Goal: Task Accomplishment & Management: Manage account settings

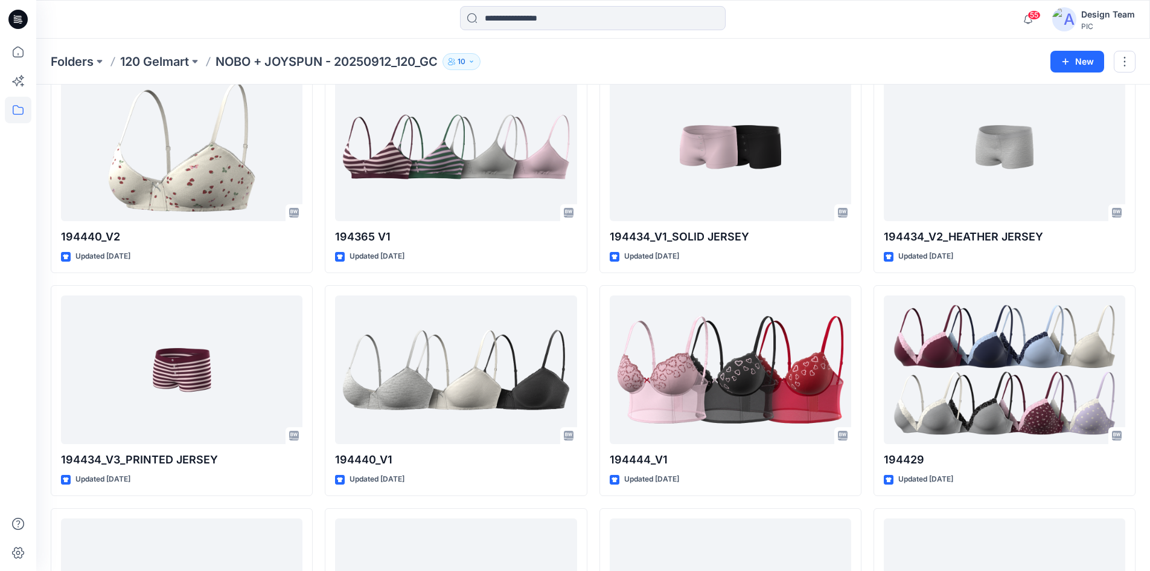
scroll to position [3161, 0]
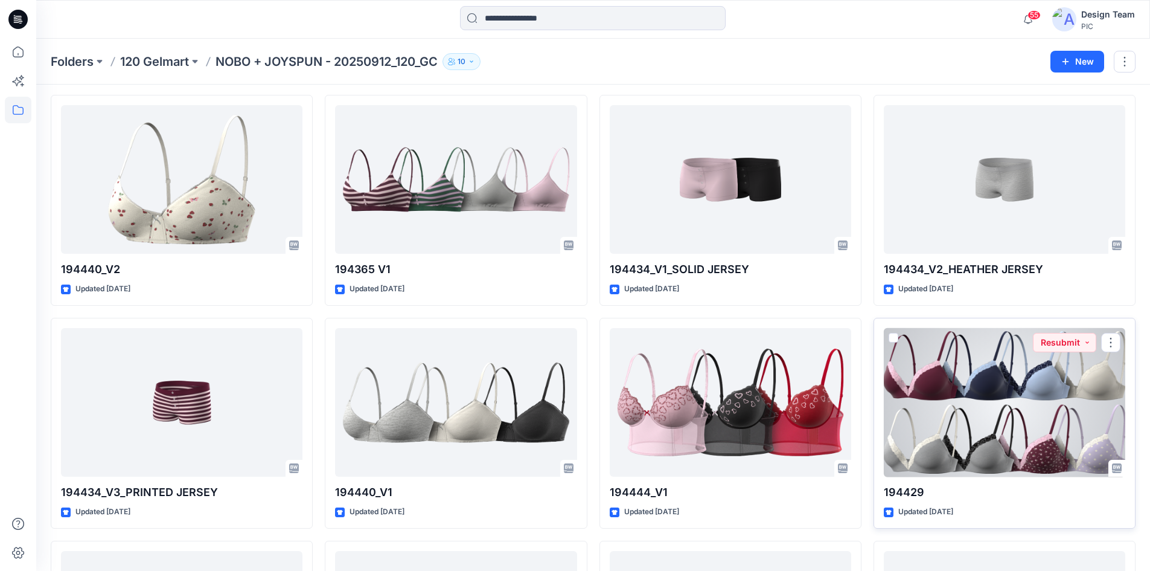
click at [974, 423] on div at bounding box center [1004, 402] width 241 height 149
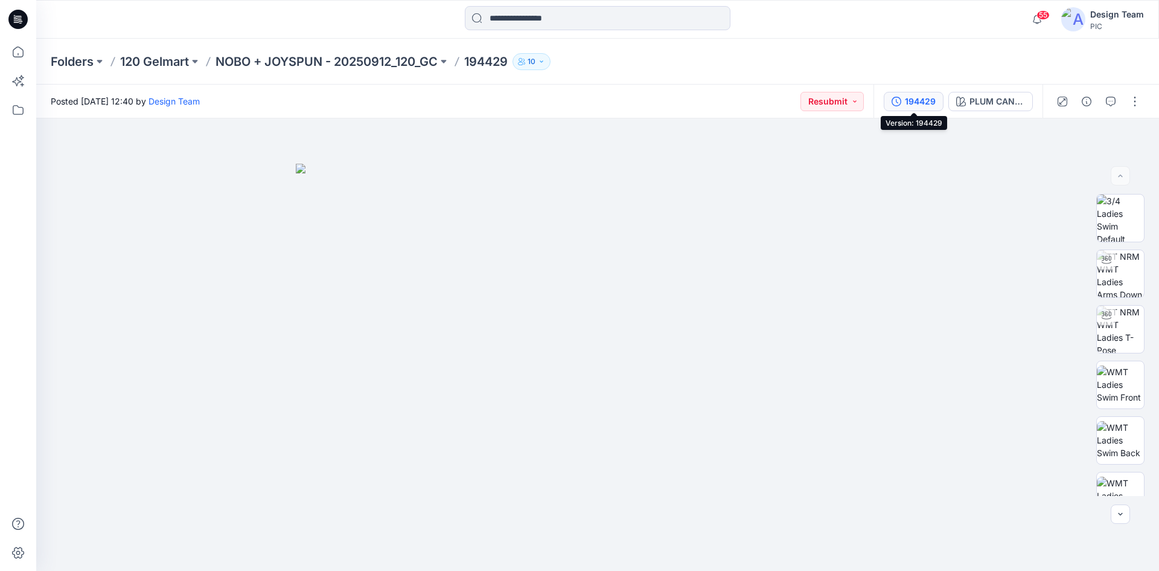
click at [932, 105] on div "194429" at bounding box center [920, 101] width 31 height 13
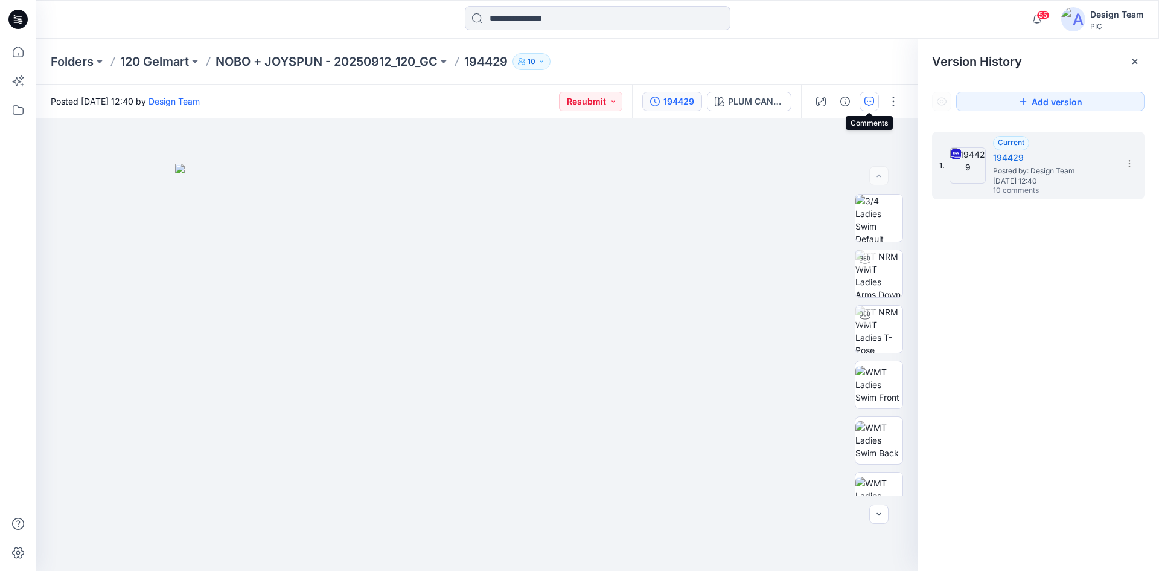
click at [869, 103] on icon "button" at bounding box center [870, 102] width 10 height 10
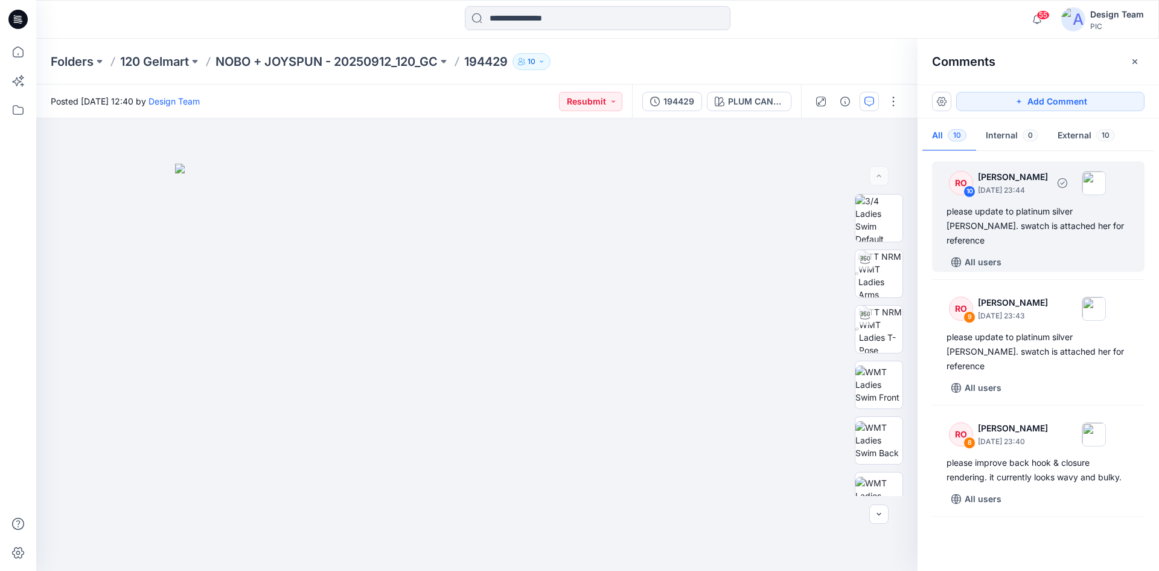
click at [1037, 217] on div "please update to platinum silver heather grey. swatch is attached her for refer…" at bounding box center [1039, 225] width 184 height 43
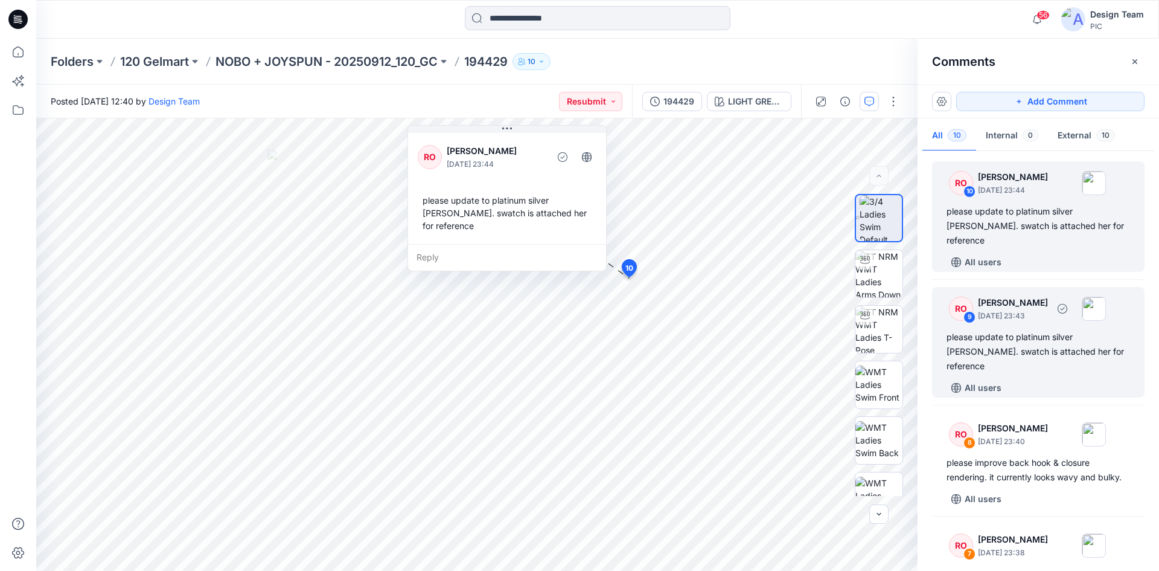
click at [1038, 330] on div "please update to platinum silver heather grey. swatch is attached her for refer…" at bounding box center [1039, 351] width 184 height 43
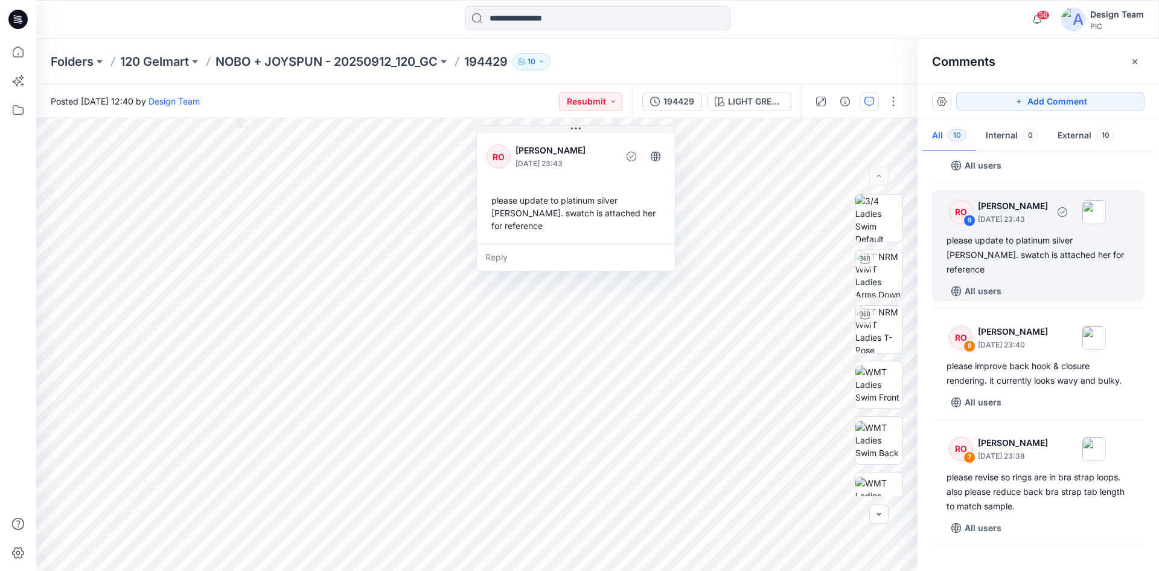
scroll to position [181, 0]
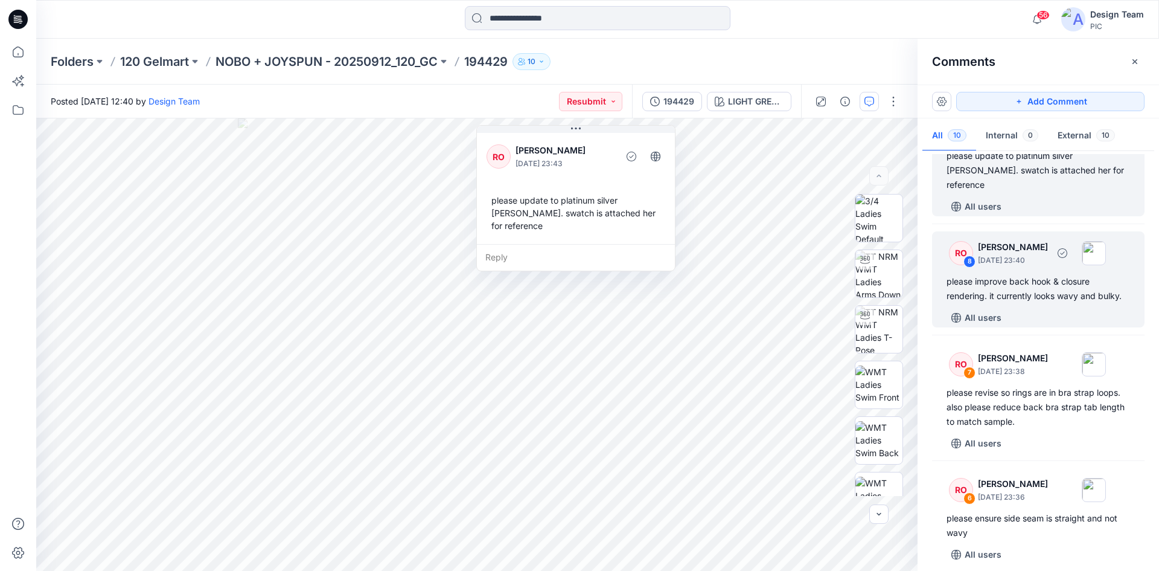
click at [1050, 274] on div "please improve back hook & closure rendering. it currently looks wavy and bulky." at bounding box center [1039, 288] width 184 height 29
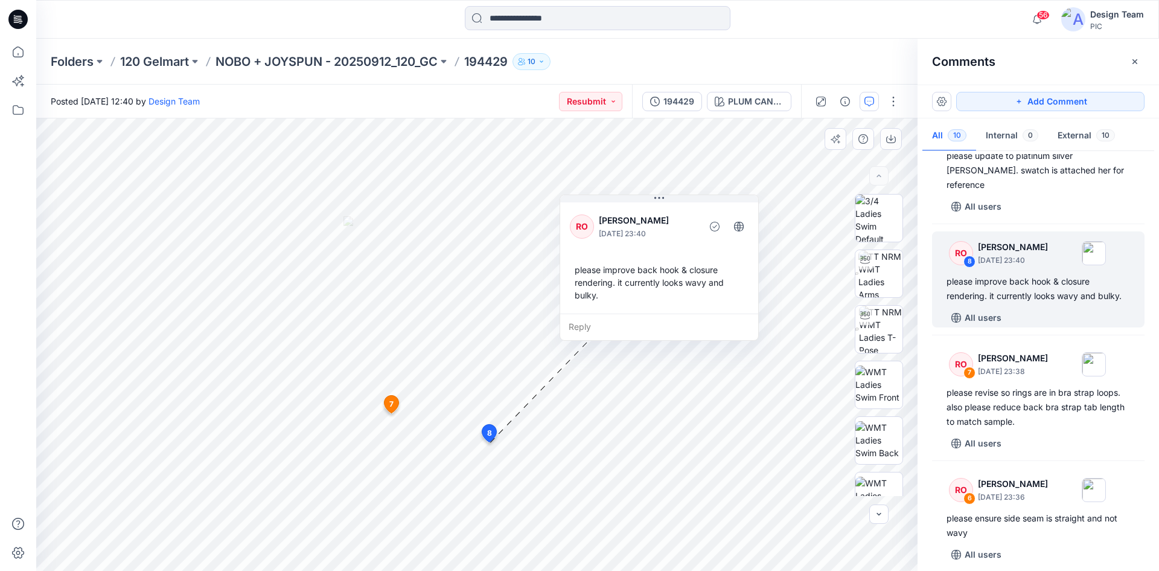
drag, startPoint x: 445, startPoint y: 253, endPoint x: 662, endPoint y: 203, distance: 222.5
click at [662, 203] on div "RO Raquel Ortiz October 09, 2025 23:40 please improve back hook & closure rende…" at bounding box center [659, 257] width 198 height 114
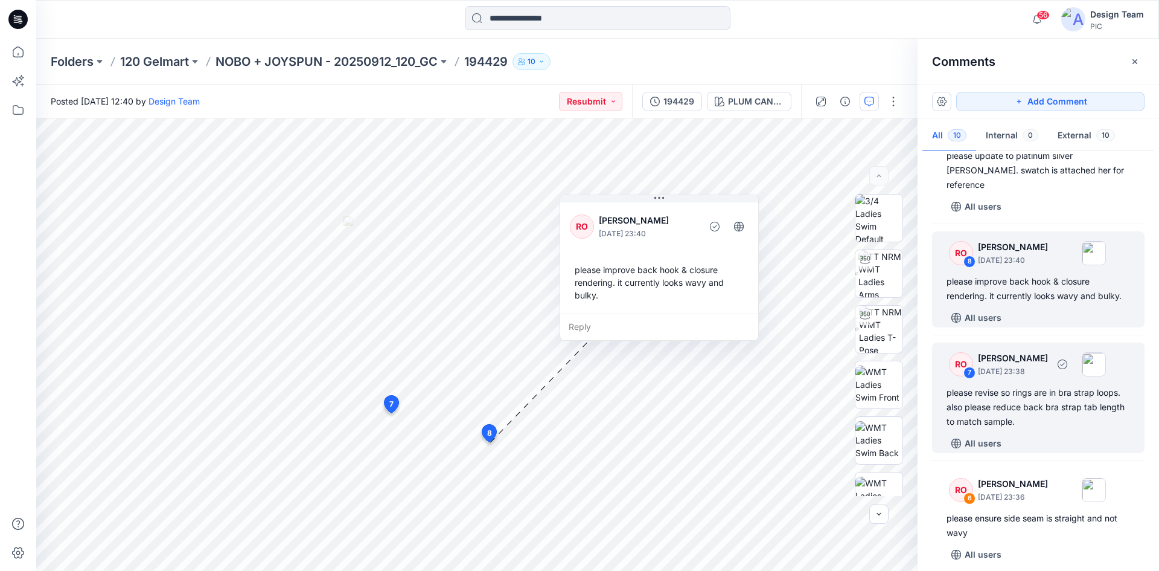
click at [1074, 385] on div "please revise so rings are in bra strap loops. also please reduce back bra stra…" at bounding box center [1039, 406] width 184 height 43
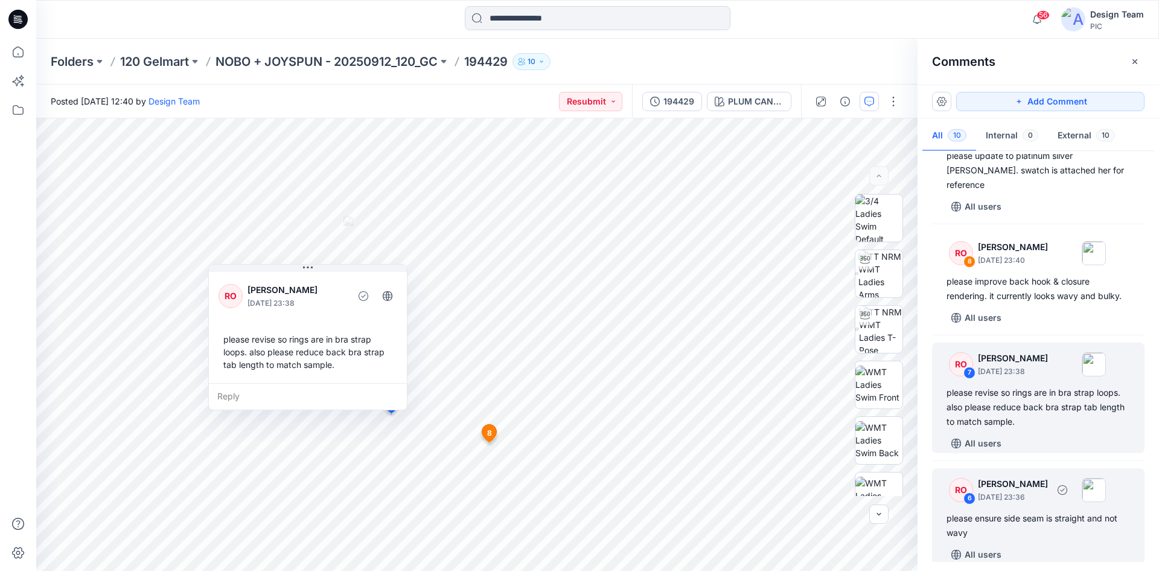
click at [1040, 511] on div "please ensure side seam is straight and not wavy" at bounding box center [1039, 525] width 184 height 29
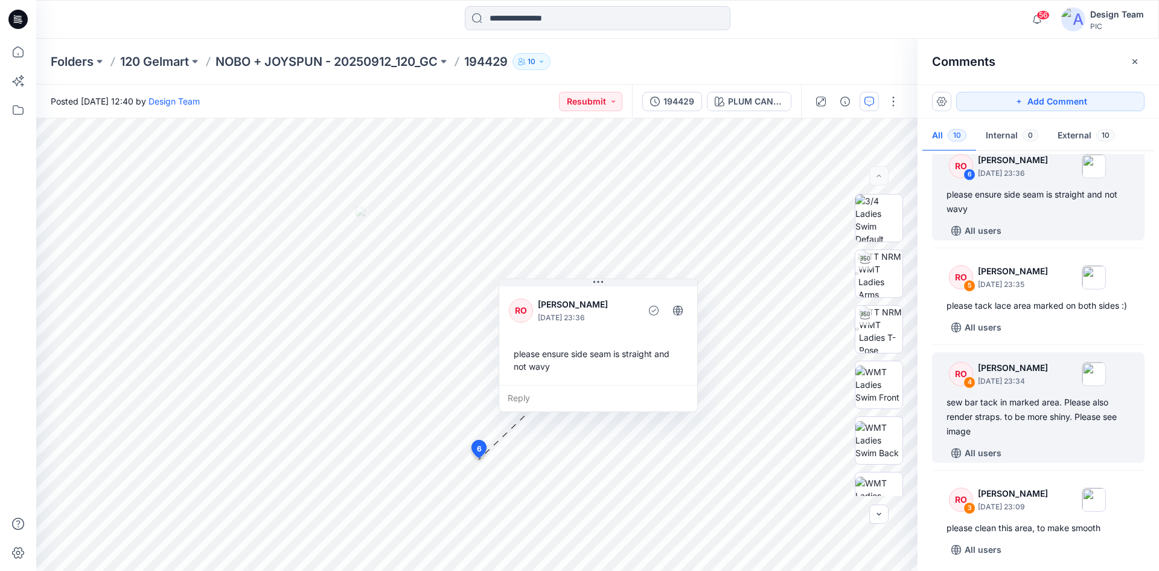
scroll to position [483, 0]
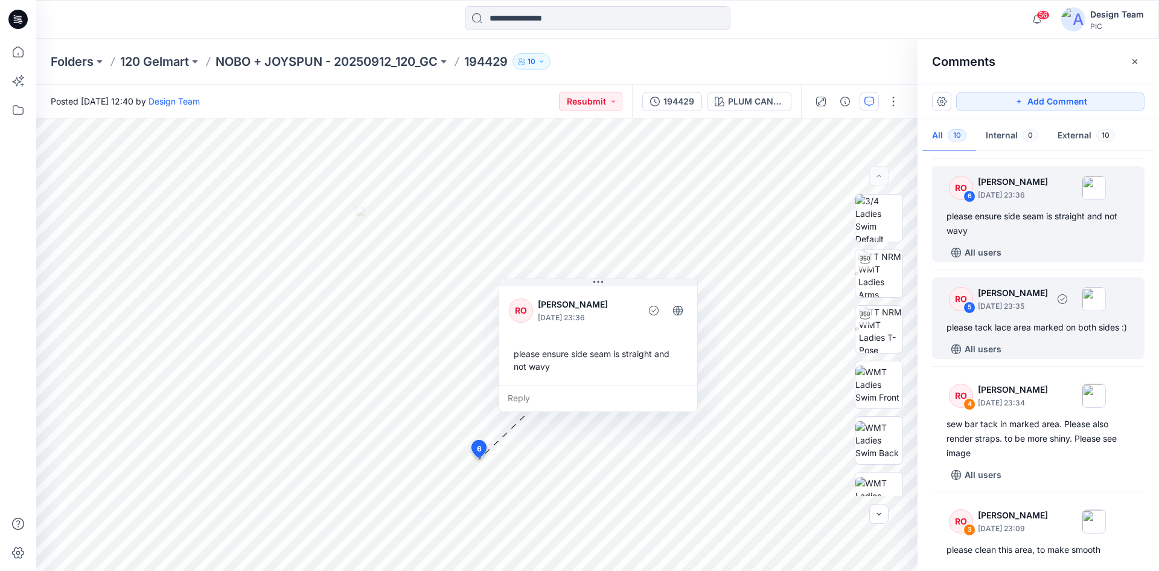
click at [1057, 339] on div "All users" at bounding box center [1046, 348] width 198 height 19
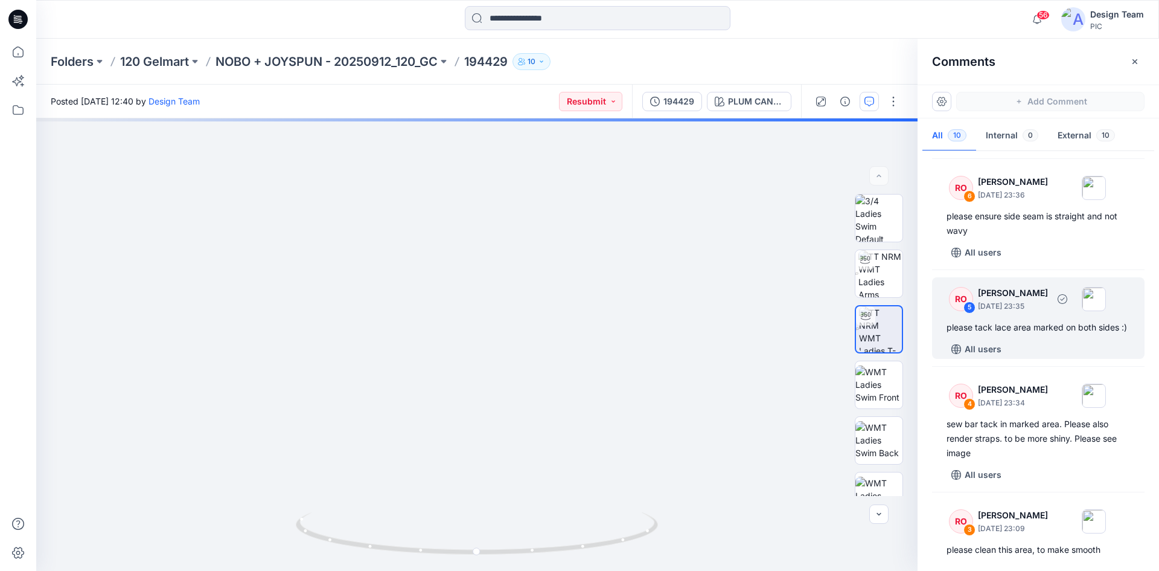
click at [1029, 320] on div "please tack lace area marked on both sides :)" at bounding box center [1039, 327] width 184 height 14
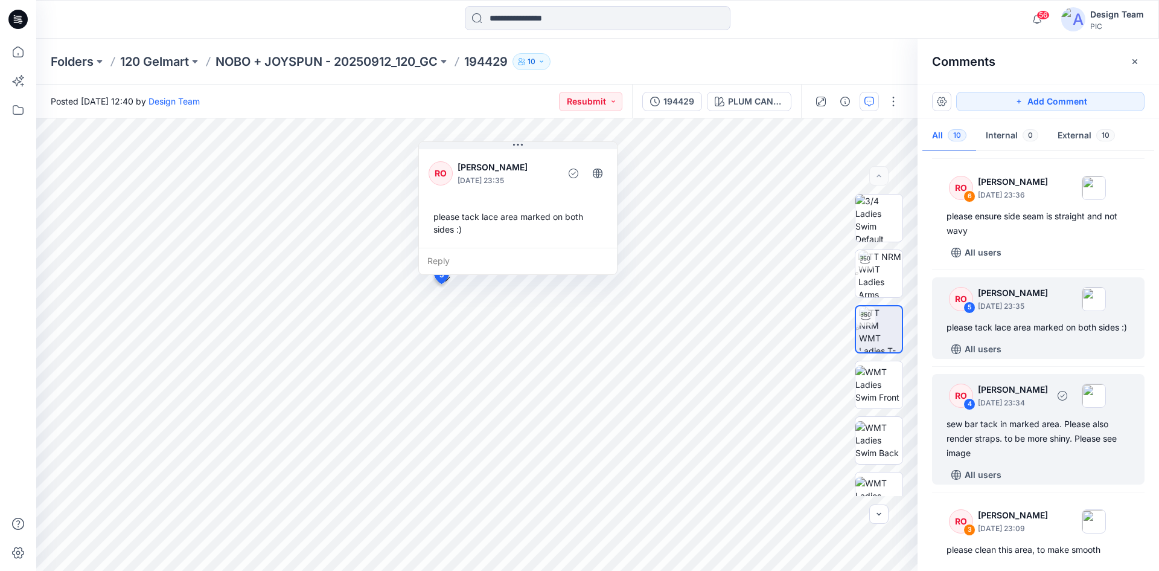
click at [1033, 427] on div "sew bar tack in marked area. Please also render straps. to be more shiny. Pleas…" at bounding box center [1039, 438] width 184 height 43
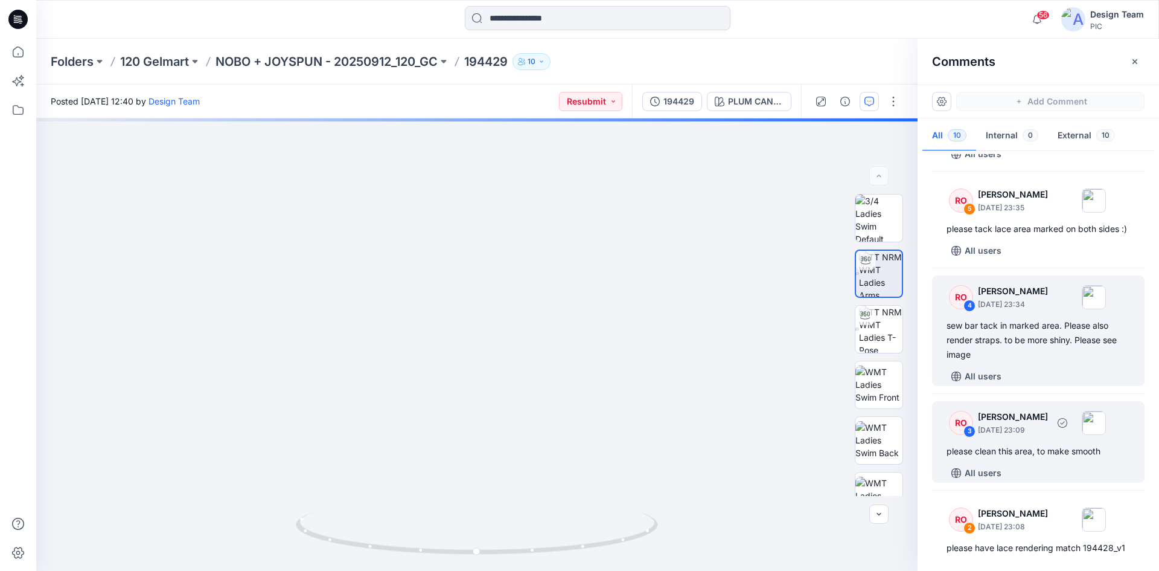
scroll to position [543, 0]
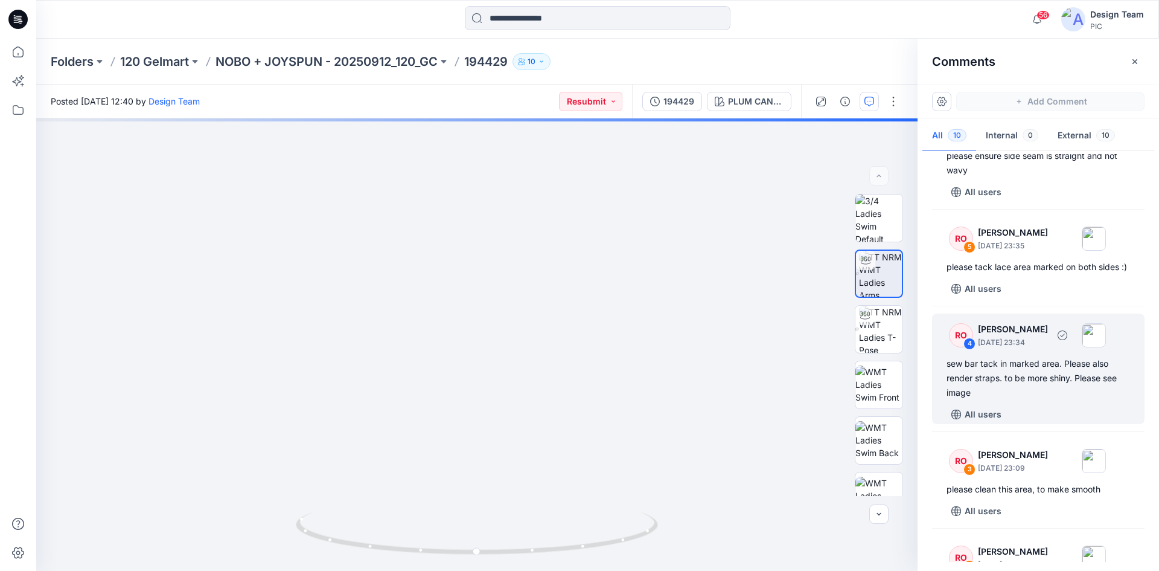
click at [1034, 376] on div "sew bar tack in marked area. Please also render straps. to be more shiny. Pleas…" at bounding box center [1039, 377] width 184 height 43
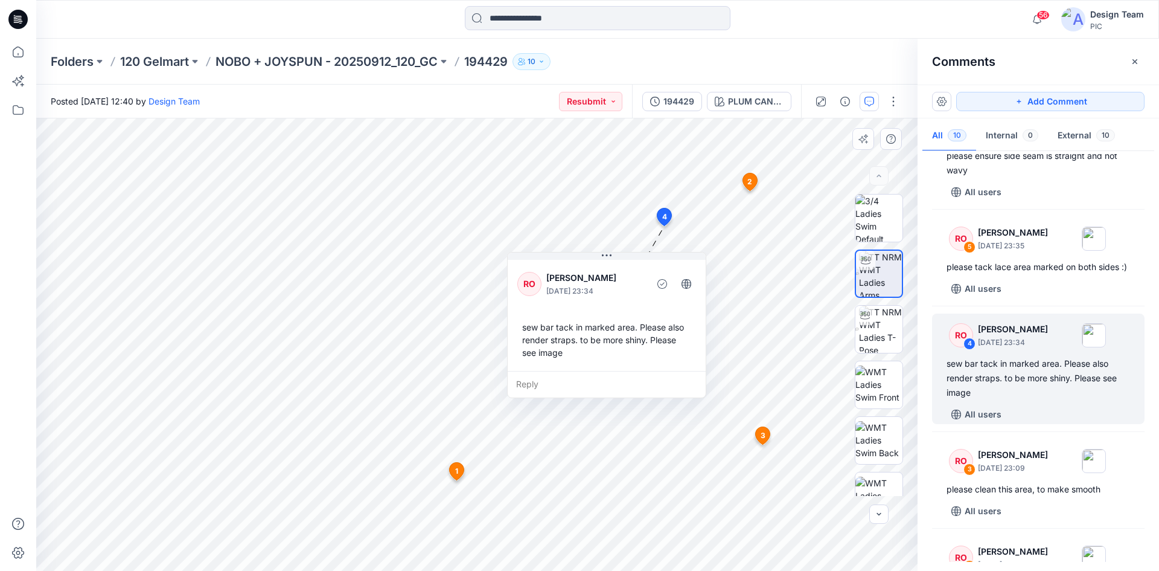
drag, startPoint x: 573, startPoint y: 191, endPoint x: 625, endPoint y: 263, distance: 89.0
click at [625, 263] on div "RO Raquel Ortiz October 09, 2025 23:34 sew bar tack in marked area. Please also…" at bounding box center [607, 314] width 198 height 114
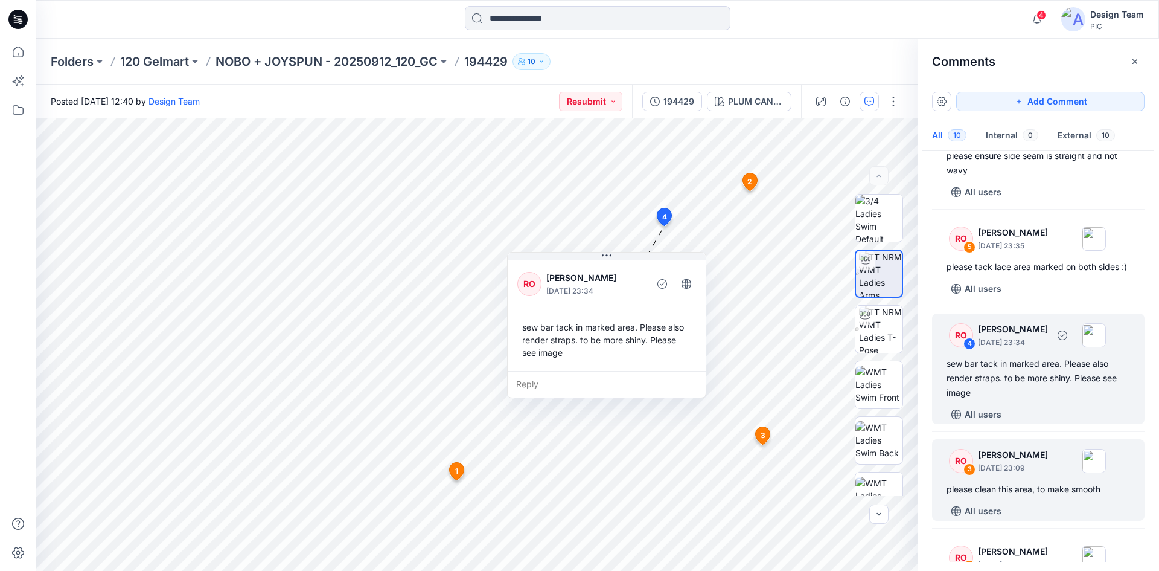
scroll to position [604, 0]
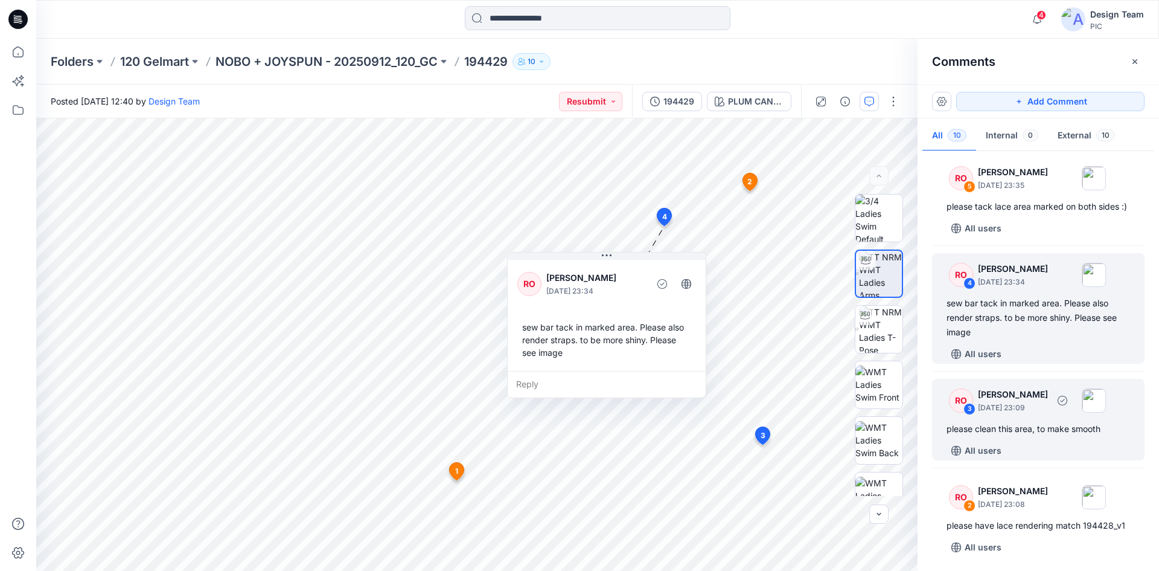
click at [1038, 401] on div "RO 3 Raquel Ortiz October 09, 2025 23:09" at bounding box center [1022, 399] width 167 height 33
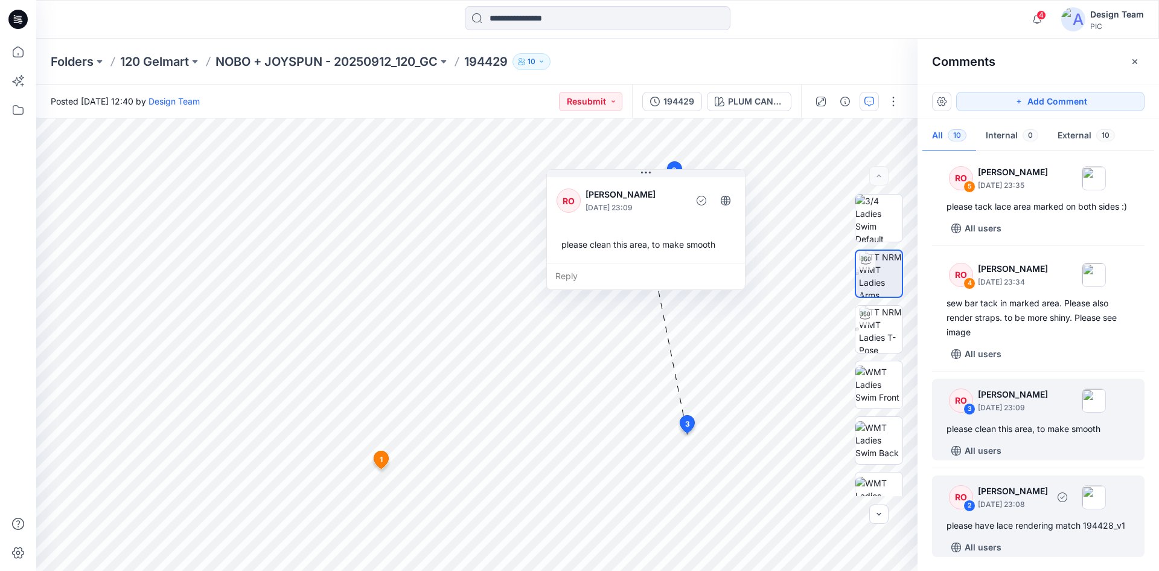
click at [1037, 496] on div "RO 2 Raquel Ortiz October 09, 2025 23:08" at bounding box center [1022, 496] width 167 height 33
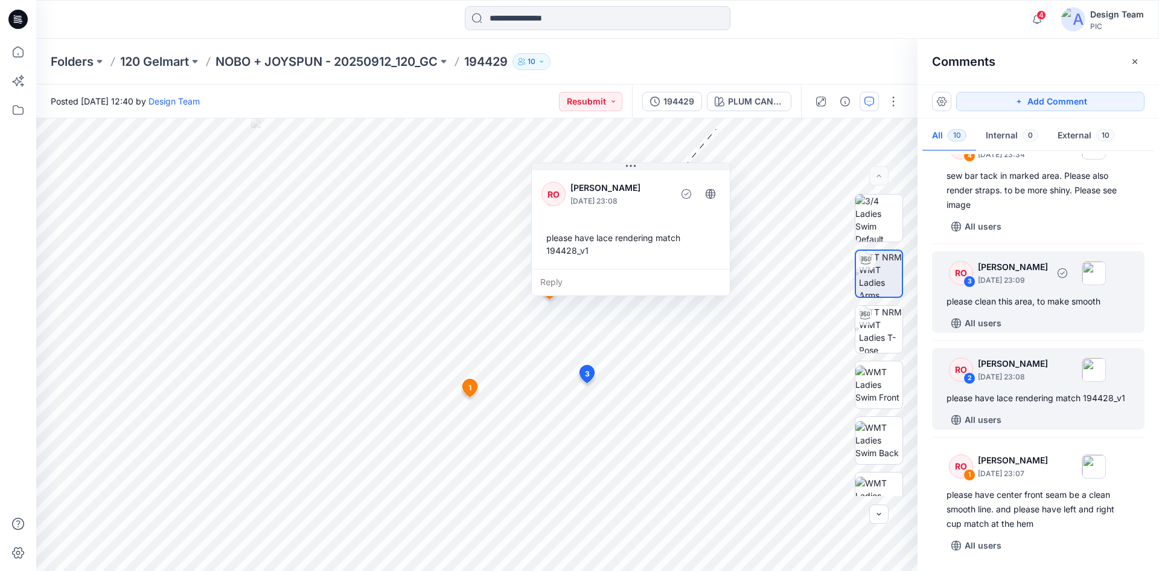
scroll to position [732, 0]
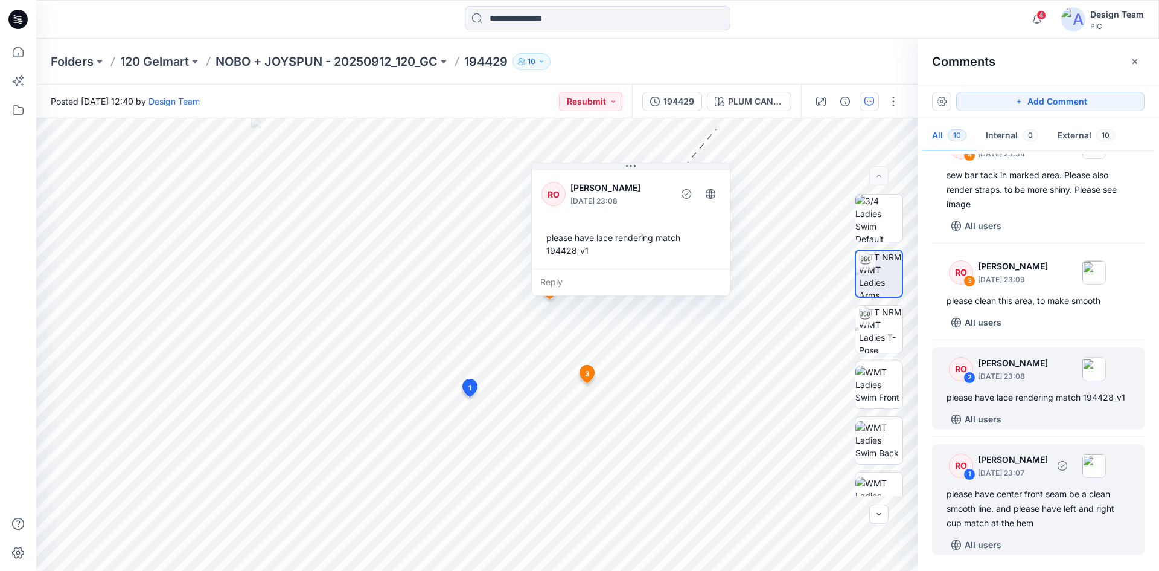
click at [1050, 506] on div "please have center front seam be a clean smooth line. and please have left and …" at bounding box center [1039, 508] width 184 height 43
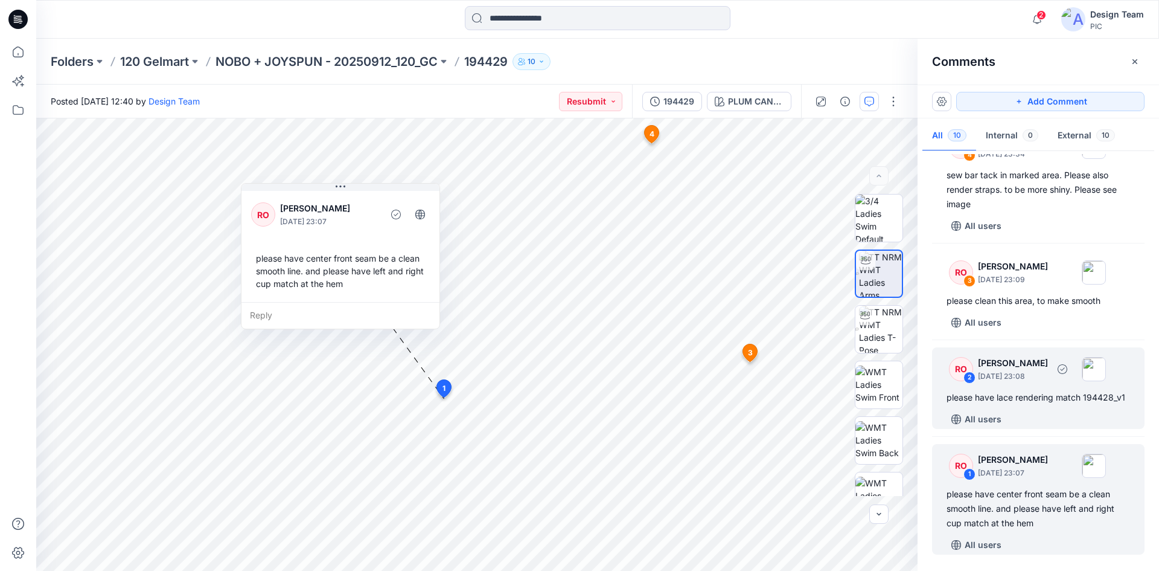
click at [1037, 419] on div "All users" at bounding box center [1046, 418] width 198 height 19
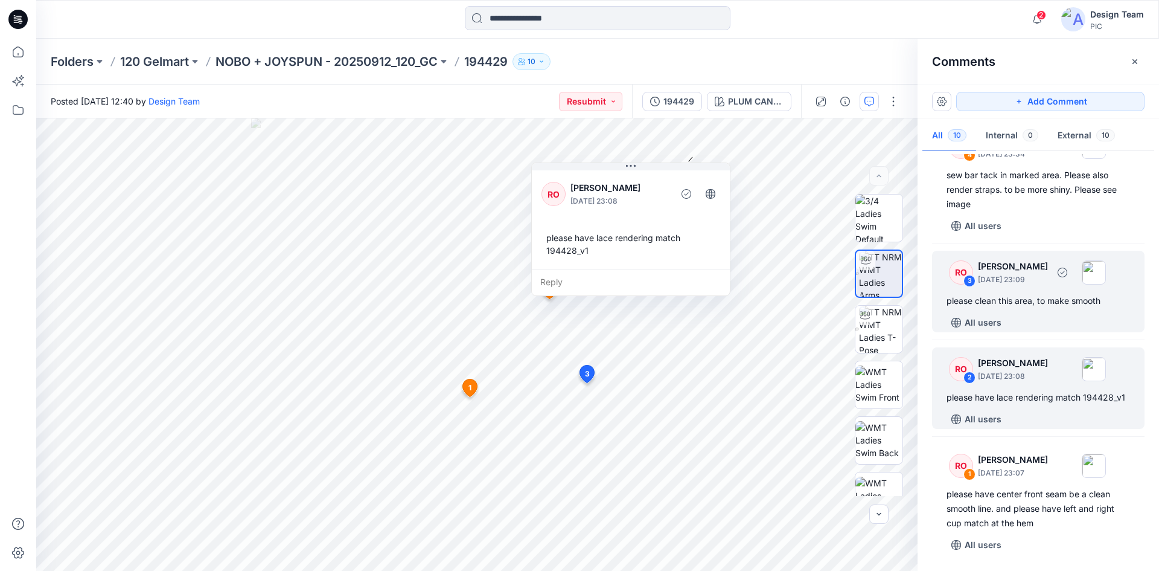
click at [1036, 297] on div "RO 3 Raquel Ortiz October 09, 2025 23:09 please clean this area, to make smooth…" at bounding box center [1038, 292] width 213 height 82
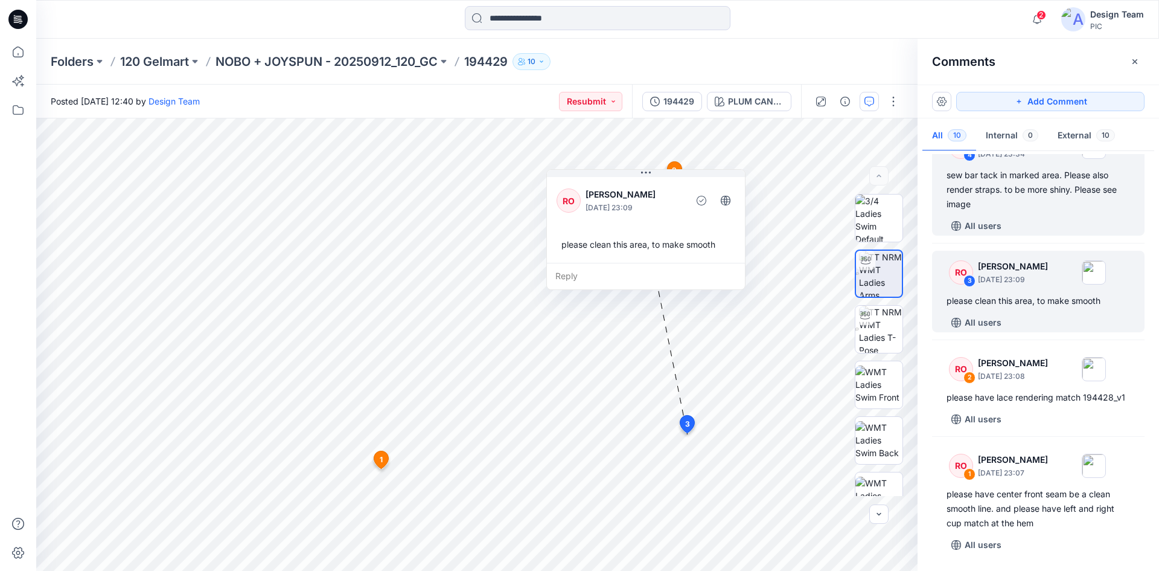
click at [1033, 216] on div "All users" at bounding box center [1046, 225] width 198 height 19
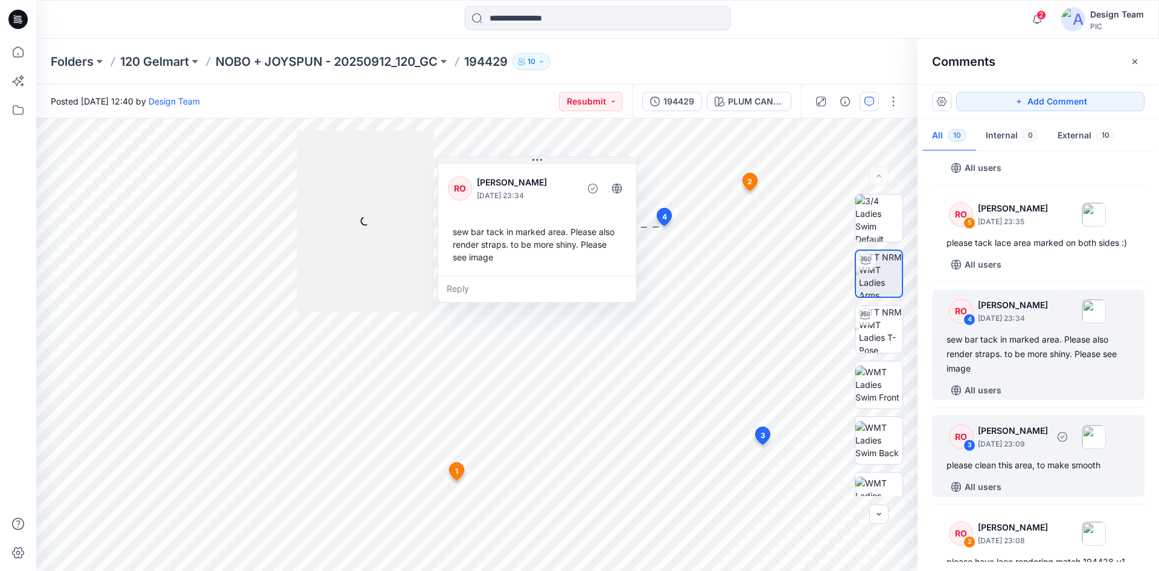
scroll to position [447, 0]
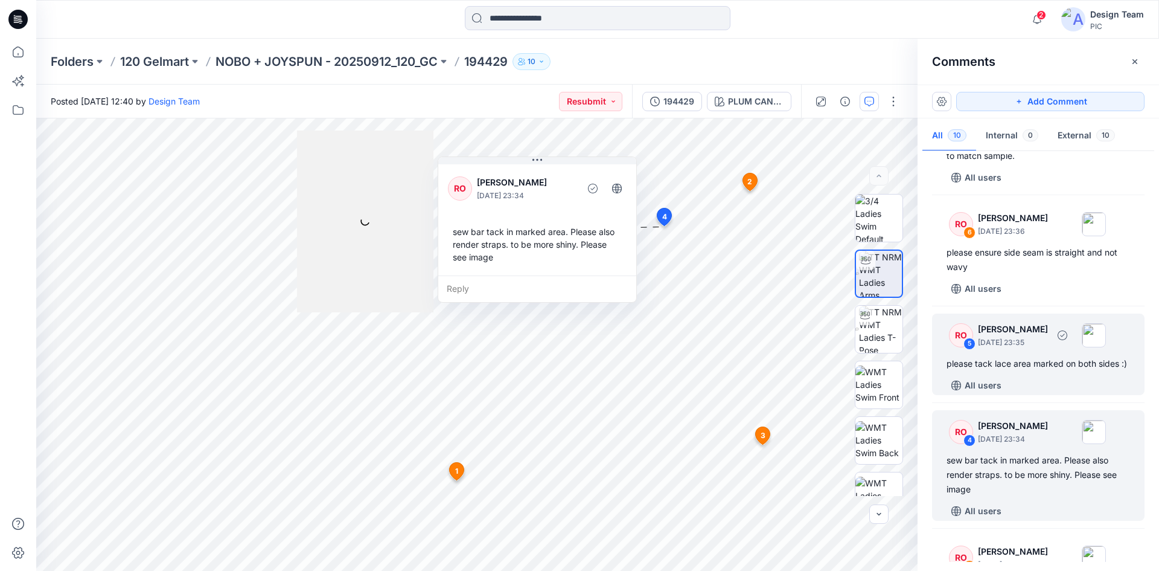
click at [1057, 356] on div "please tack lace area marked on both sides :)" at bounding box center [1039, 363] width 184 height 14
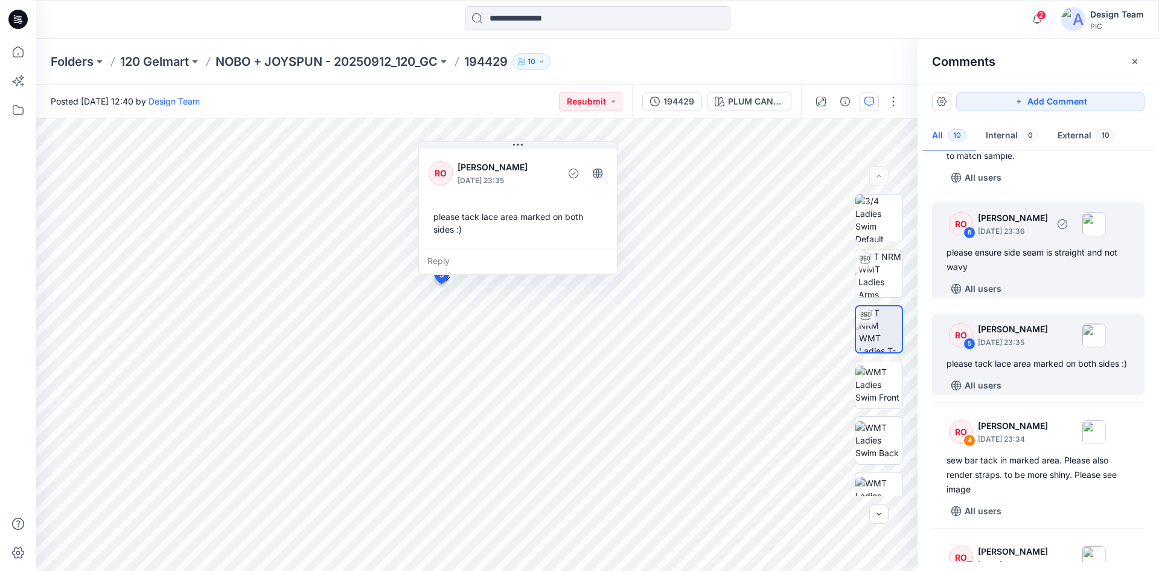
click at [1049, 245] on div "please ensure side seam is straight and not wavy" at bounding box center [1039, 259] width 184 height 29
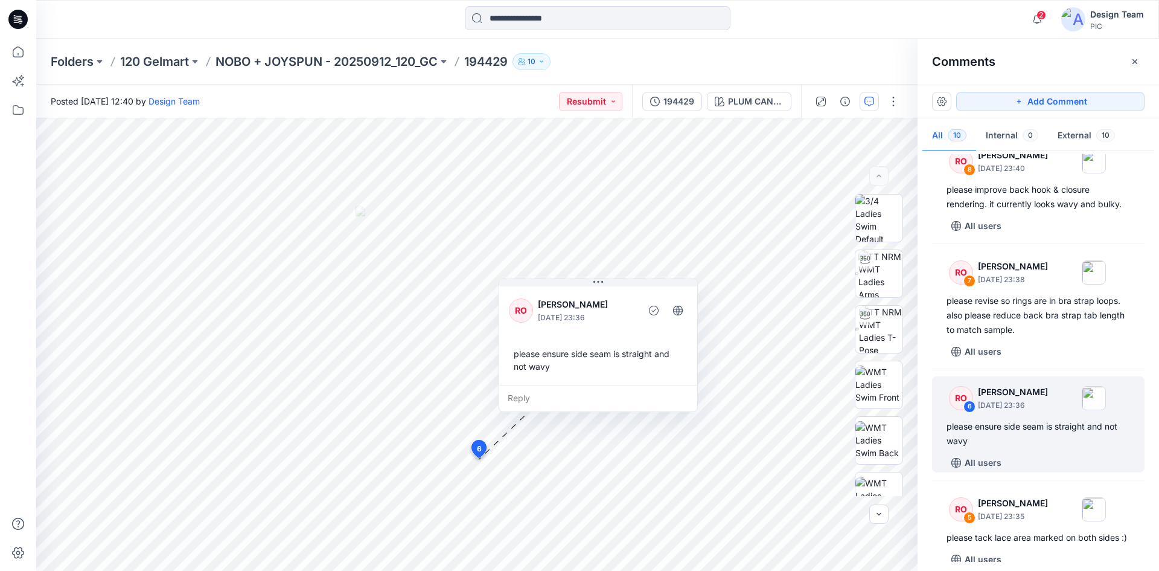
scroll to position [266, 0]
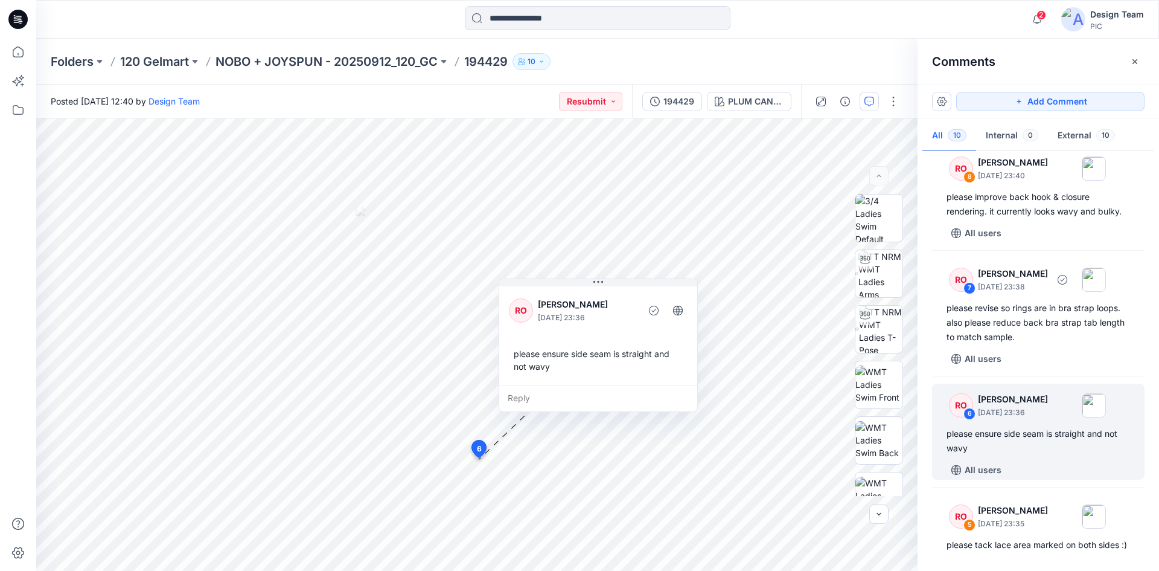
click at [1054, 301] on div "please revise so rings are in bra strap loops. also please reduce back bra stra…" at bounding box center [1039, 322] width 184 height 43
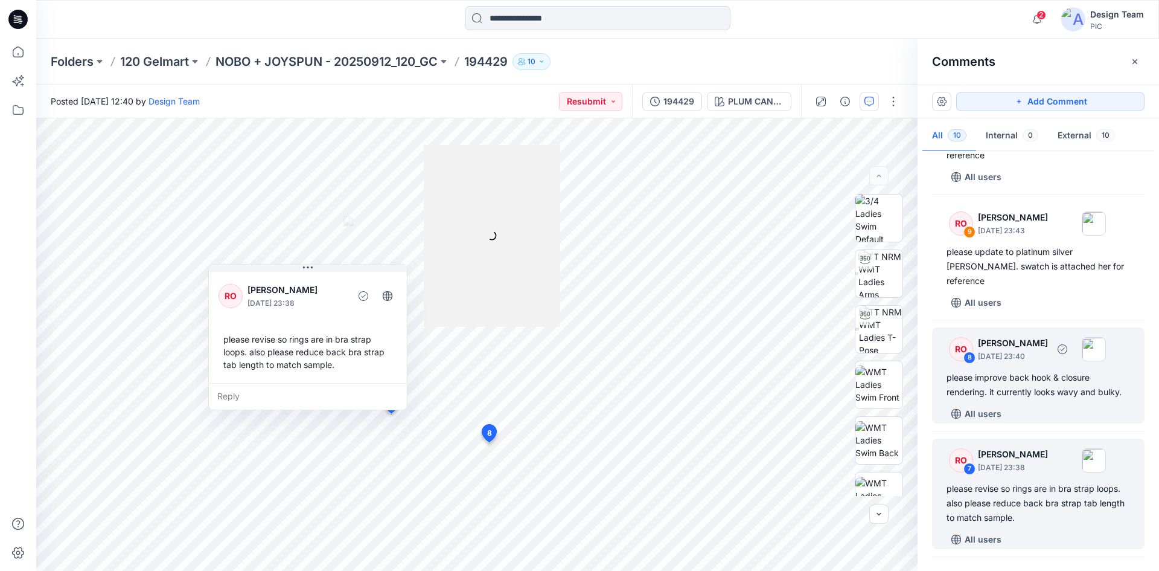
scroll to position [85, 0]
click at [1050, 339] on div "RO 8 Raquel Ortiz October 09, 2025 23:40 please improve back hook & closure ren…" at bounding box center [1038, 376] width 213 height 96
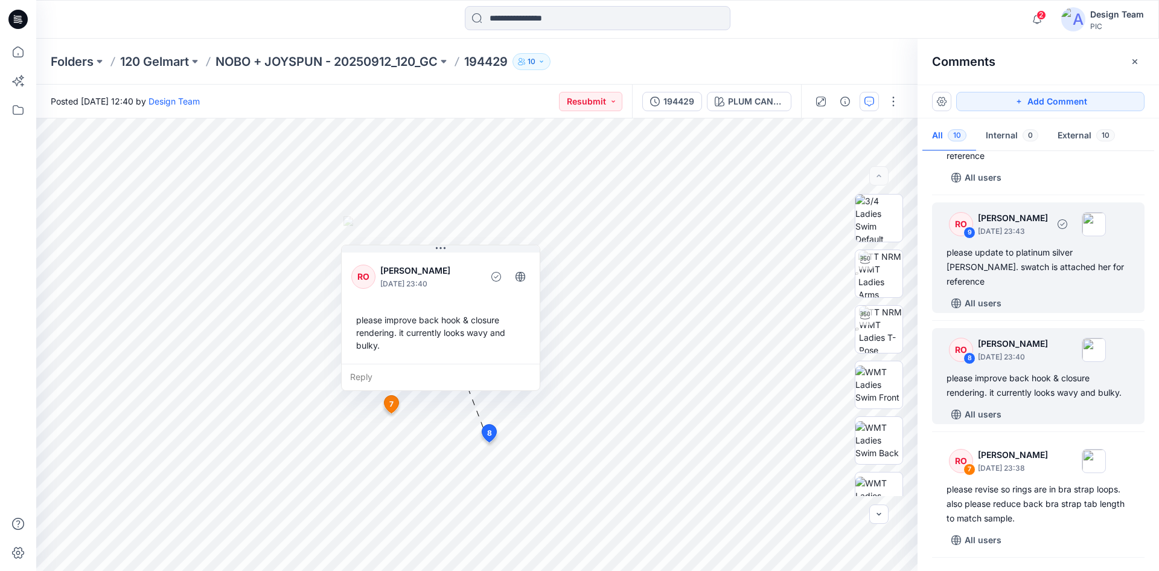
click at [1049, 261] on div "RO 9 Raquel Ortiz October 09, 2025 23:43 please update to platinum silver heath…" at bounding box center [1038, 257] width 213 height 110
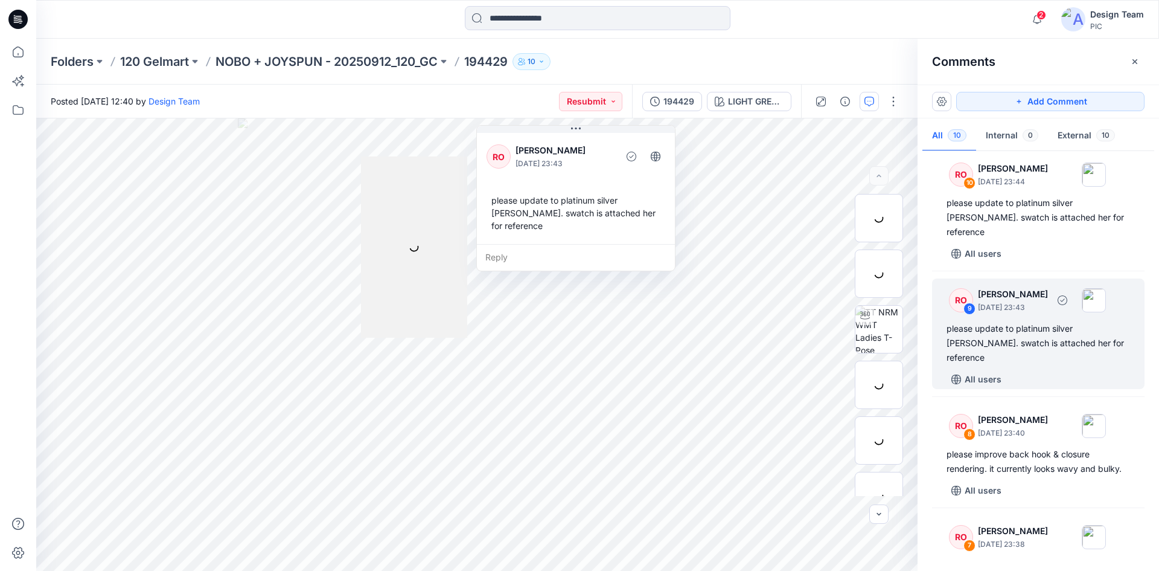
scroll to position [0, 0]
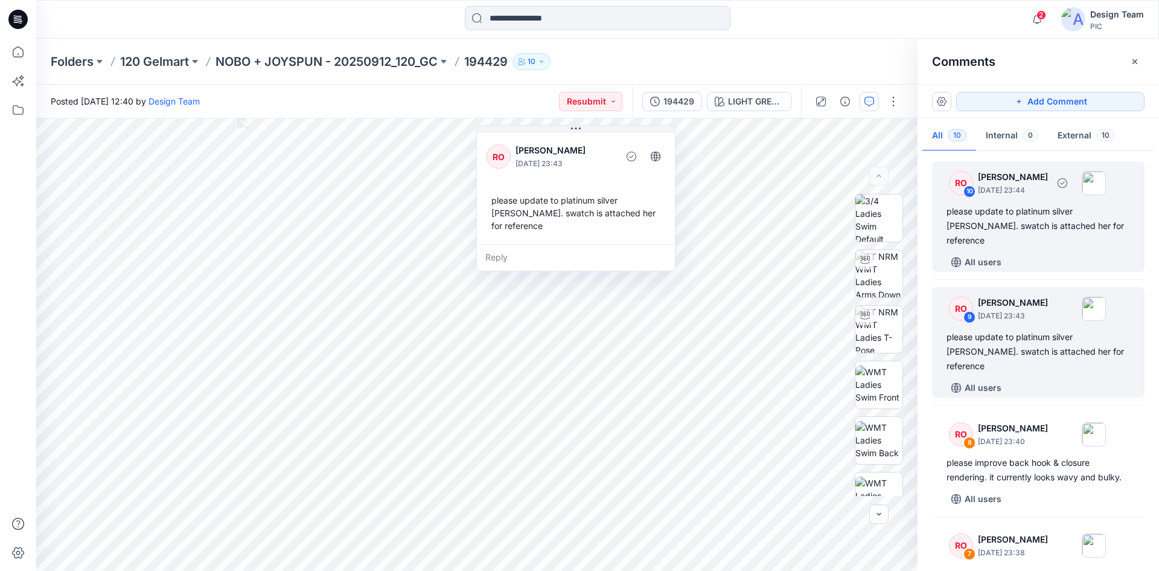
click at [1055, 252] on div "All users" at bounding box center [1046, 261] width 198 height 19
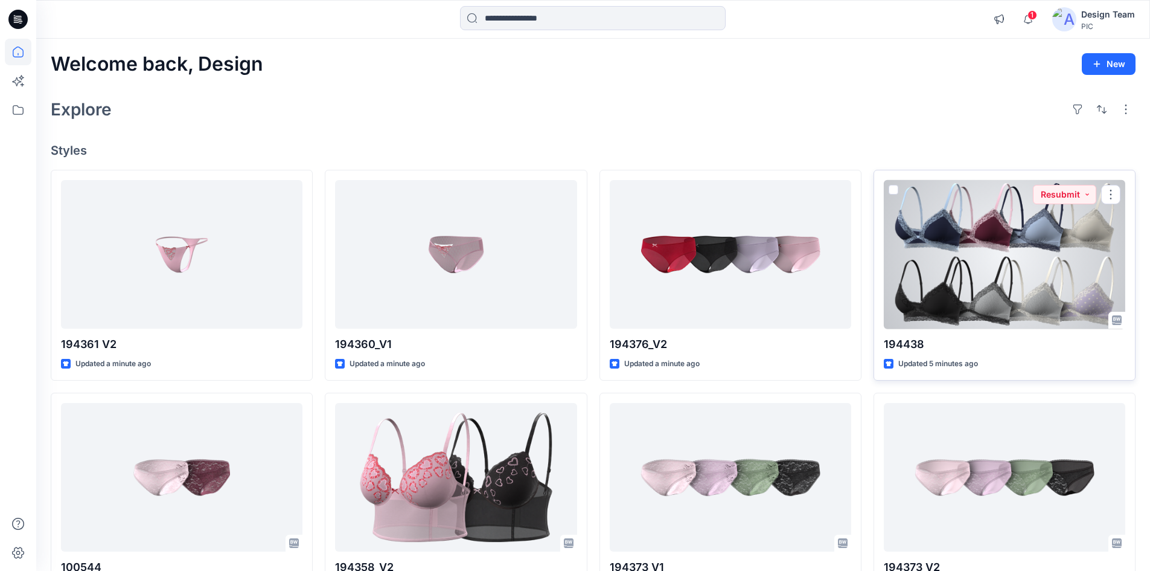
click at [942, 282] on div at bounding box center [1004, 254] width 241 height 149
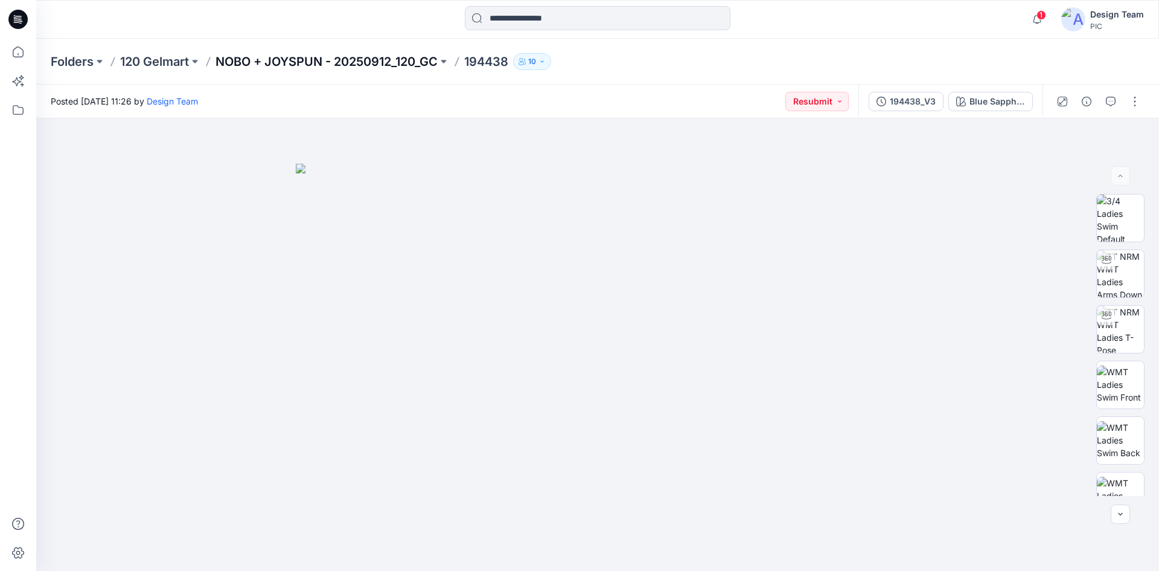
click at [246, 58] on p "NOBO + JOYSPUN - 20250912_120_GC" at bounding box center [327, 61] width 222 height 17
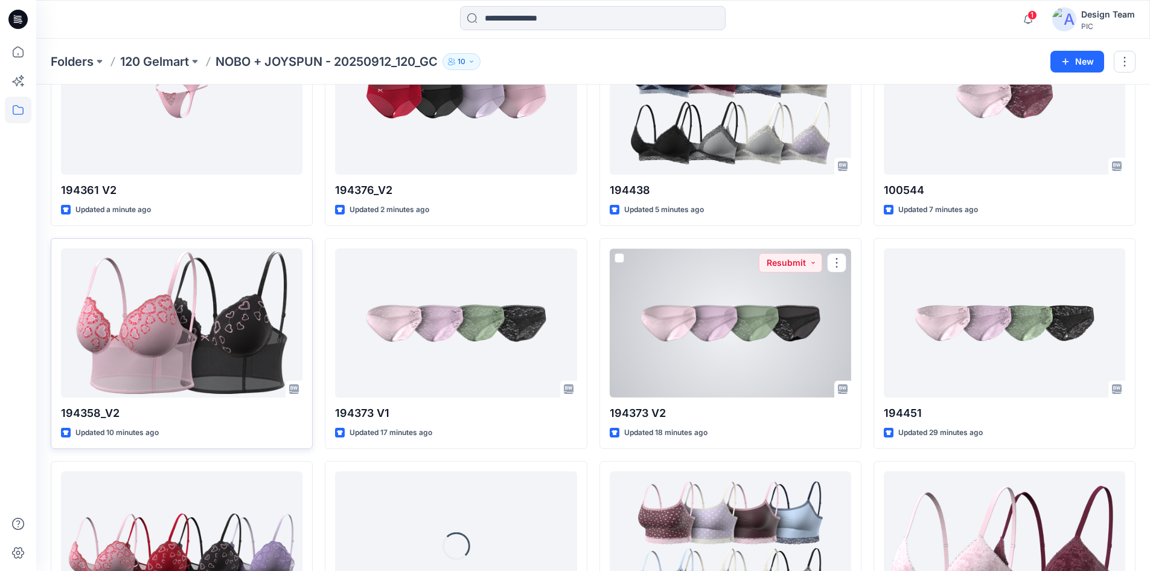
scroll to position [121, 0]
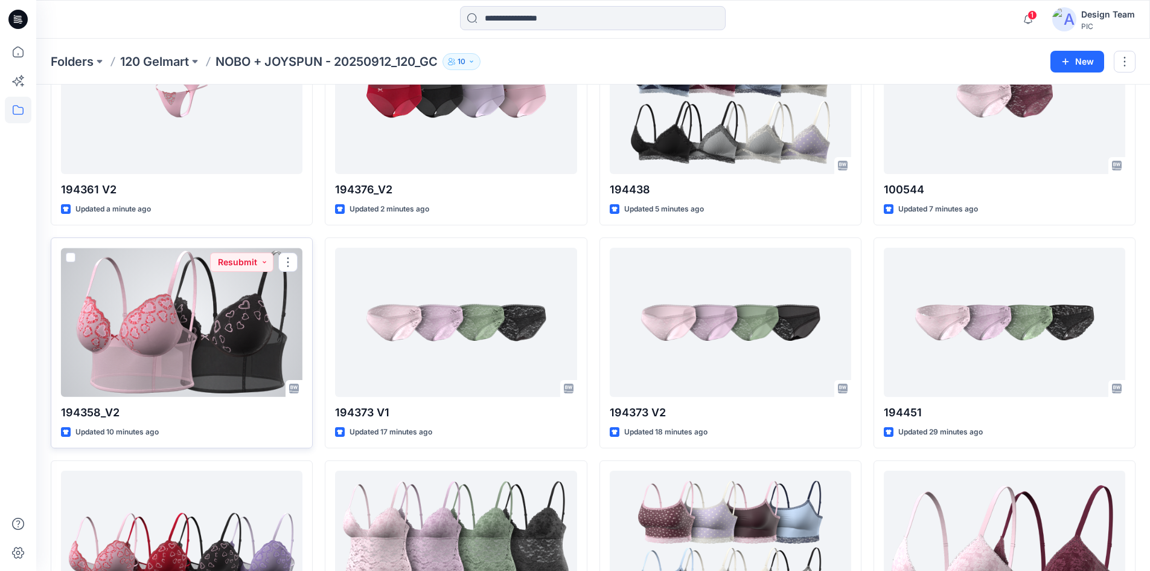
click at [177, 311] on div at bounding box center [181, 322] width 241 height 149
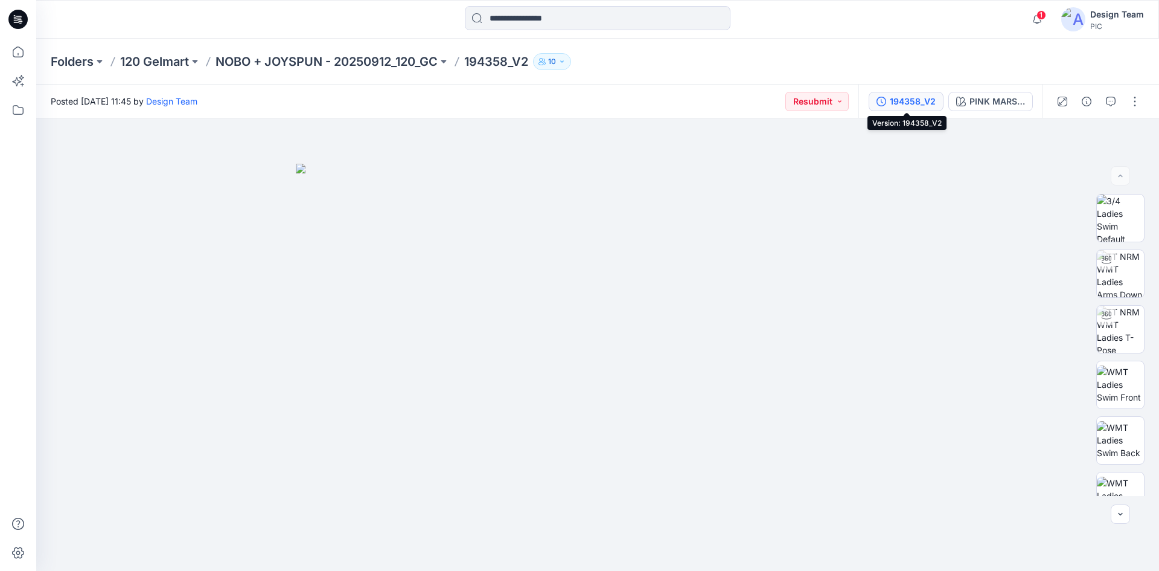
click at [915, 104] on div "194358_V2" at bounding box center [913, 101] width 46 height 13
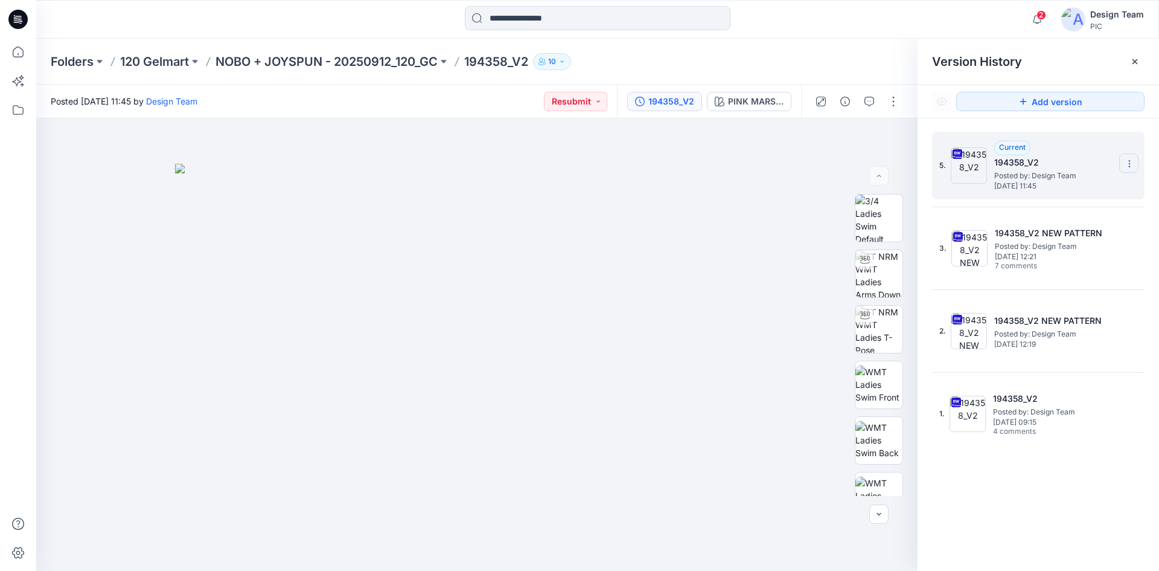
click at [1134, 167] on icon at bounding box center [1130, 164] width 10 height 10
click at [1094, 186] on span "Download Source BW File" at bounding box center [1068, 187] width 101 height 14
click at [351, 62] on p "NOBO + JOYSPUN - 20250912_120_GC" at bounding box center [327, 61] width 222 height 17
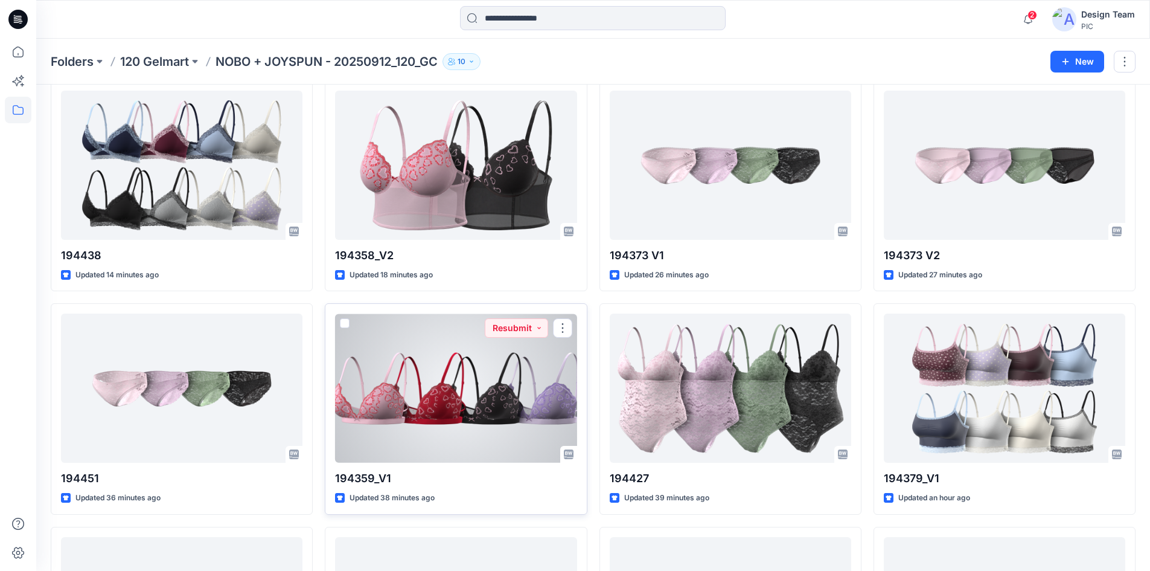
scroll to position [362, 0]
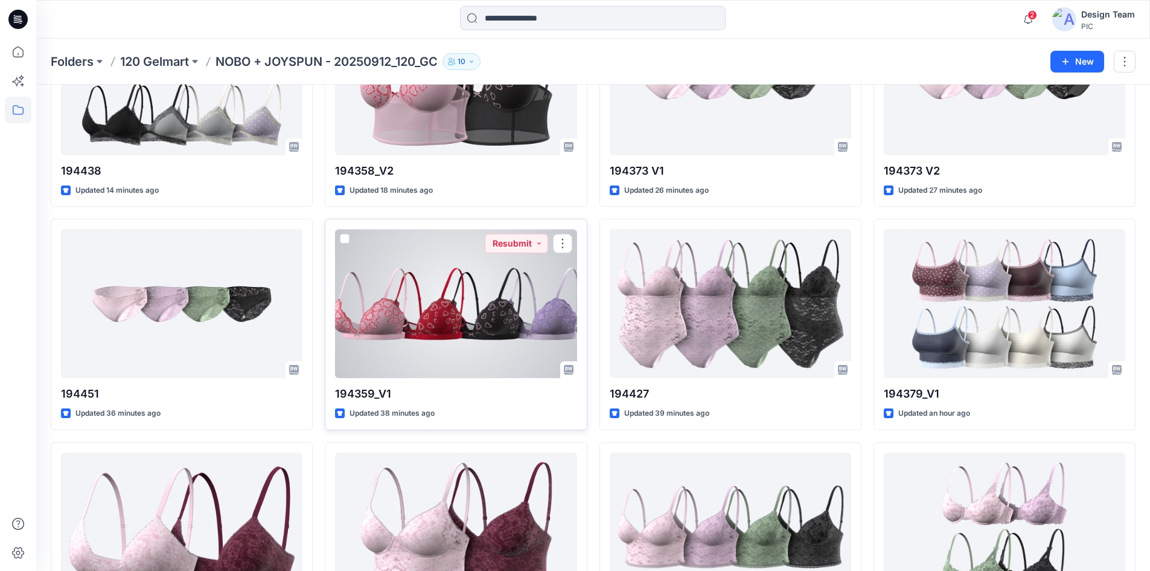
click at [461, 328] on div at bounding box center [455, 303] width 241 height 149
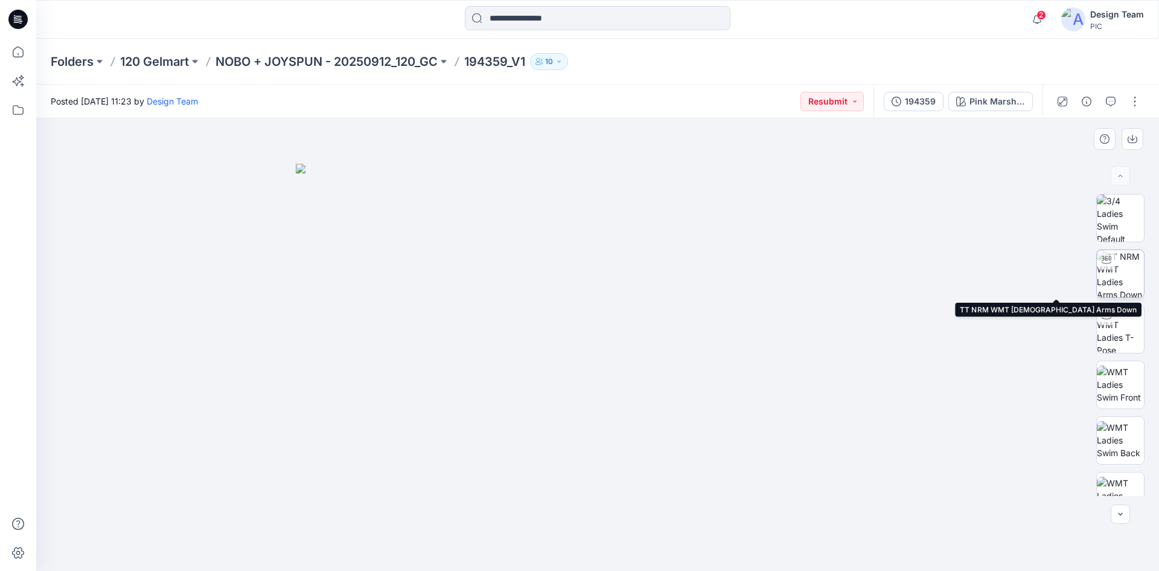
click at [1129, 283] on img at bounding box center [1120, 273] width 47 height 47
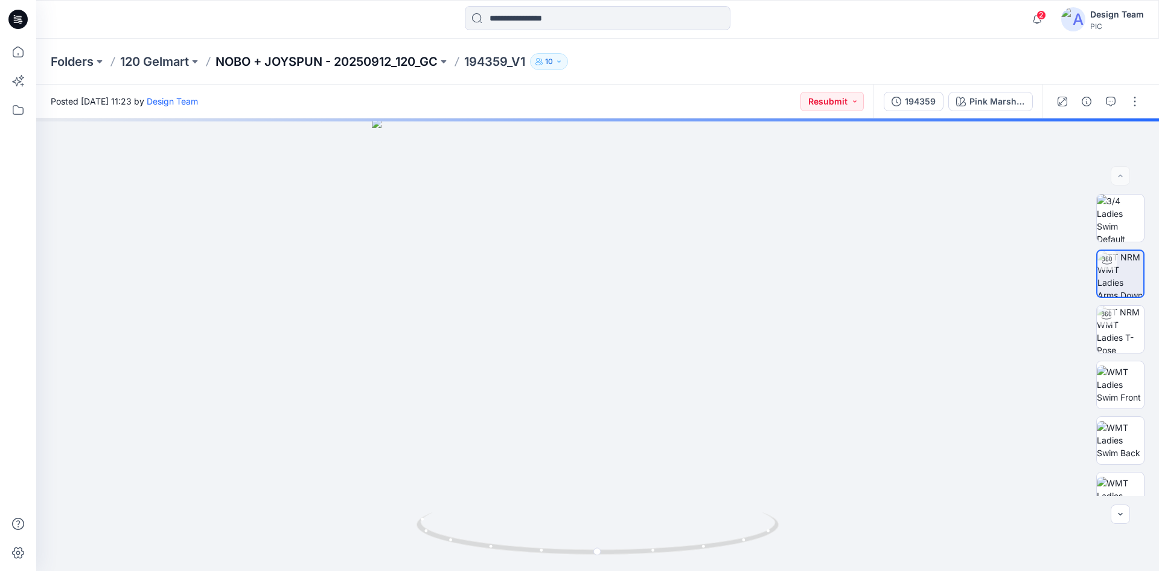
click at [371, 65] on p "NOBO + JOYSPUN - 20250912_120_GC" at bounding box center [327, 61] width 222 height 17
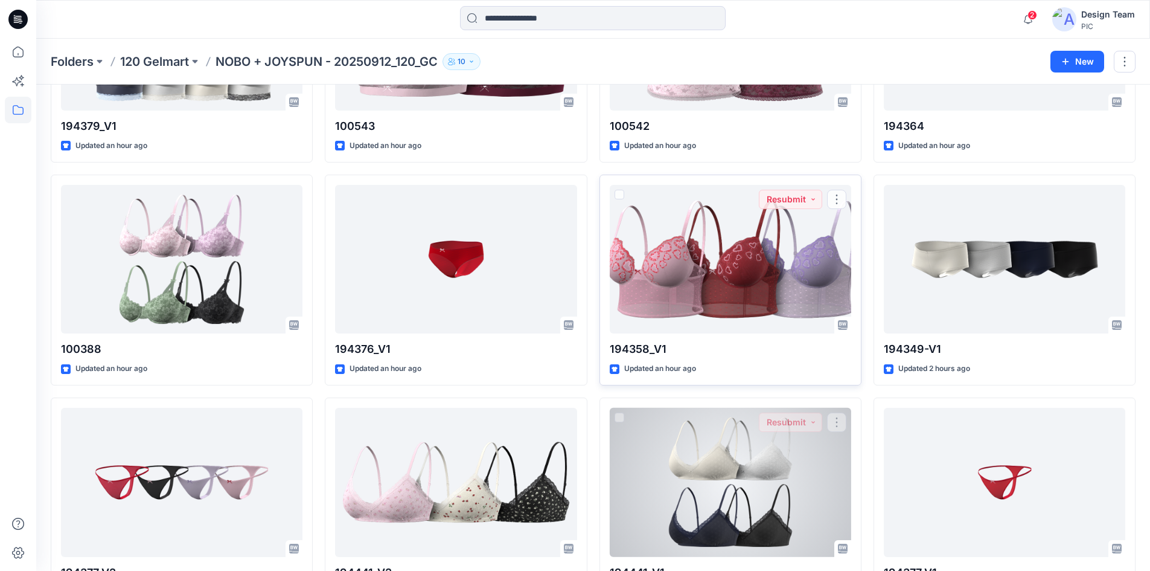
scroll to position [948, 0]
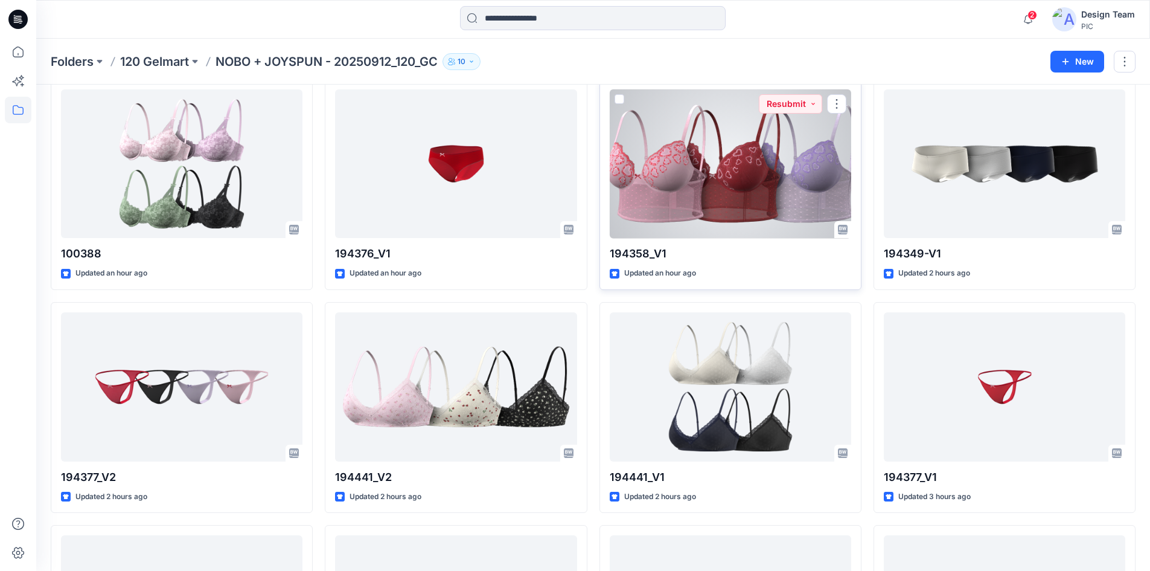
click at [776, 172] on div at bounding box center [730, 163] width 241 height 149
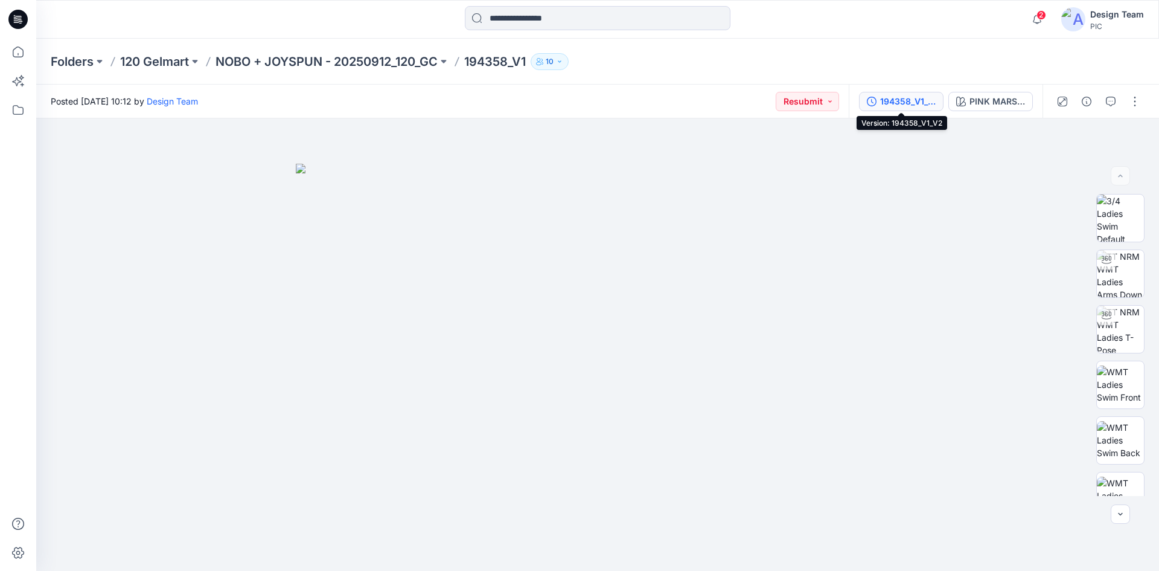
click at [913, 101] on div "194358_V1_V2" at bounding box center [908, 101] width 56 height 13
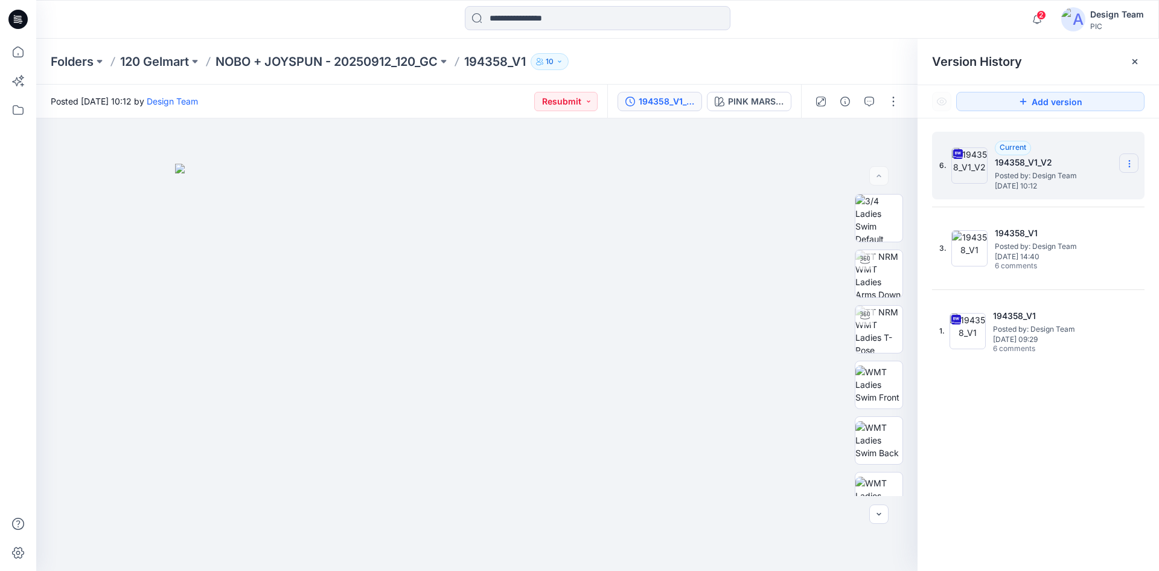
click at [1124, 158] on section at bounding box center [1128, 162] width 19 height 19
click at [1099, 188] on span "Download Source BW File" at bounding box center [1068, 187] width 101 height 14
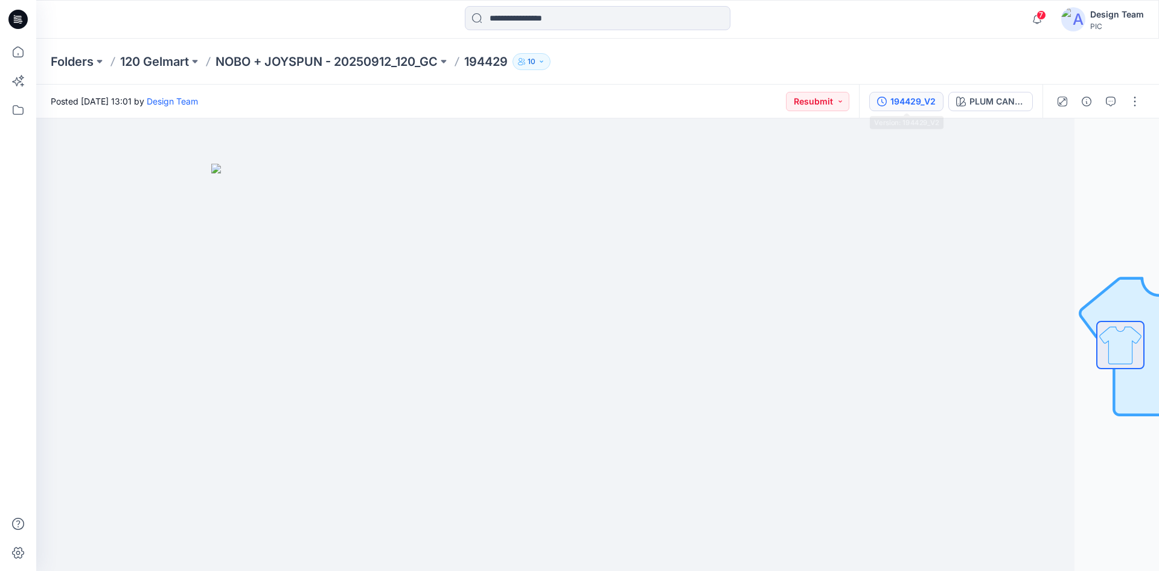
click at [928, 104] on div "194429_V2" at bounding box center [912, 101] width 45 height 13
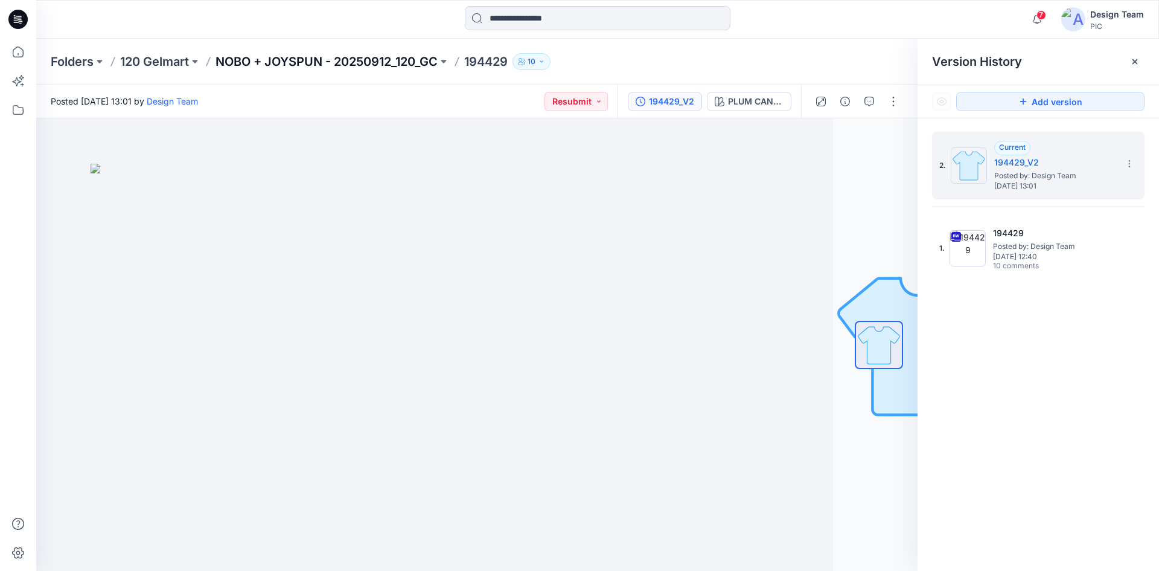
click at [343, 65] on p "NOBO + JOYSPUN - 20250912_120_GC" at bounding box center [327, 61] width 222 height 17
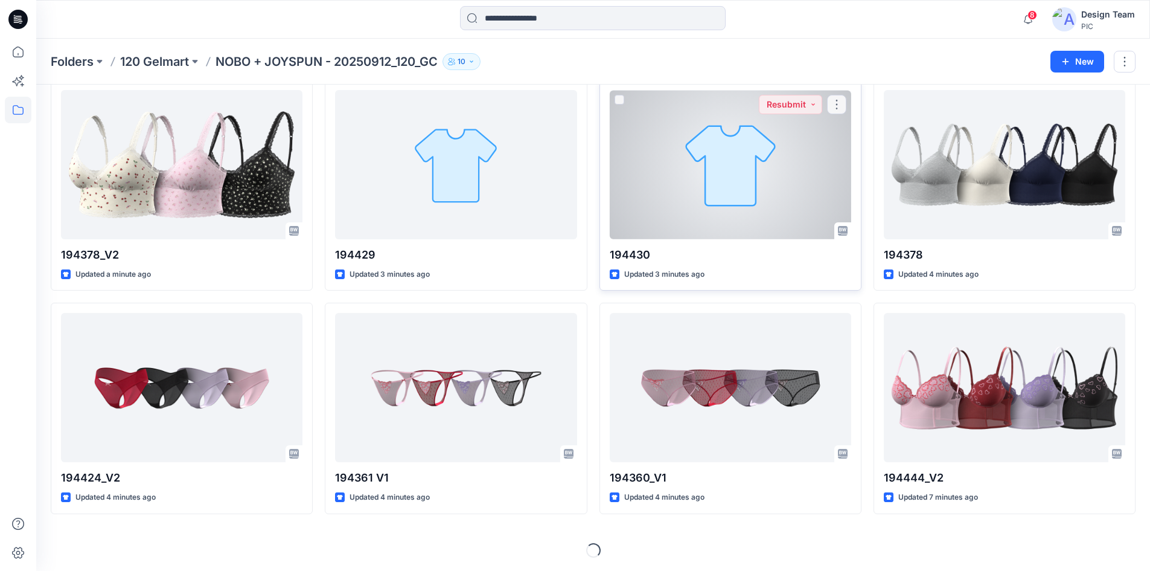
scroll to position [280, 0]
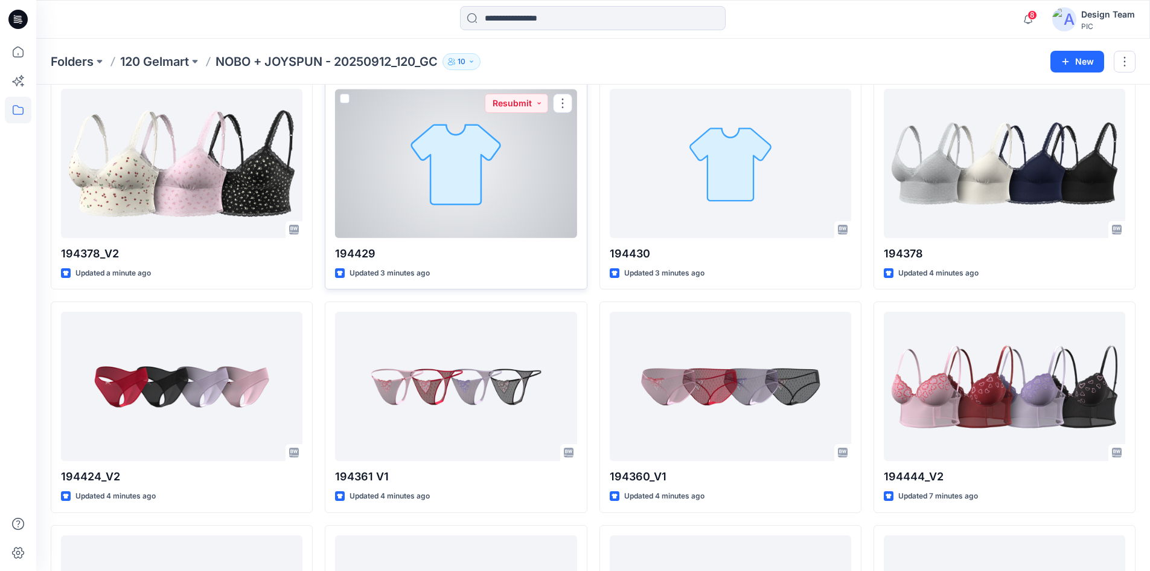
click at [511, 214] on div at bounding box center [455, 163] width 241 height 149
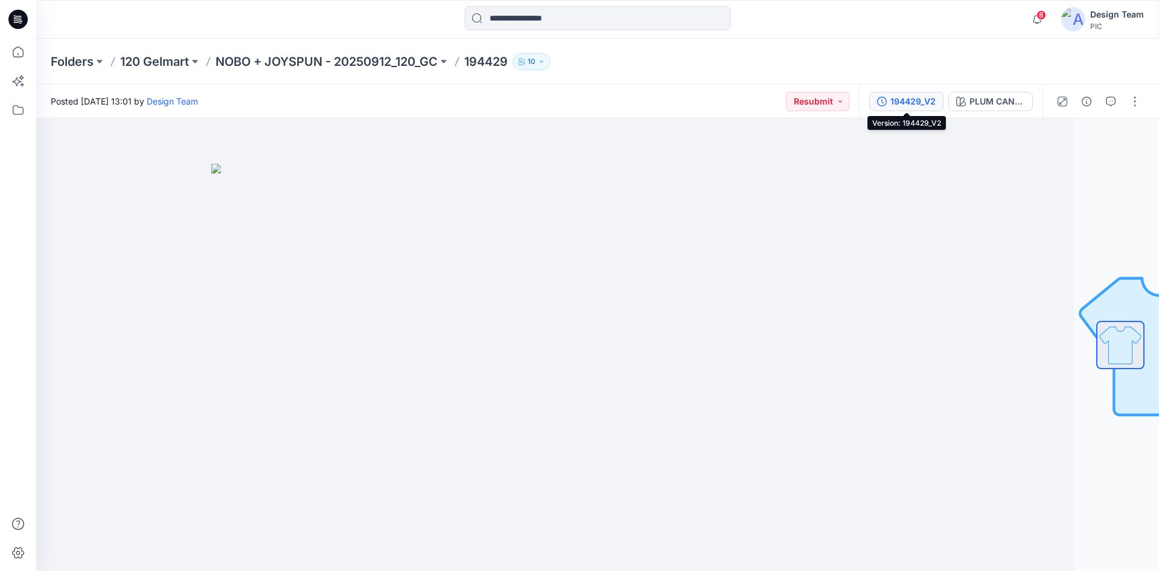
click at [923, 102] on div "194429_V2" at bounding box center [912, 101] width 45 height 13
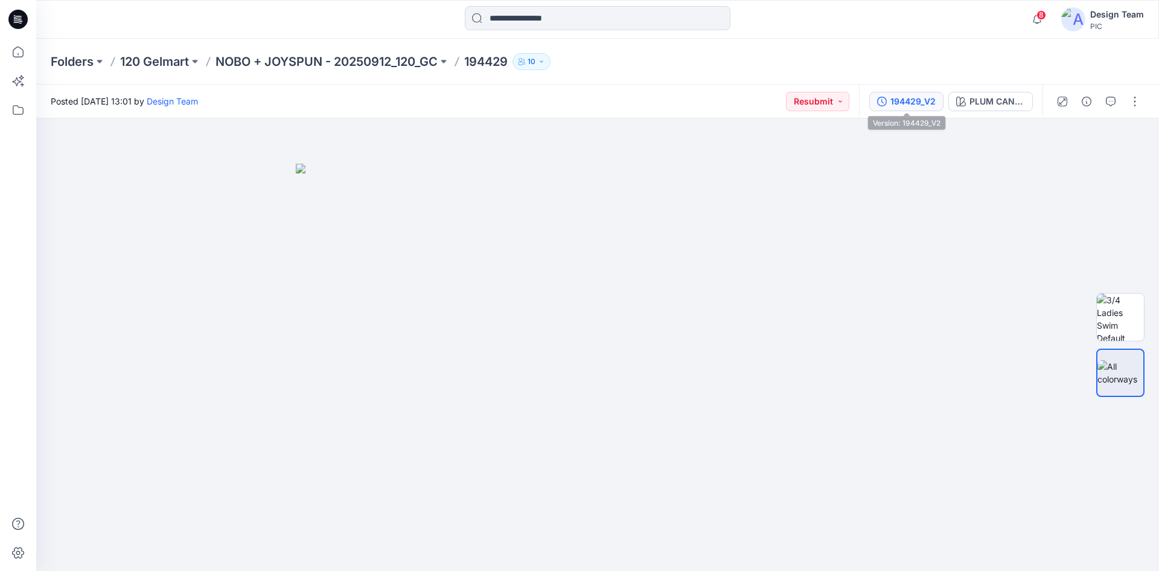
click at [916, 109] on button "194429_V2" at bounding box center [906, 101] width 74 height 19
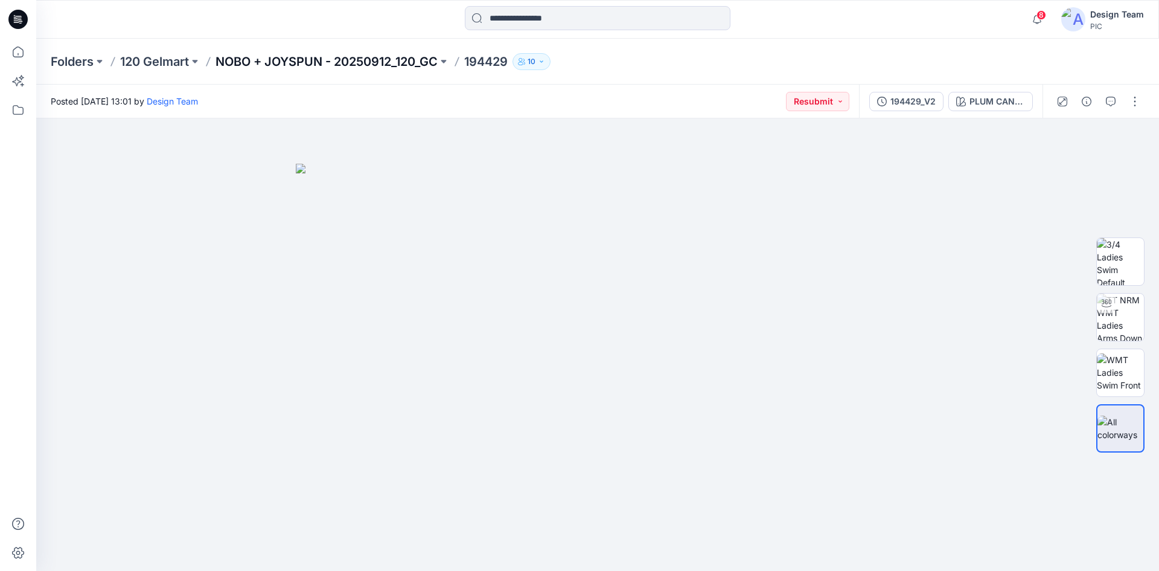
click at [330, 67] on p "NOBO + JOYSPUN - 20250912_120_GC" at bounding box center [327, 61] width 222 height 17
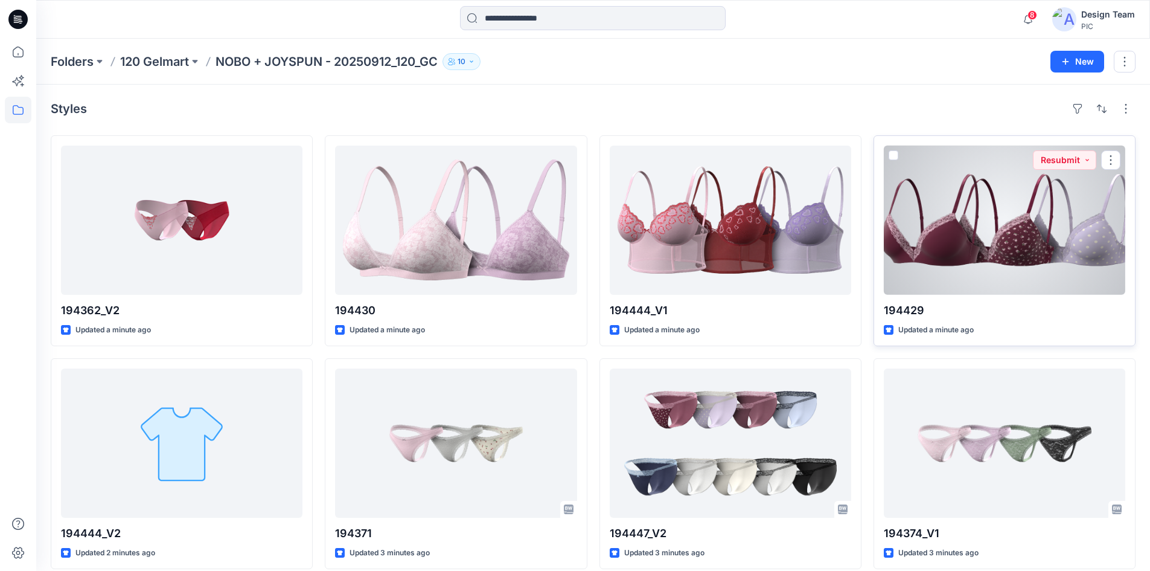
click at [988, 258] on div at bounding box center [1004, 219] width 241 height 149
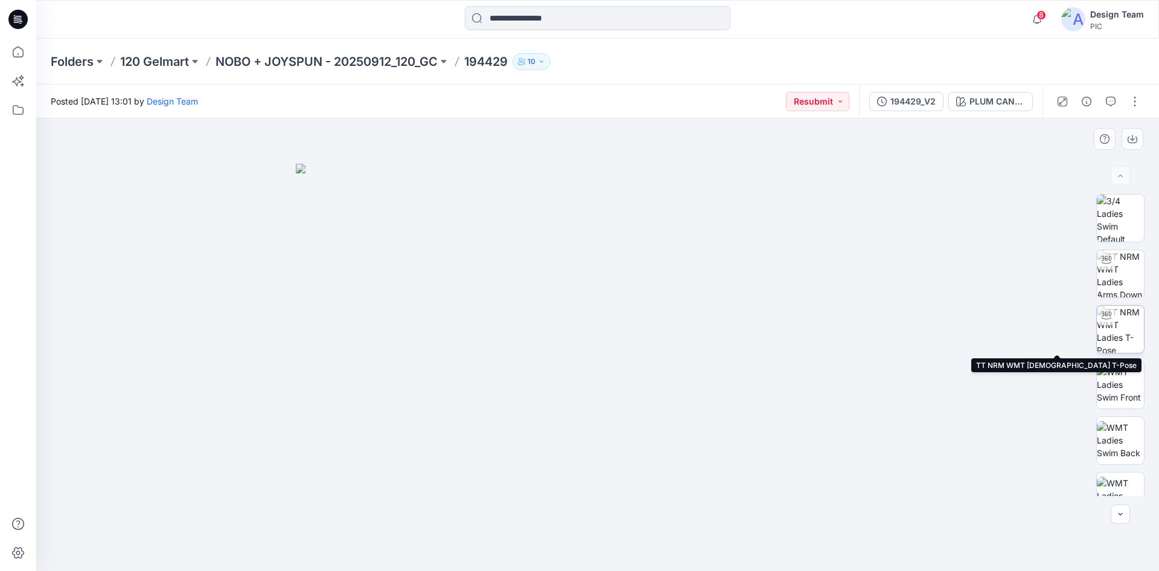
click at [1125, 330] on img at bounding box center [1120, 328] width 47 height 47
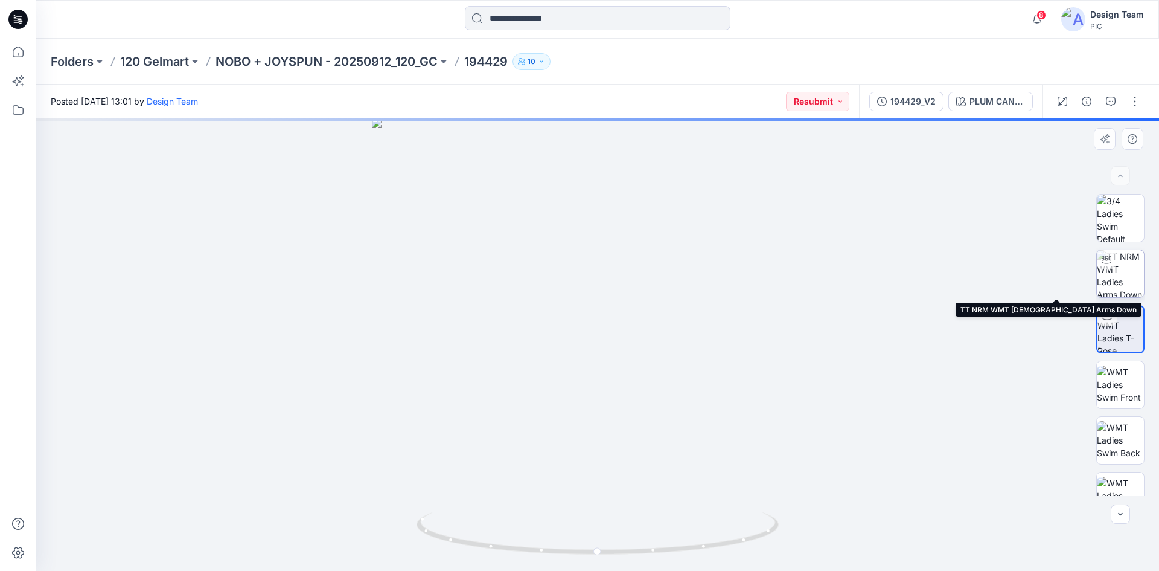
click at [1126, 280] on img at bounding box center [1120, 273] width 47 height 47
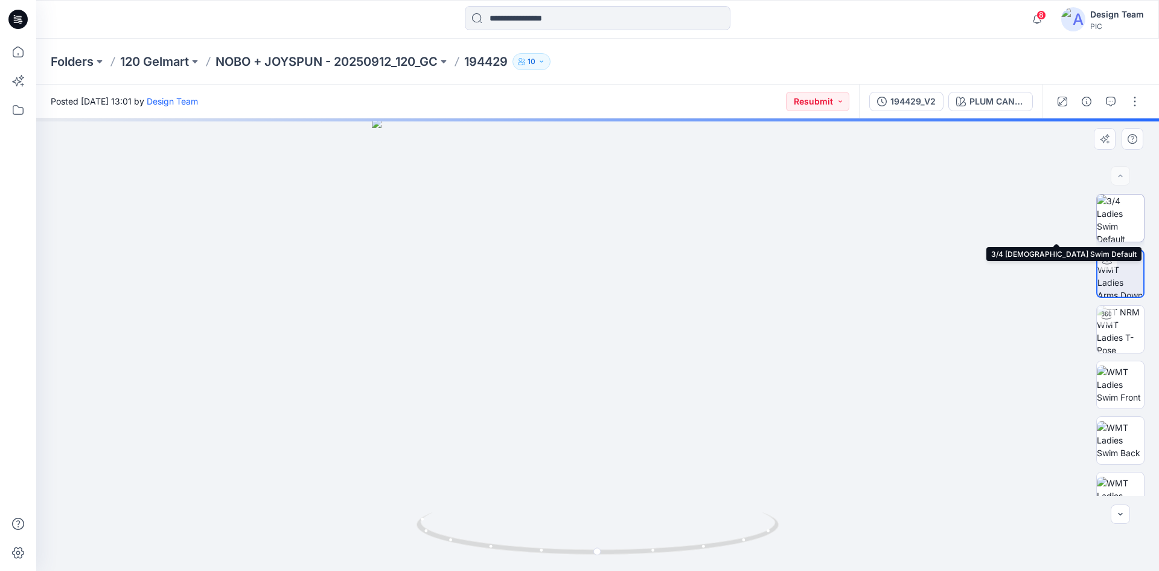
click at [1137, 232] on img at bounding box center [1120, 217] width 47 height 47
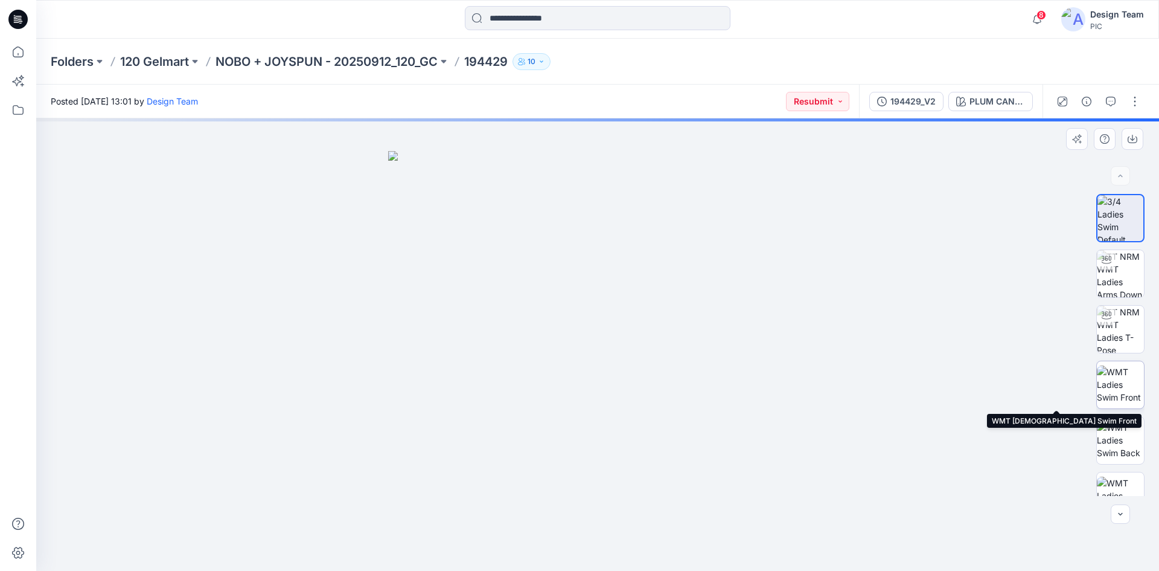
click at [1122, 389] on img at bounding box center [1120, 384] width 47 height 38
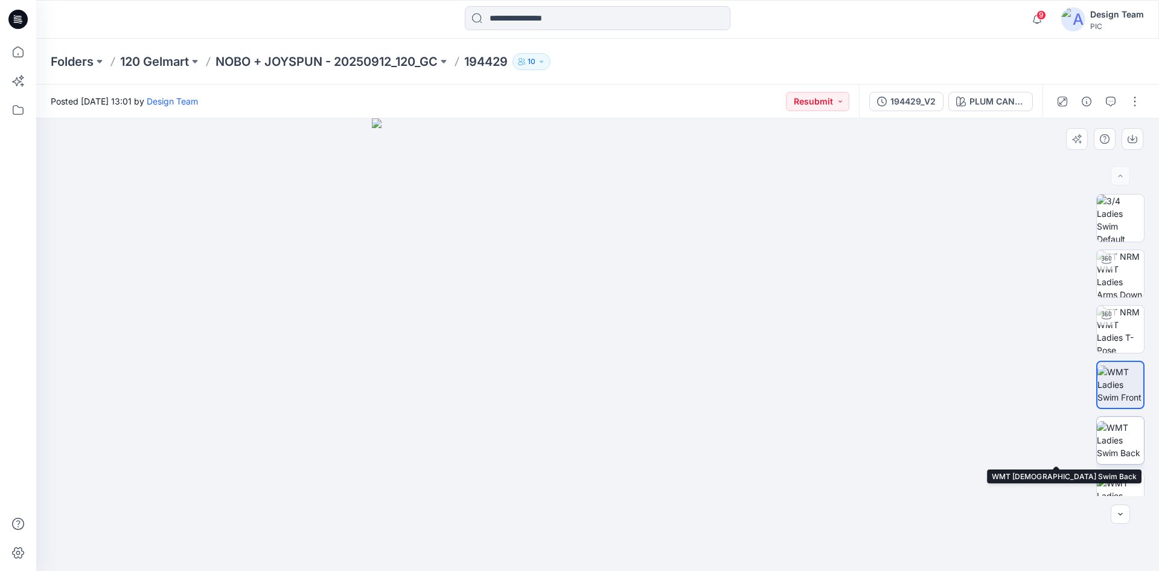
click at [1120, 446] on img at bounding box center [1120, 440] width 47 height 38
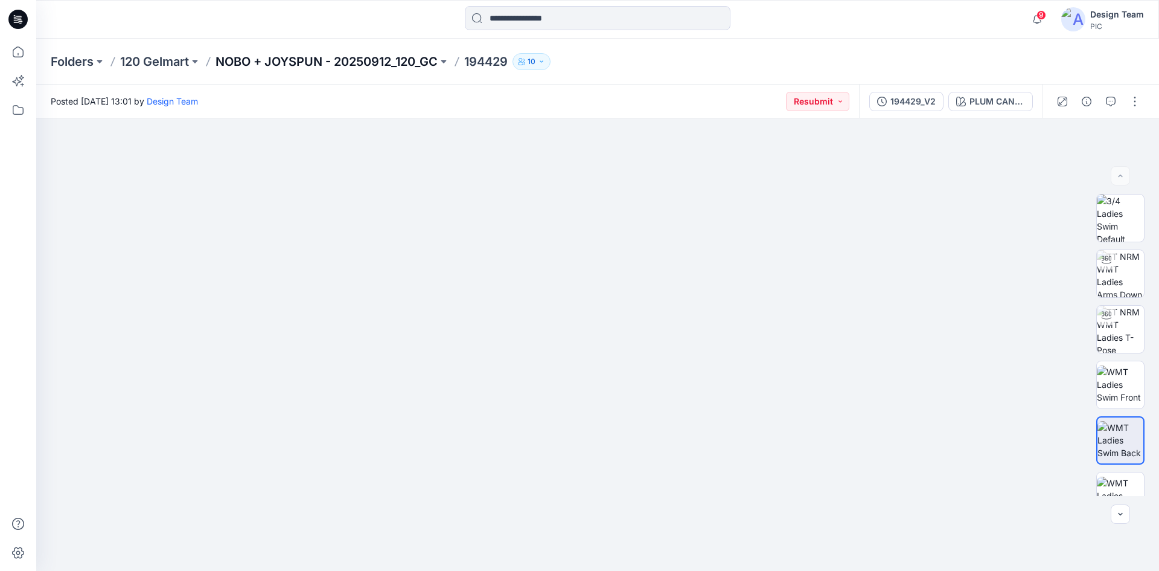
click at [261, 57] on p "NOBO + JOYSPUN - 20250912_120_GC" at bounding box center [327, 61] width 222 height 17
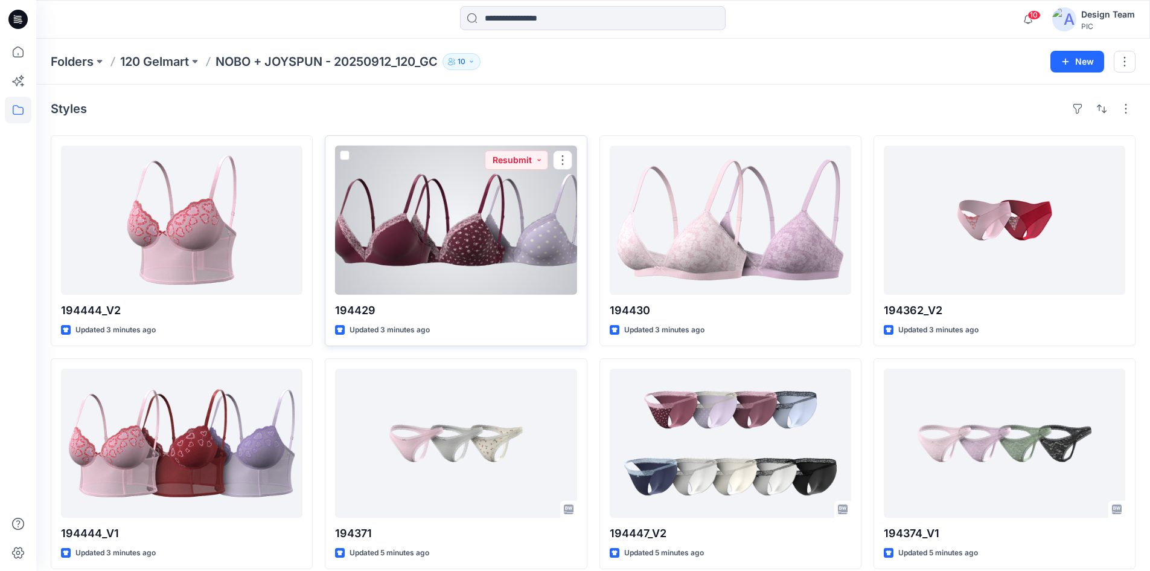
click at [433, 205] on div at bounding box center [455, 219] width 241 height 149
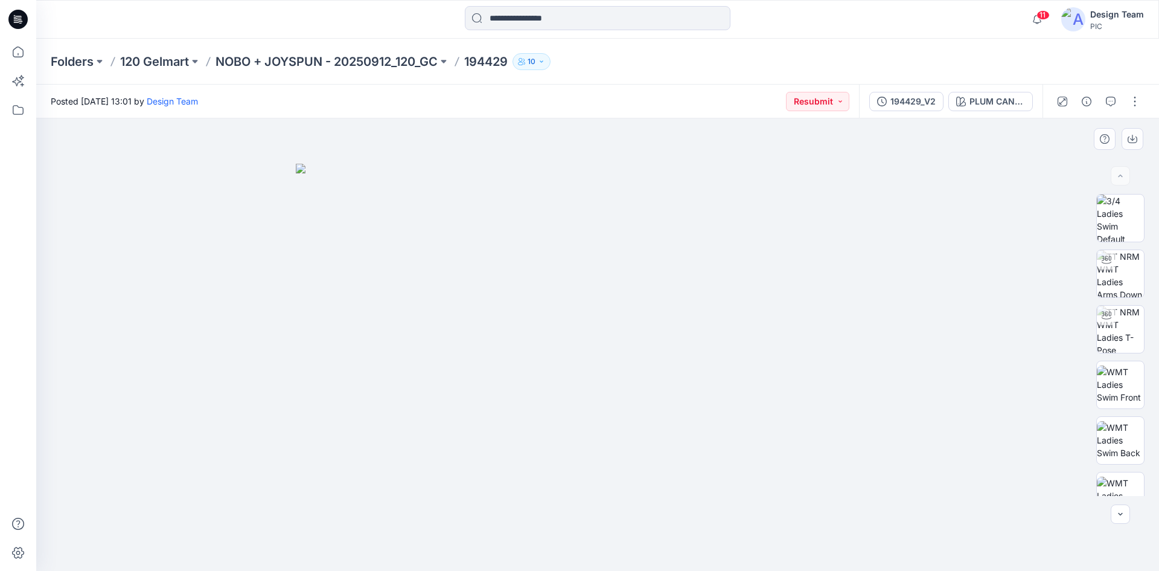
click at [1023, 193] on div at bounding box center [597, 344] width 1123 height 452
click at [1131, 105] on button "button" at bounding box center [1134, 101] width 19 height 19
click at [1081, 156] on button "Edit" at bounding box center [1084, 163] width 111 height 22
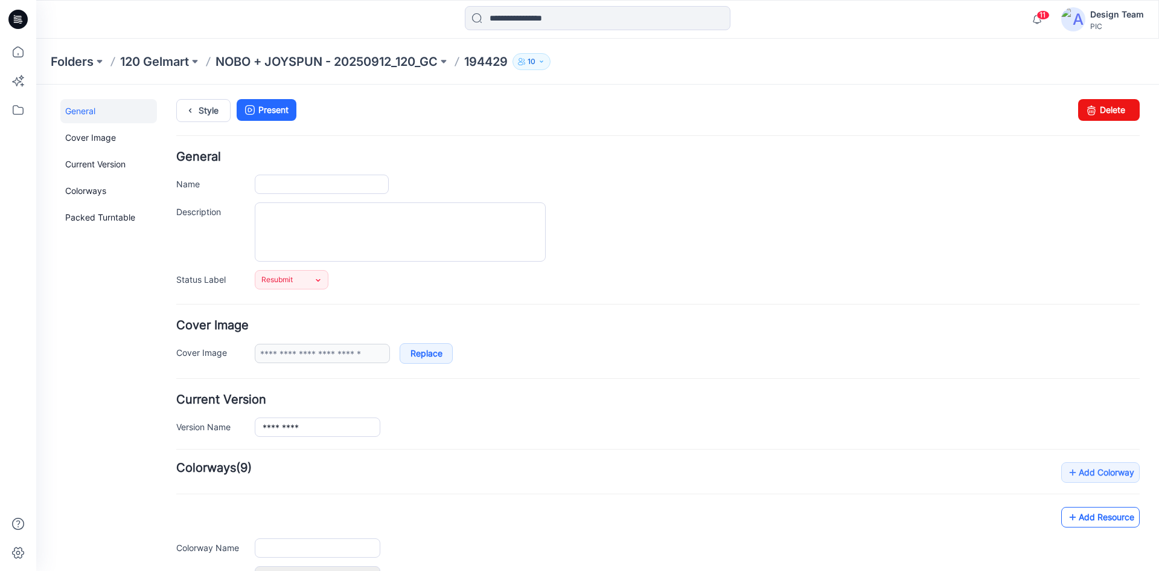
type input "******"
type input "**********"
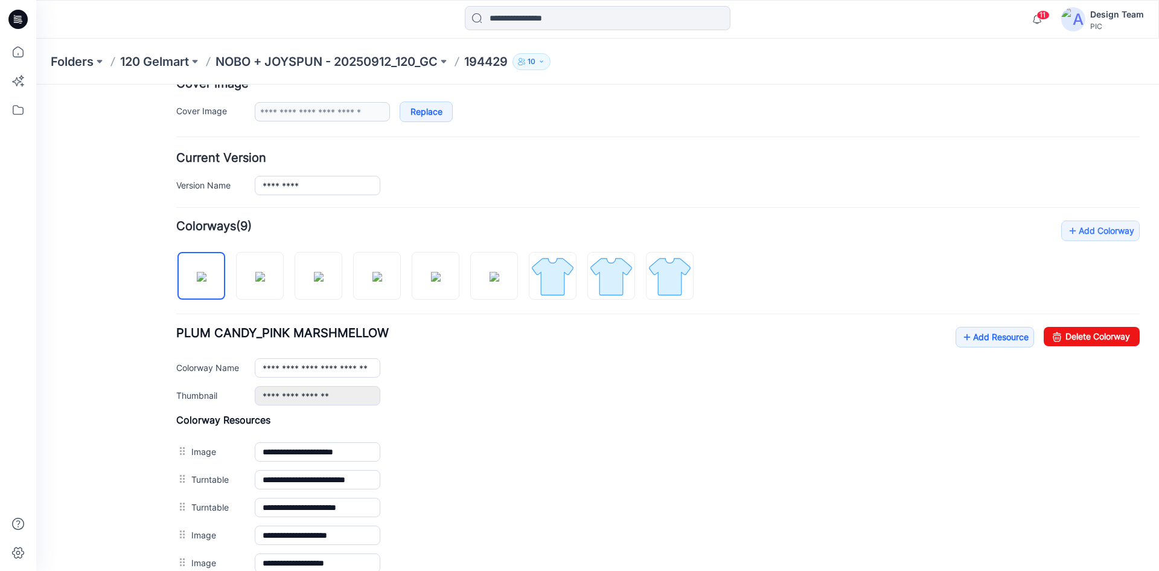
scroll to position [414, 0]
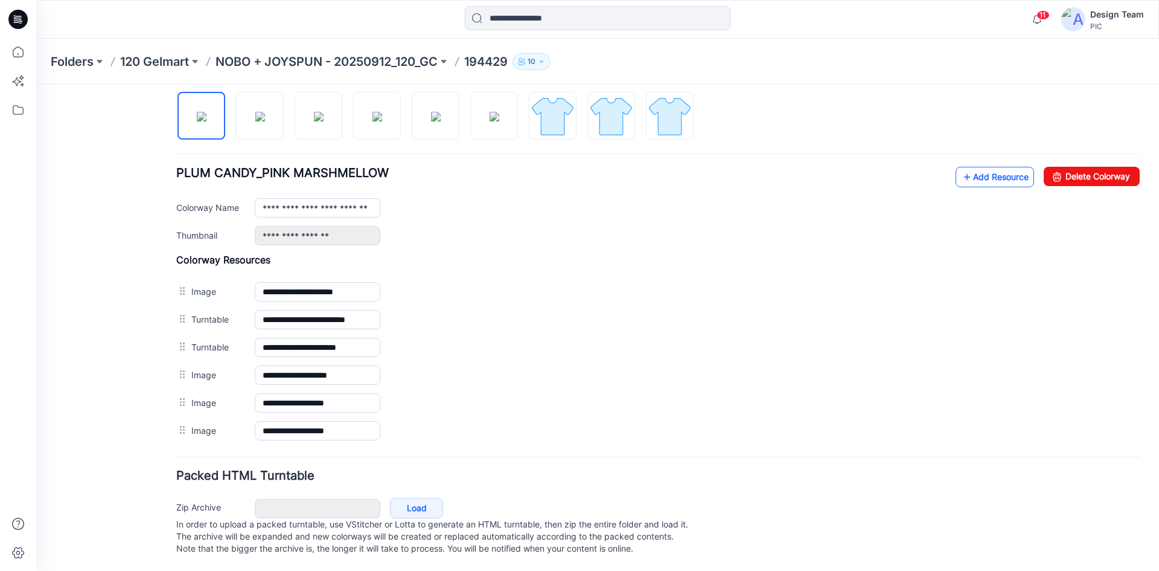
click at [983, 167] on link "Add Resource" at bounding box center [995, 177] width 78 height 21
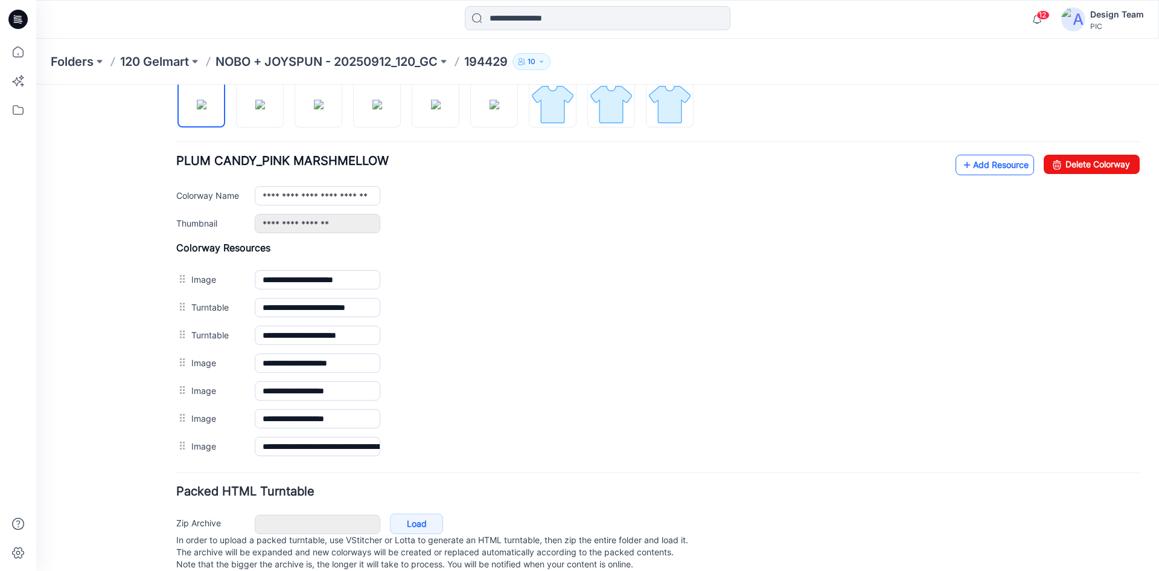
click at [976, 166] on link "Add Resource" at bounding box center [995, 165] width 78 height 21
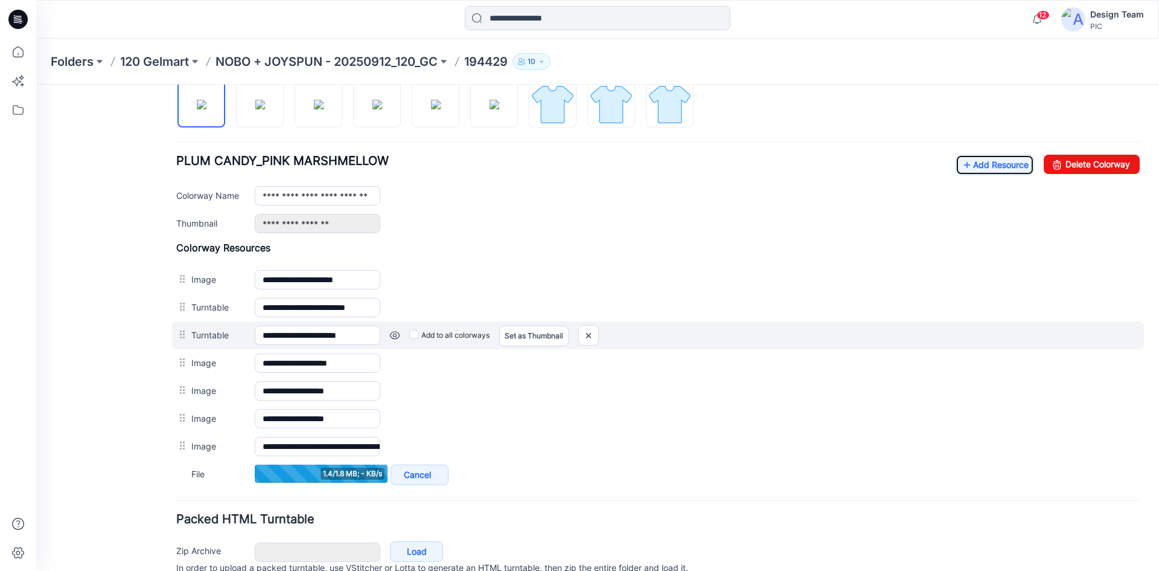
scroll to position [469, 0]
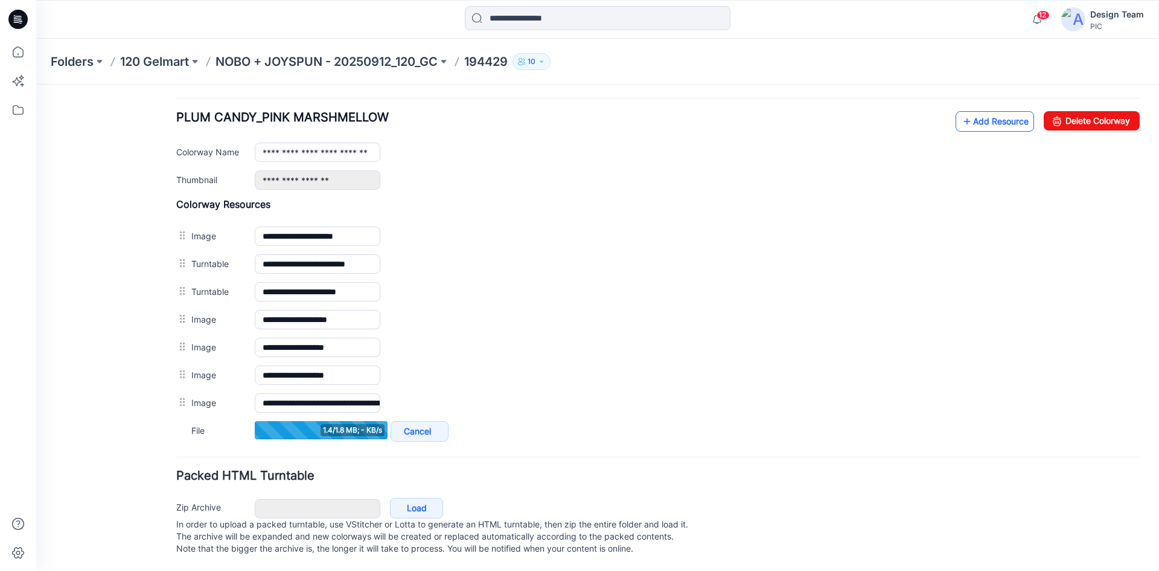
click at [991, 111] on link "Add Resource" at bounding box center [995, 121] width 78 height 21
click at [973, 111] on link "Add Resource" at bounding box center [995, 121] width 78 height 21
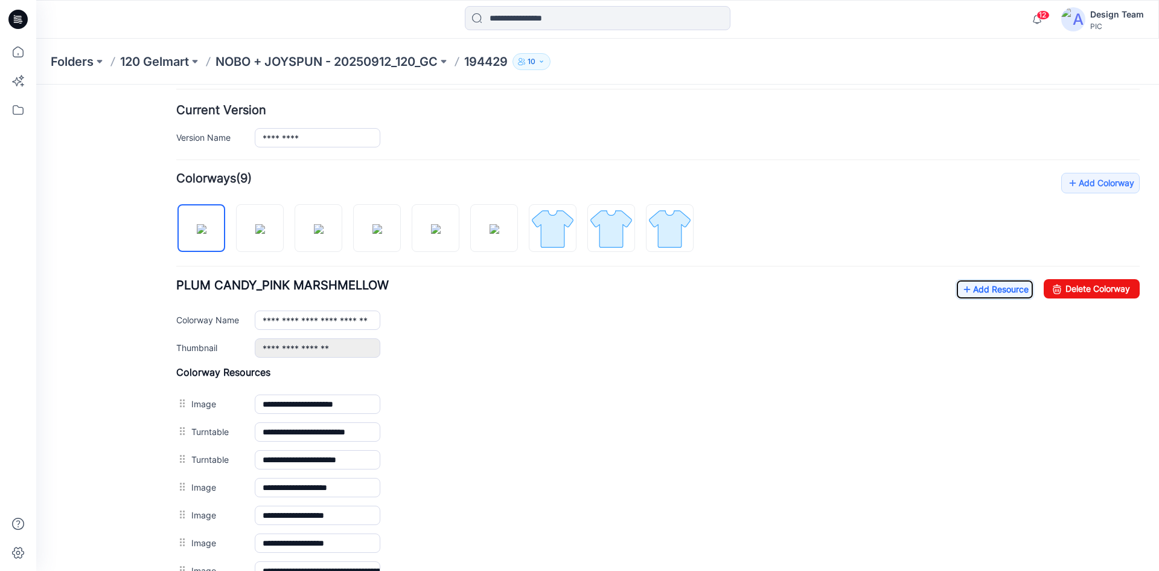
scroll to position [288, 0]
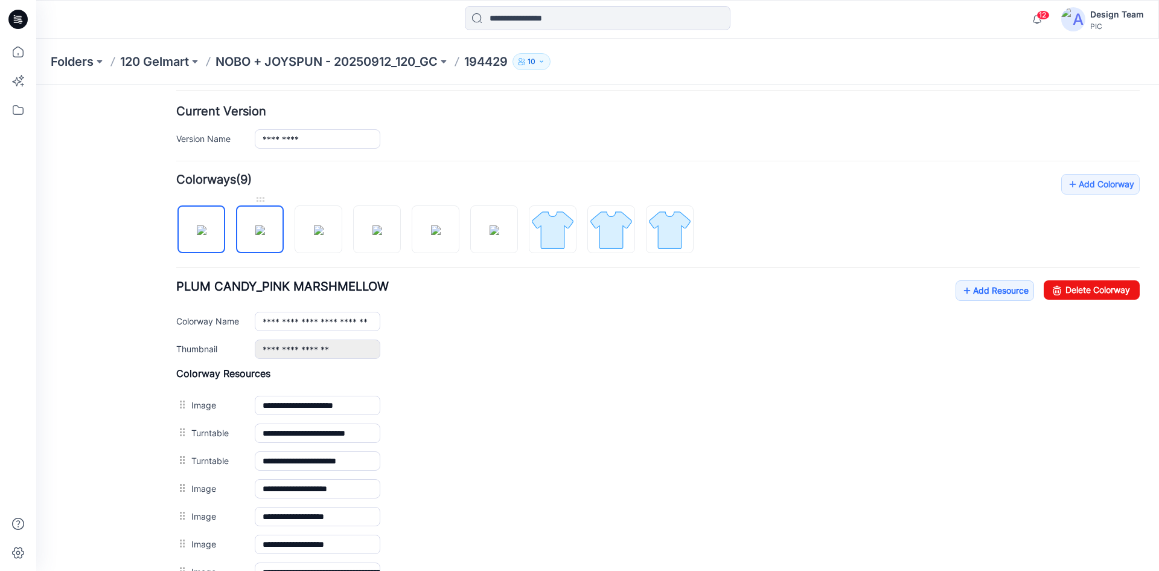
click at [265, 230] on img at bounding box center [260, 230] width 10 height 10
click at [991, 287] on link "Add Resource" at bounding box center [995, 290] width 78 height 21
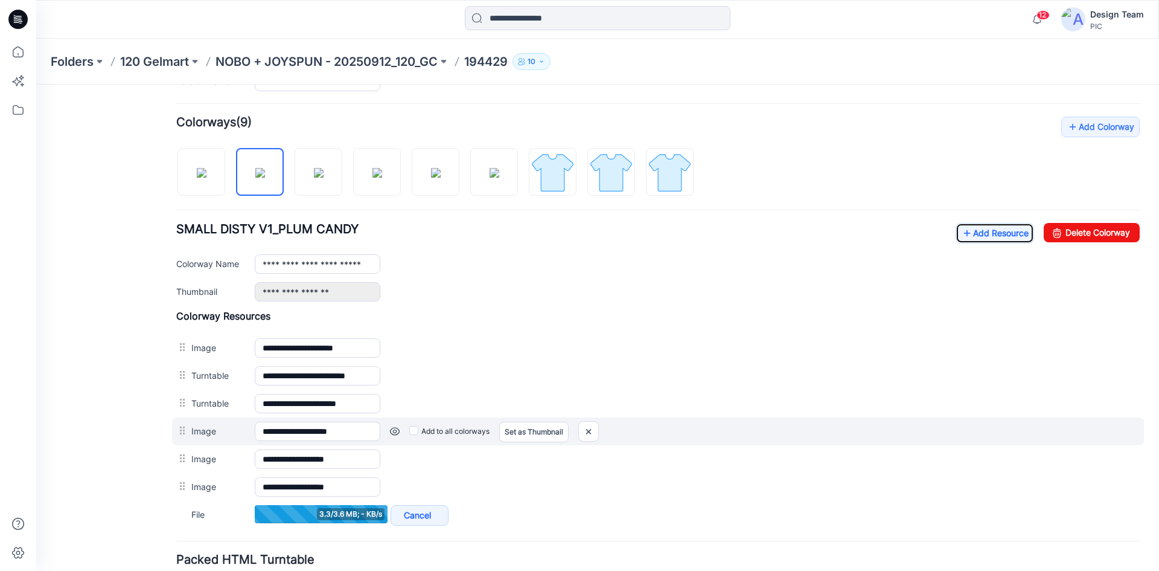
scroll to position [441, 0]
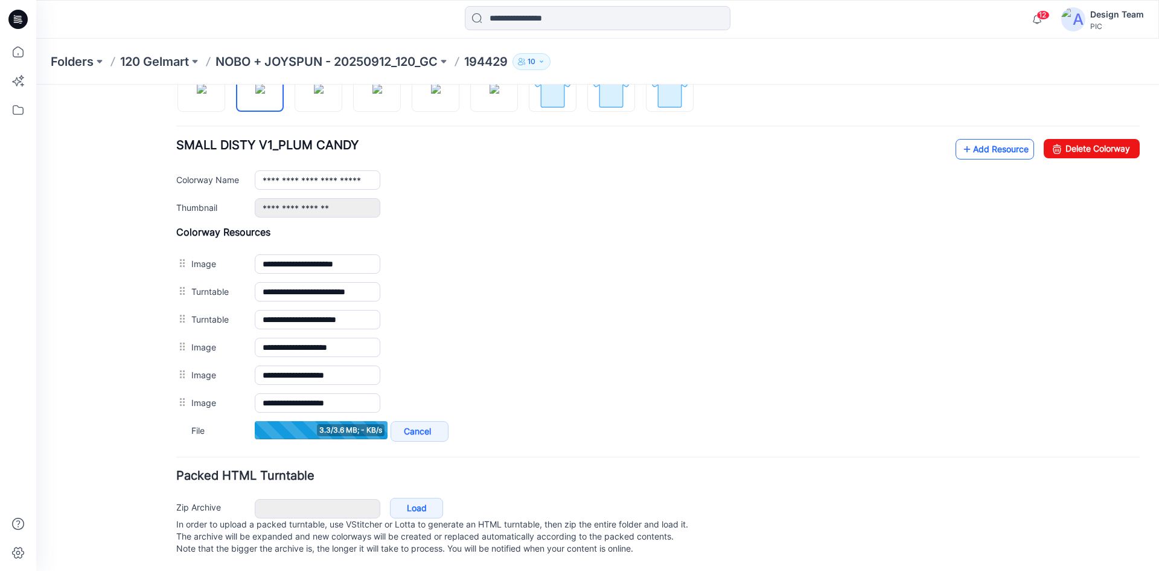
click at [968, 139] on link "Add Resource" at bounding box center [995, 149] width 78 height 21
click at [986, 139] on link "Add Resource" at bounding box center [995, 149] width 78 height 21
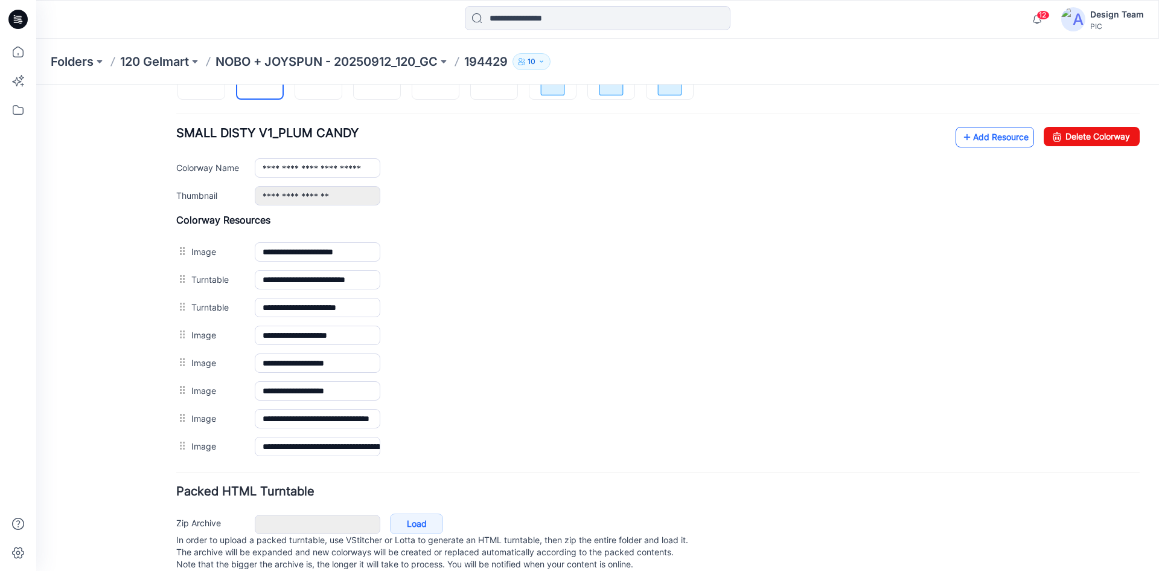
click at [978, 133] on link "Add Resource" at bounding box center [995, 137] width 78 height 21
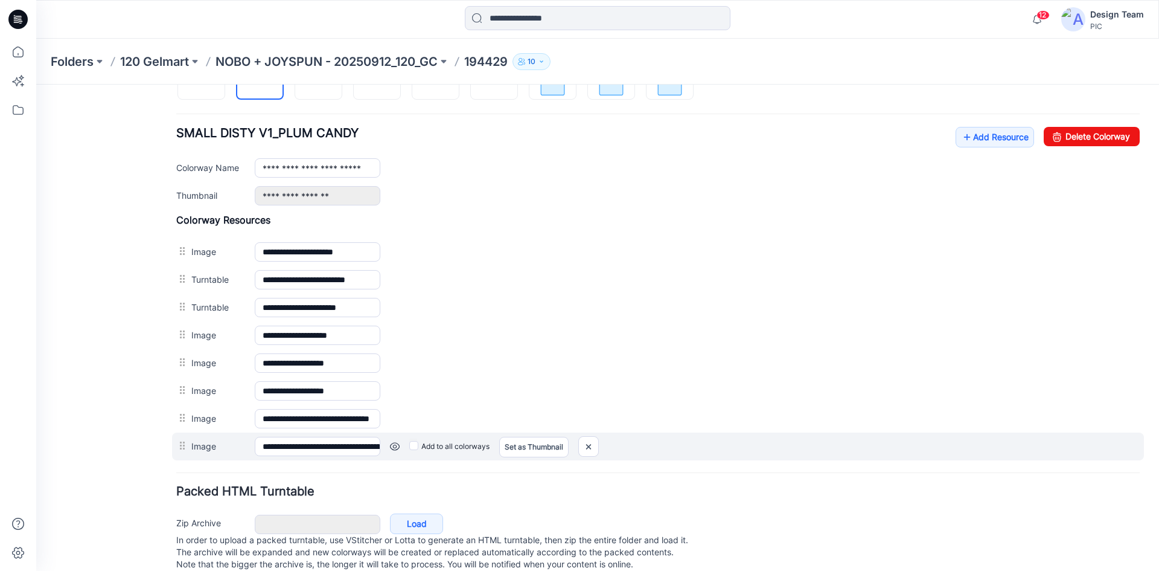
click at [395, 443] on link at bounding box center [395, 446] width 10 height 10
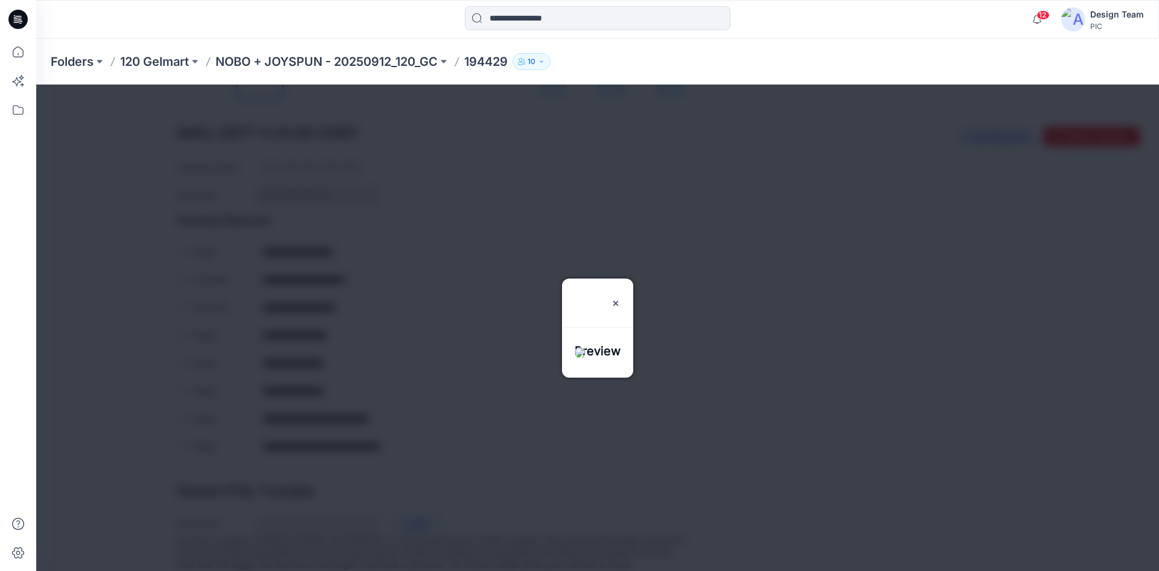
click at [595, 355] on div at bounding box center [597, 359] width 71 height 35
click at [621, 298] on img at bounding box center [616, 303] width 10 height 10
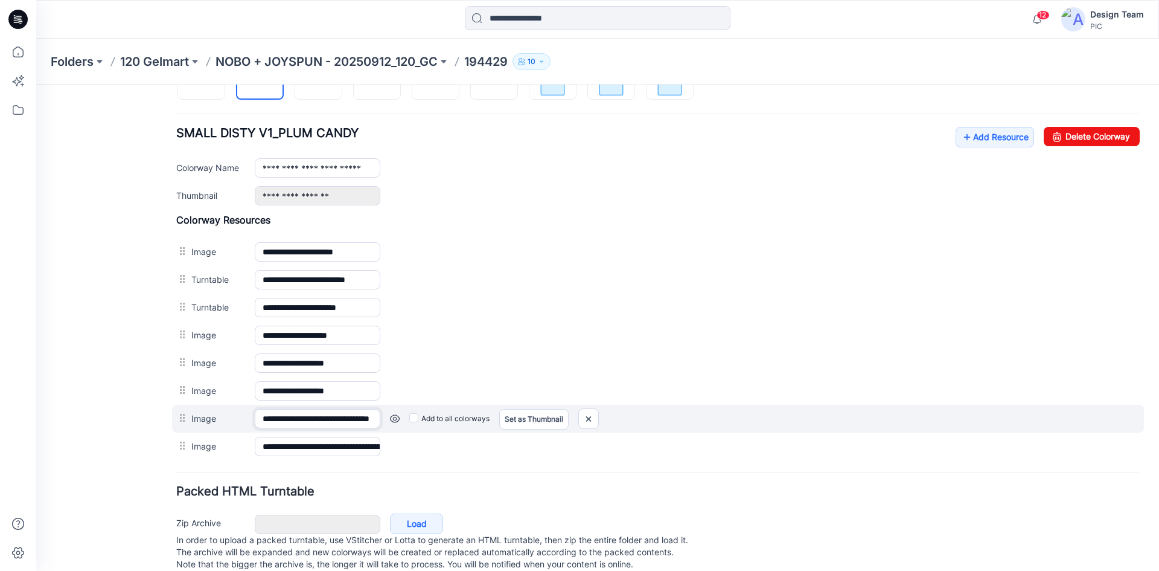
click at [319, 418] on input "**********" at bounding box center [318, 418] width 126 height 19
click at [393, 415] on link at bounding box center [395, 419] width 10 height 10
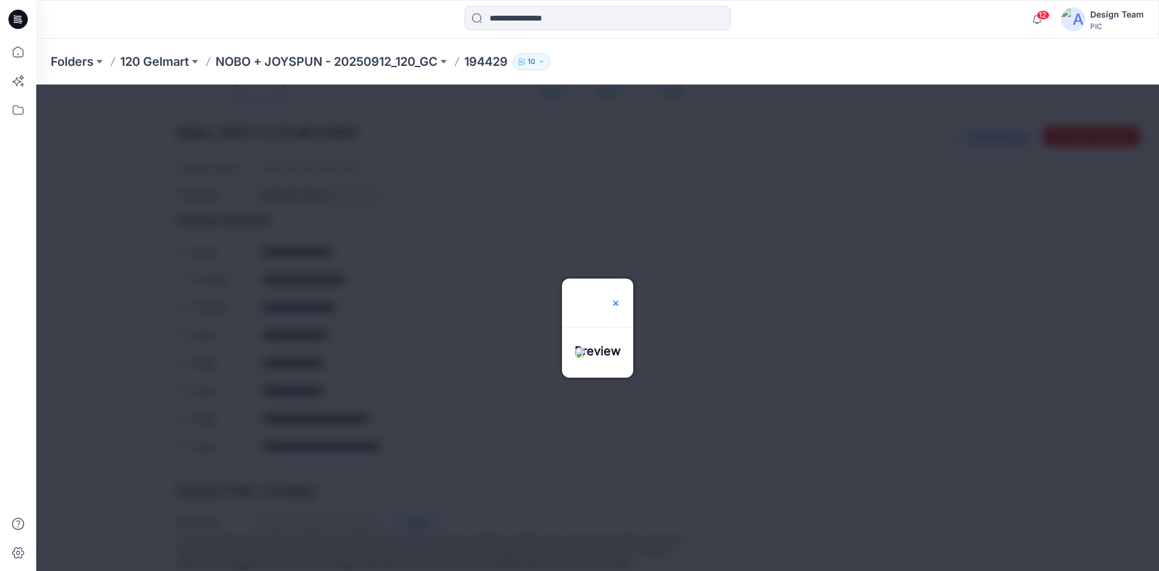
click at [621, 298] on img at bounding box center [616, 303] width 10 height 10
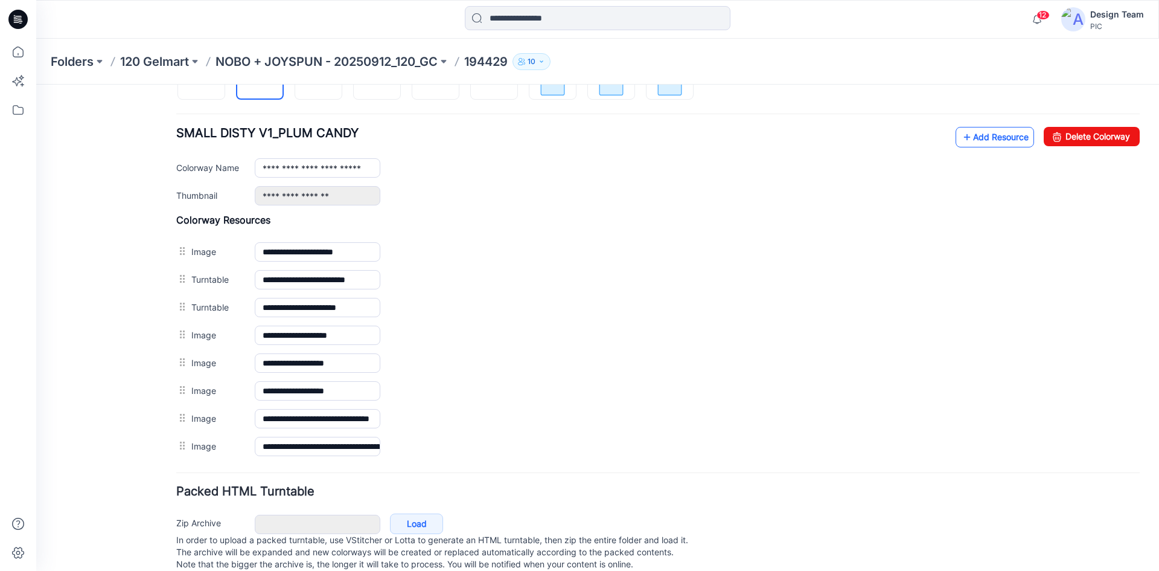
click at [973, 141] on link "Add Resource" at bounding box center [995, 137] width 78 height 21
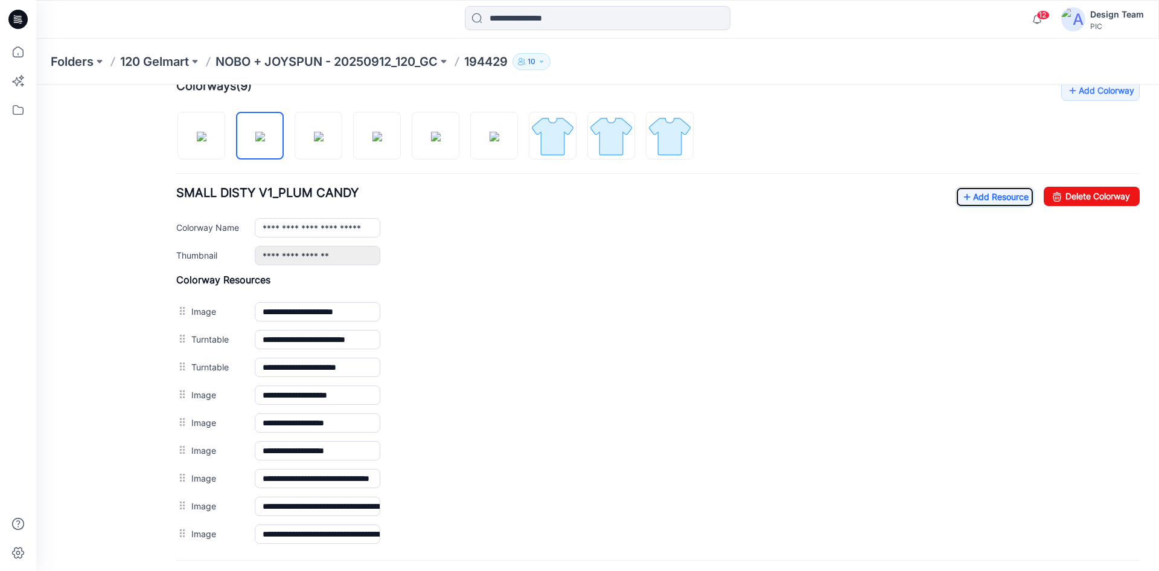
scroll to position [381, 0]
click at [320, 138] on img at bounding box center [319, 137] width 10 height 10
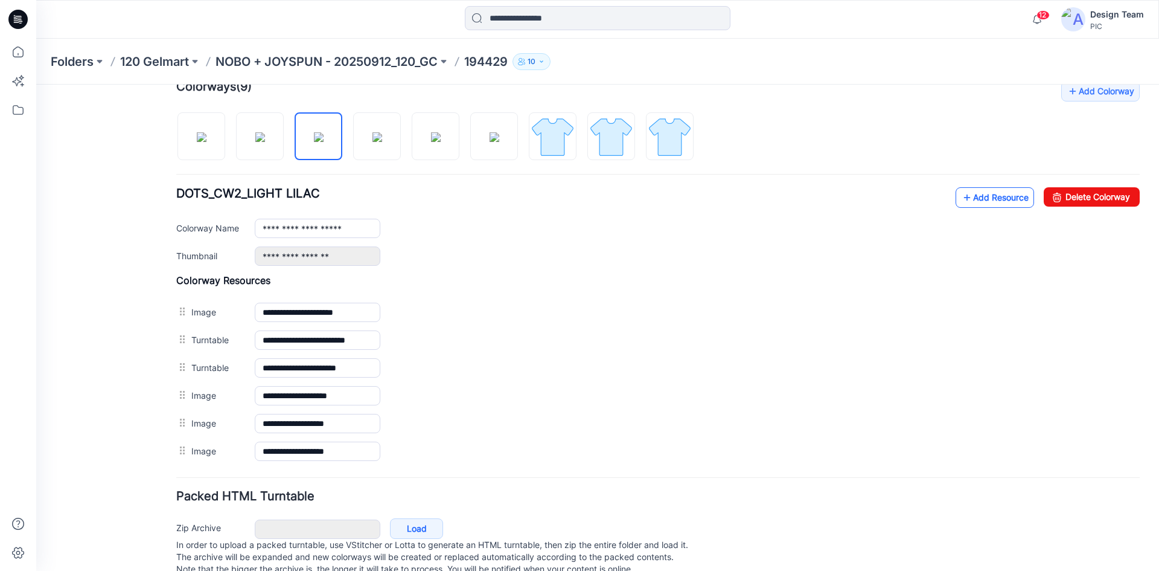
click at [1006, 201] on link "Add Resource" at bounding box center [995, 197] width 78 height 21
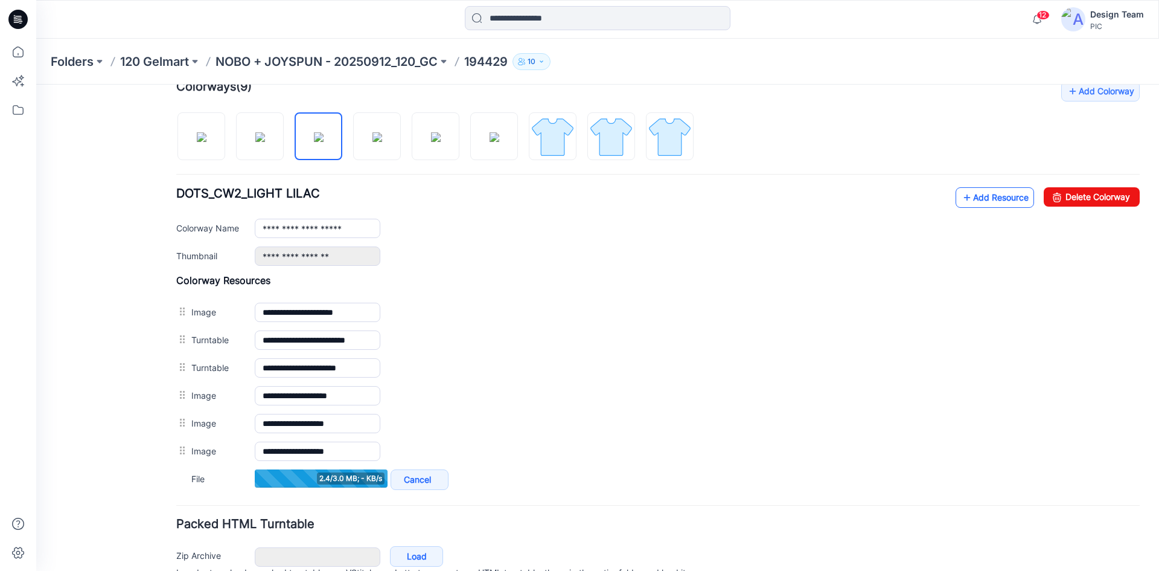
click at [990, 198] on link "Add Resource" at bounding box center [995, 197] width 78 height 21
click at [961, 194] on icon at bounding box center [967, 197] width 12 height 19
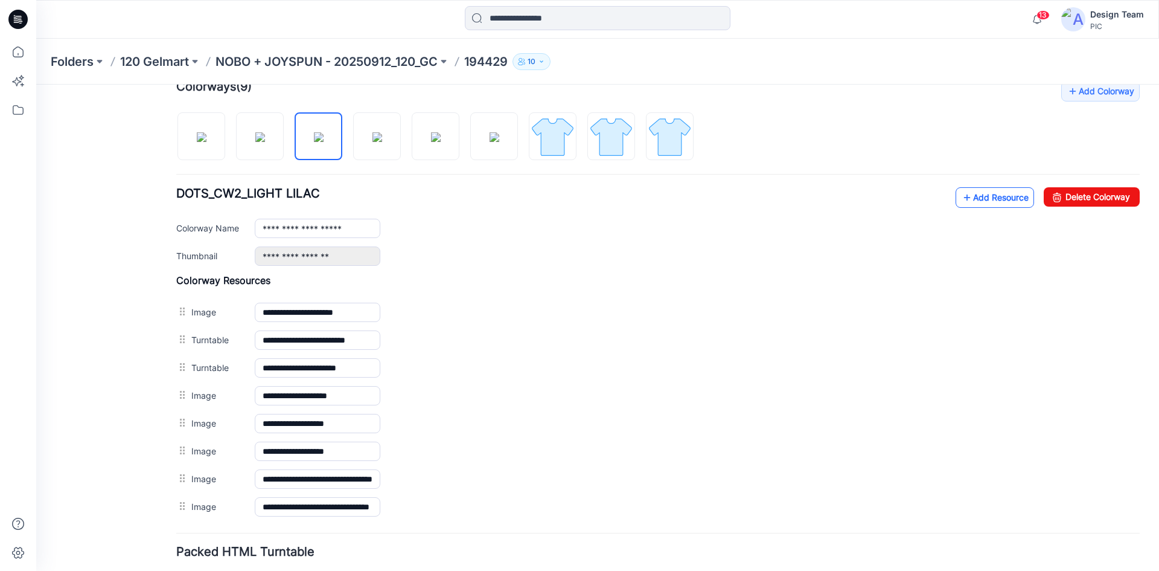
click at [969, 198] on link "Add Resource" at bounding box center [995, 197] width 78 height 21
click at [373, 141] on img at bounding box center [378, 137] width 10 height 10
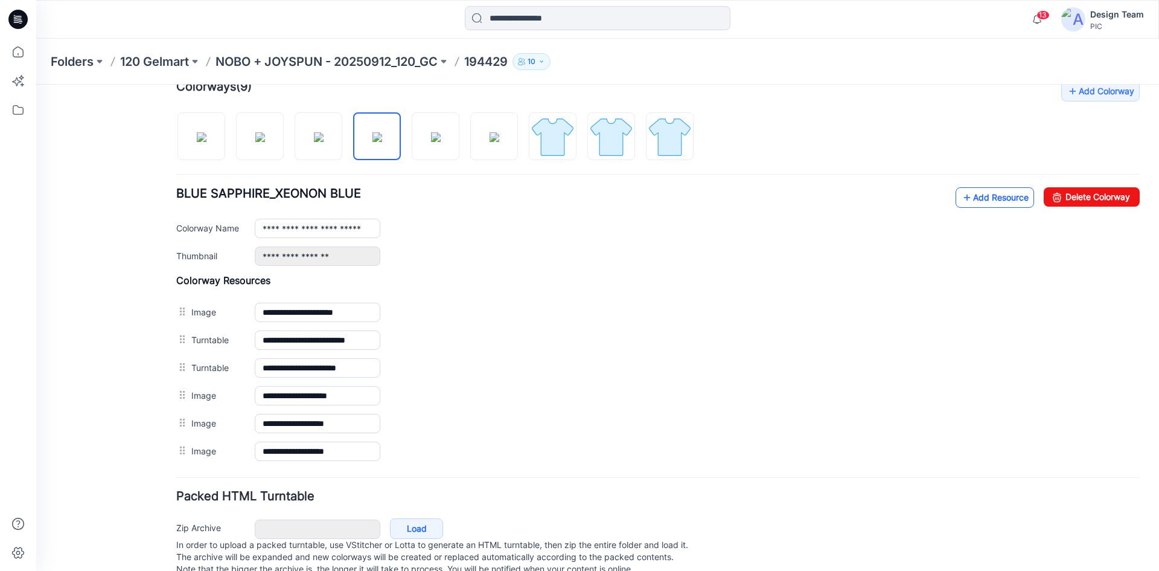
click at [983, 198] on link "Add Resource" at bounding box center [995, 197] width 78 height 21
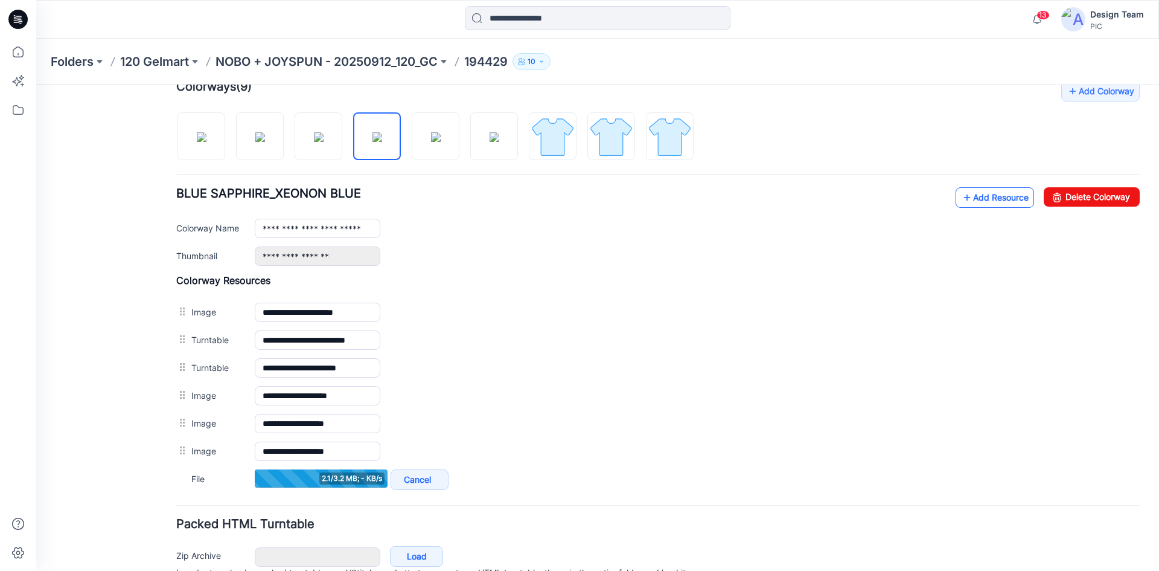
click at [977, 200] on link "Add Resource" at bounding box center [995, 197] width 78 height 21
click at [977, 194] on link "Add Resource" at bounding box center [995, 197] width 78 height 21
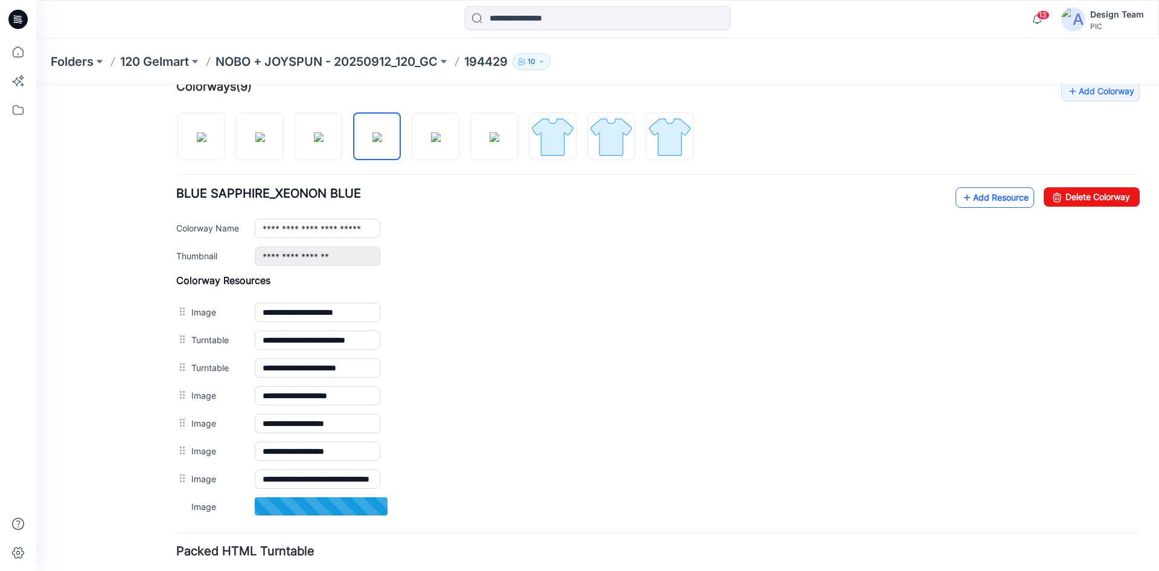
click at [988, 198] on link "Add Resource" at bounding box center [995, 197] width 78 height 21
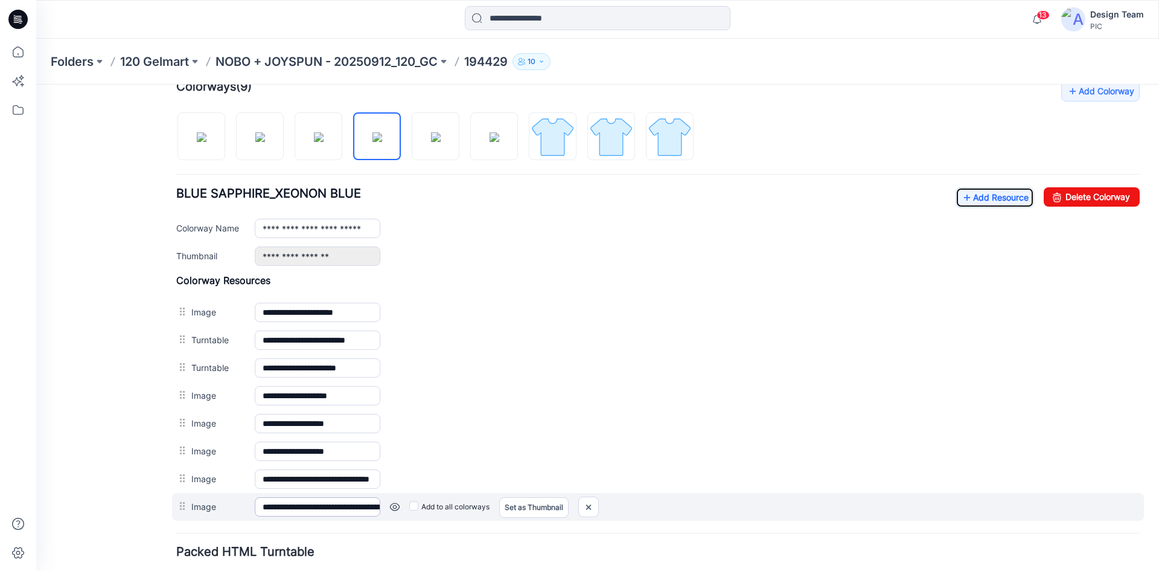
scroll to position [441, 0]
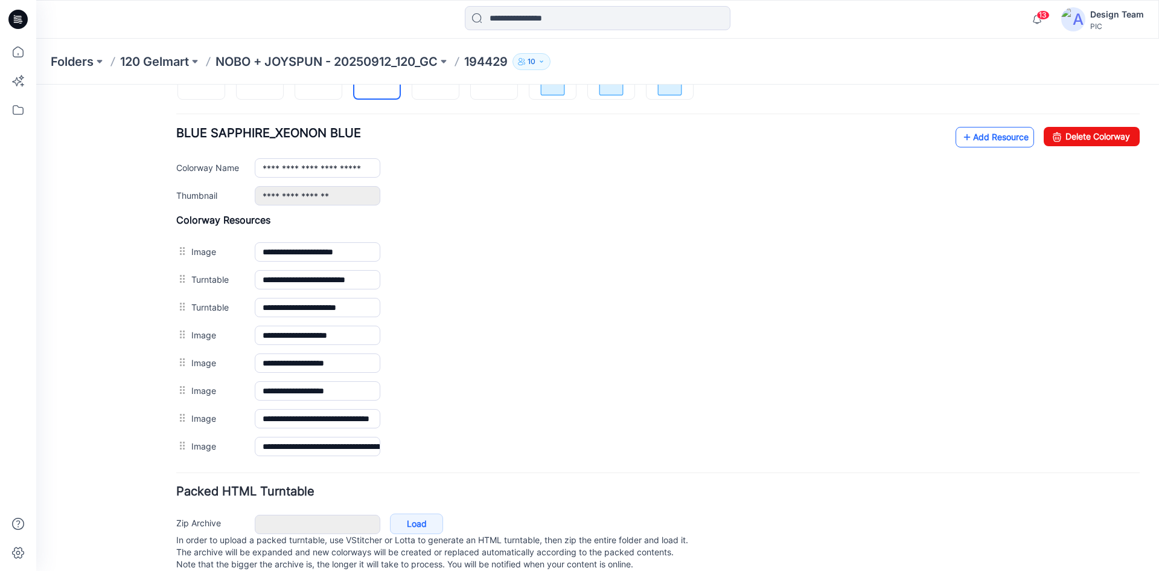
click at [962, 133] on link "Add Resource" at bounding box center [995, 137] width 78 height 21
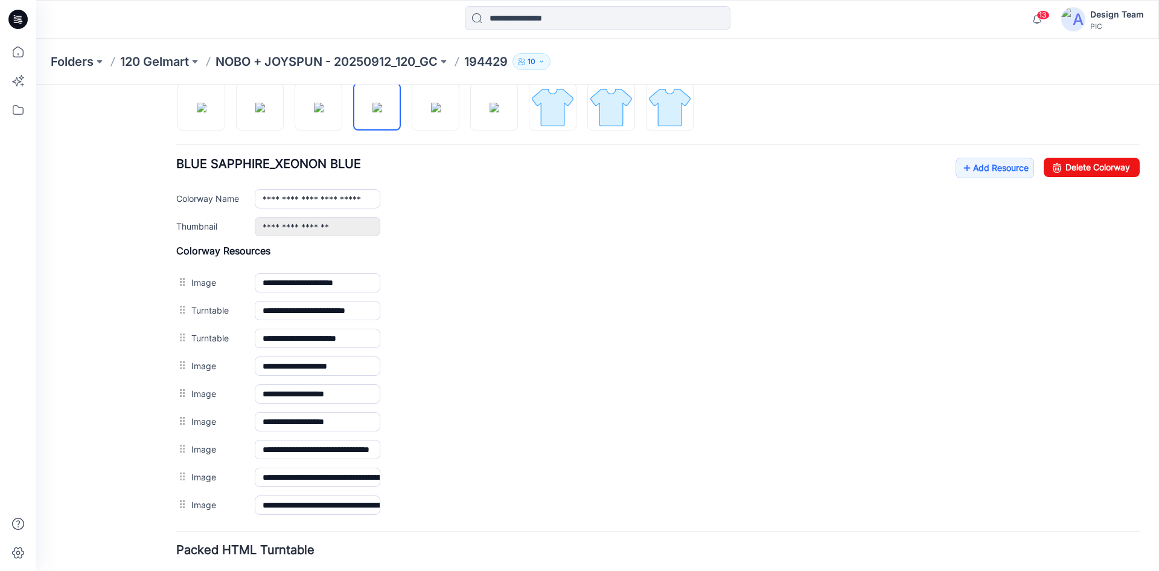
scroll to position [381, 0]
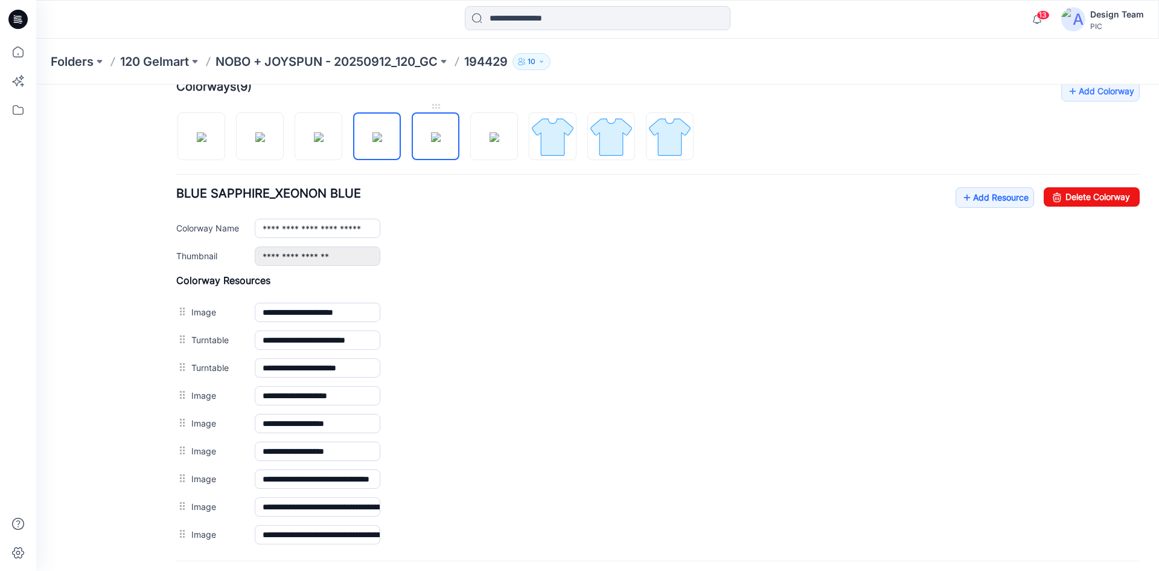
click at [431, 139] on img at bounding box center [436, 137] width 10 height 10
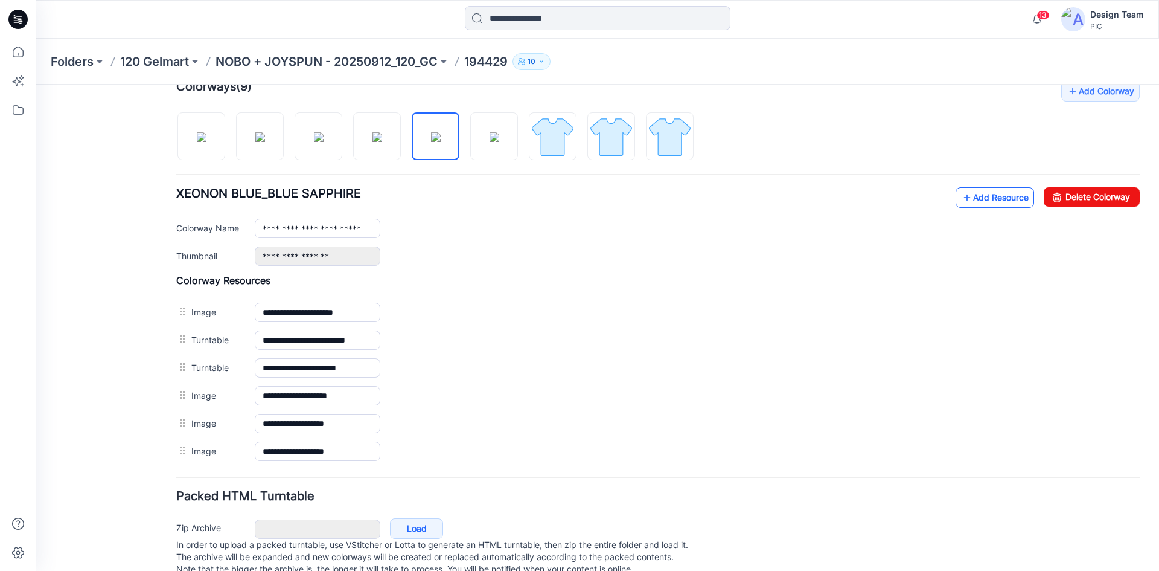
click at [986, 193] on link "Add Resource" at bounding box center [995, 197] width 78 height 21
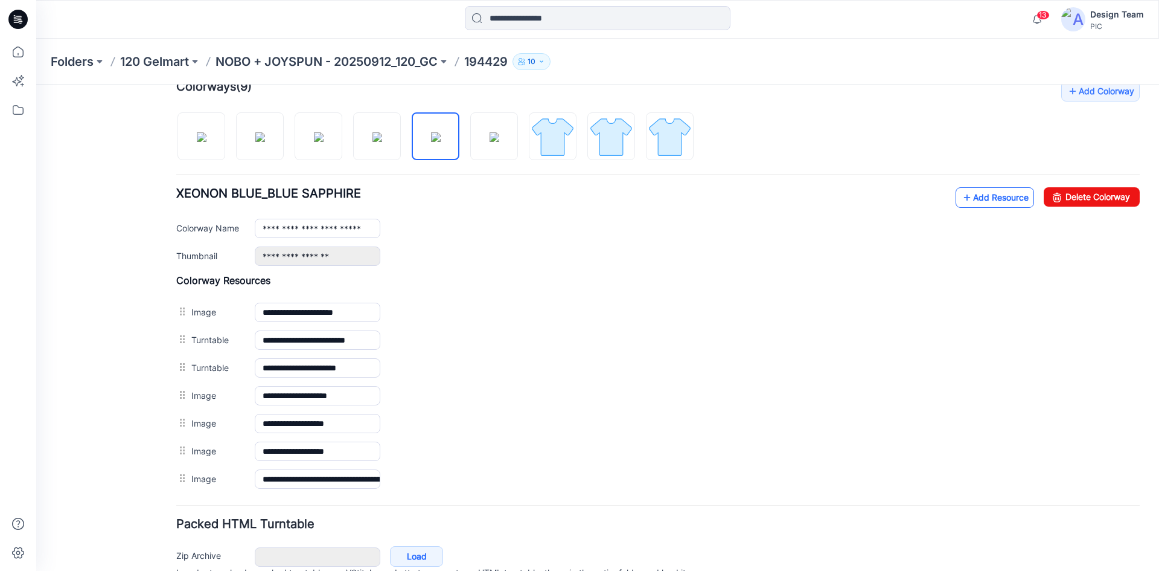
click at [967, 196] on link "Add Resource" at bounding box center [995, 197] width 78 height 21
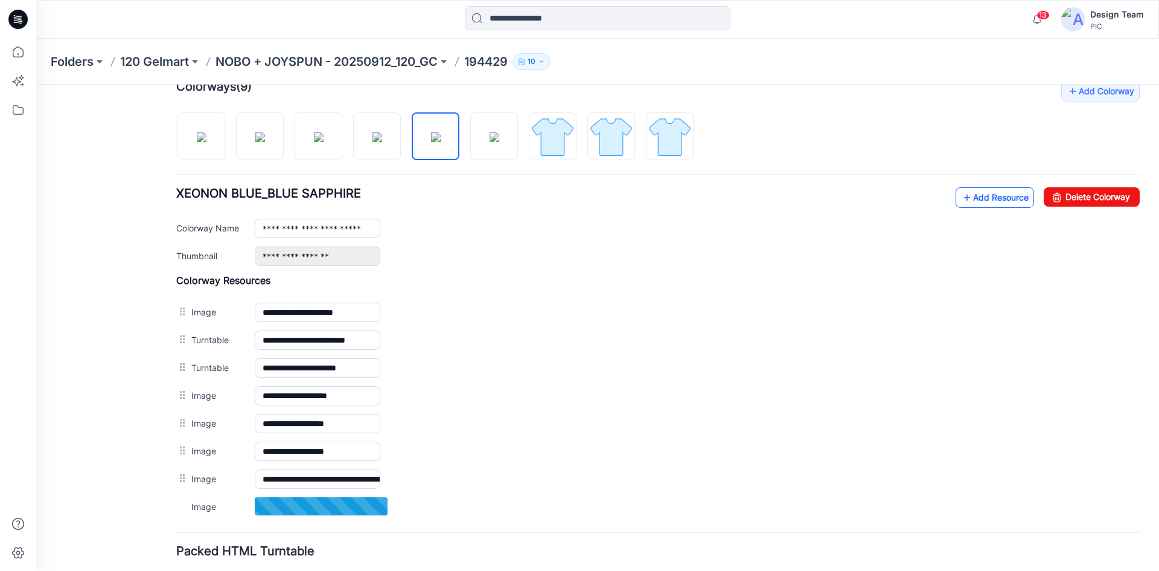
click at [973, 199] on link "Add Resource" at bounding box center [995, 197] width 78 height 21
click at [980, 197] on link "Add Resource" at bounding box center [995, 197] width 78 height 21
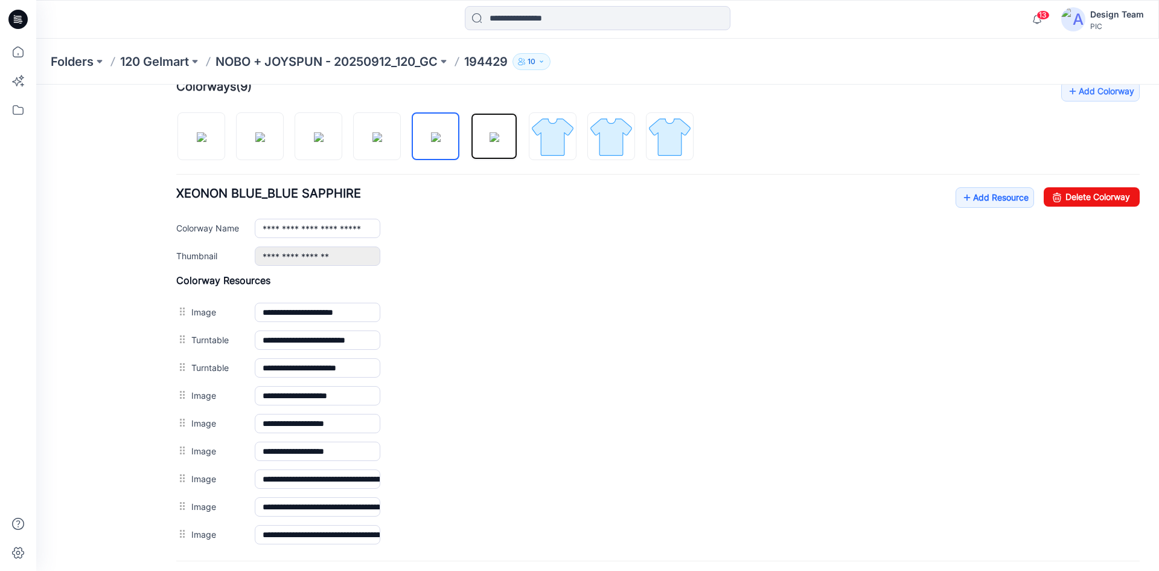
click at [490, 142] on img at bounding box center [495, 137] width 10 height 10
type input "**********"
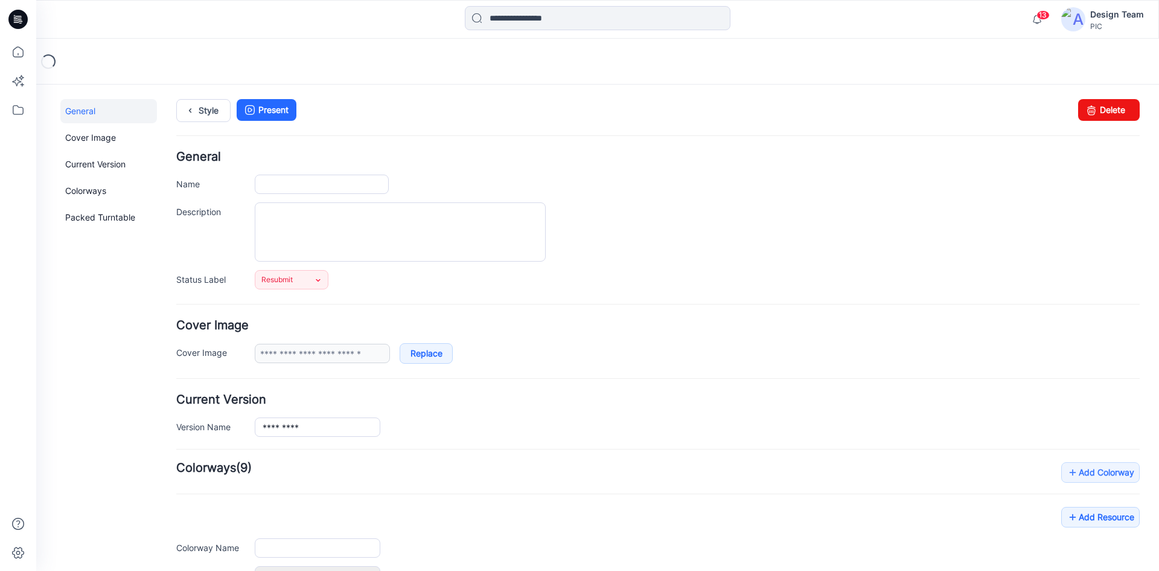
type input "******"
type input "**********"
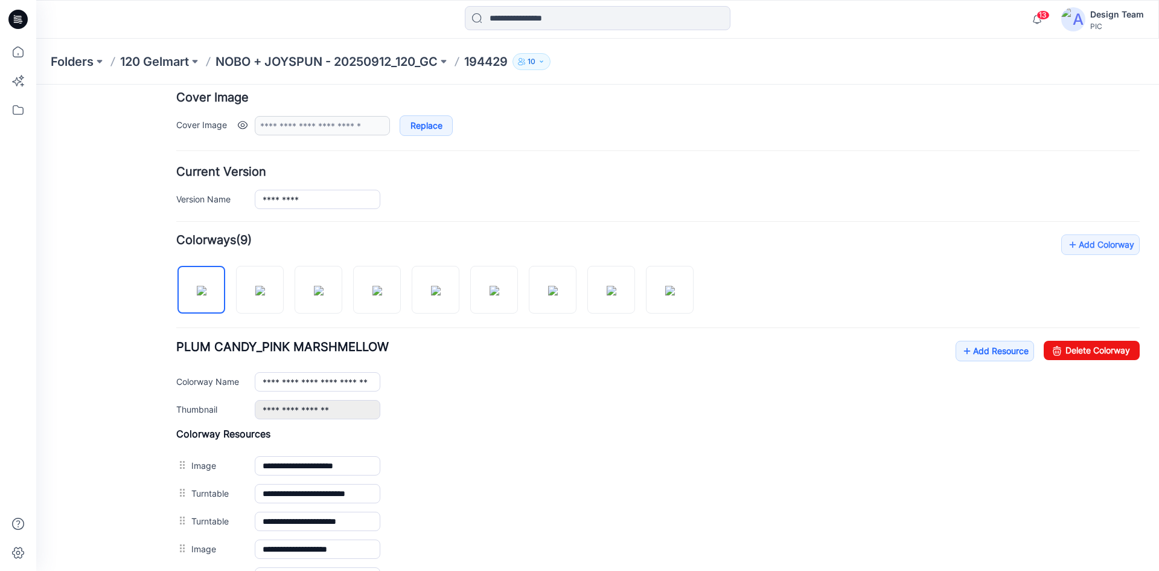
scroll to position [241, 0]
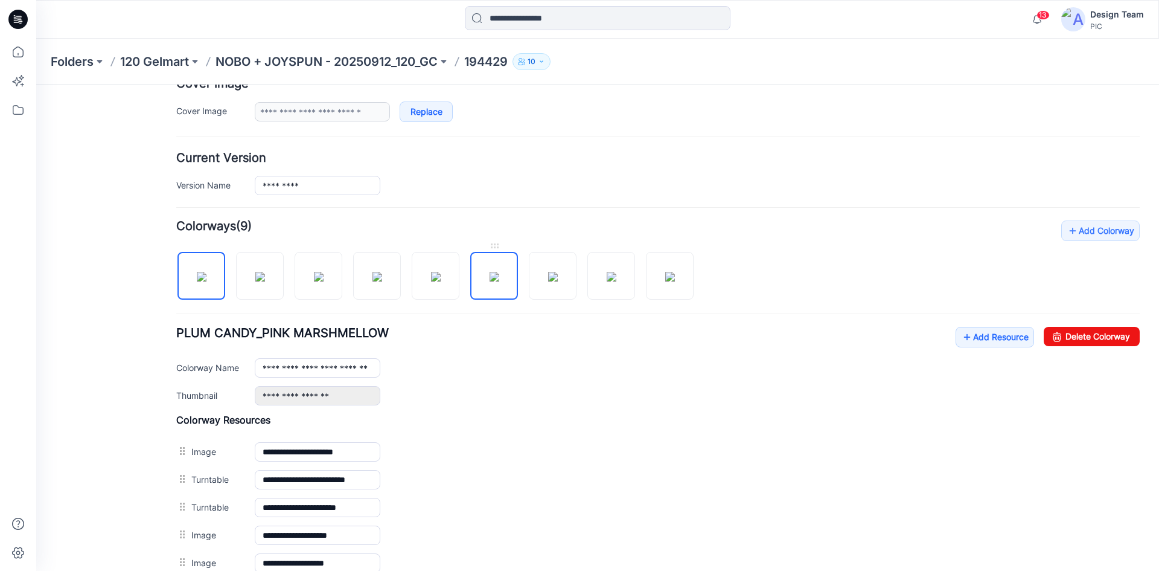
click at [499, 281] on img at bounding box center [495, 277] width 10 height 10
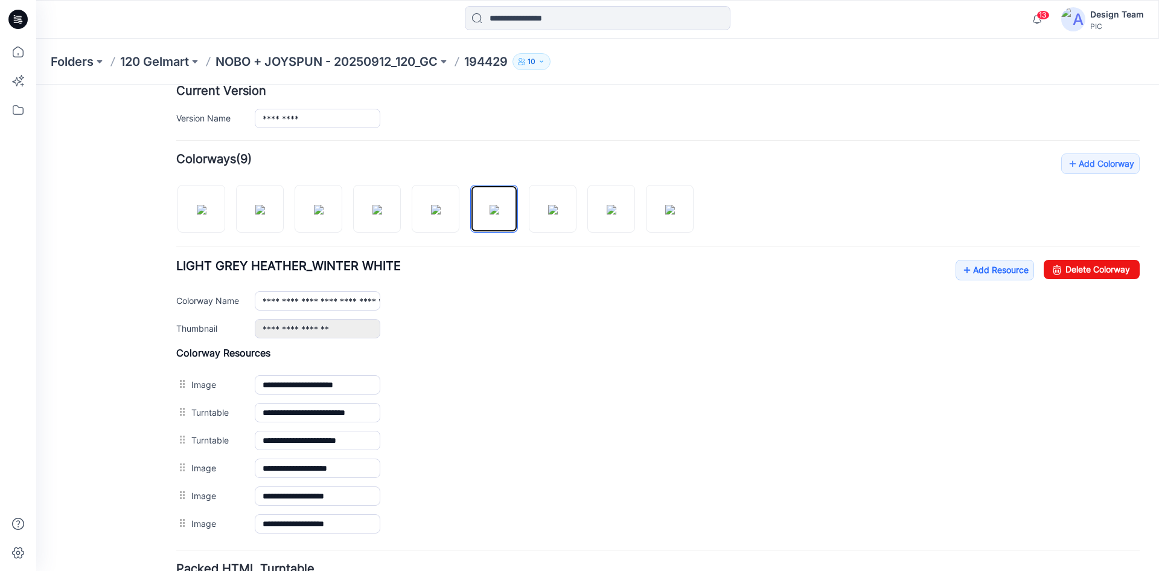
scroll to position [414, 0]
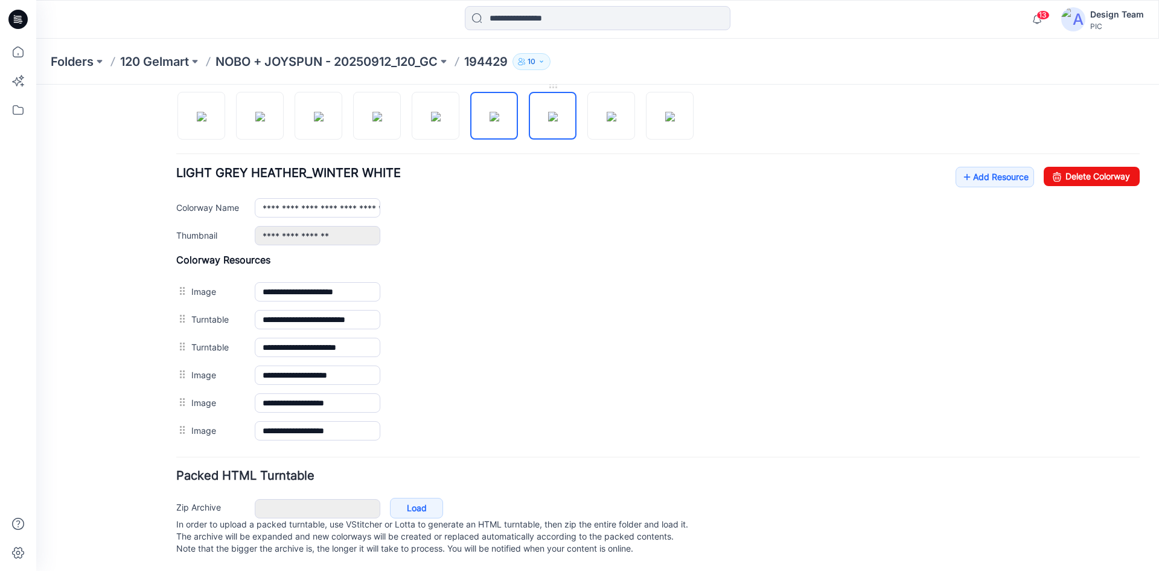
click at [554, 112] on img at bounding box center [553, 117] width 10 height 10
click at [431, 112] on img at bounding box center [436, 117] width 10 height 10
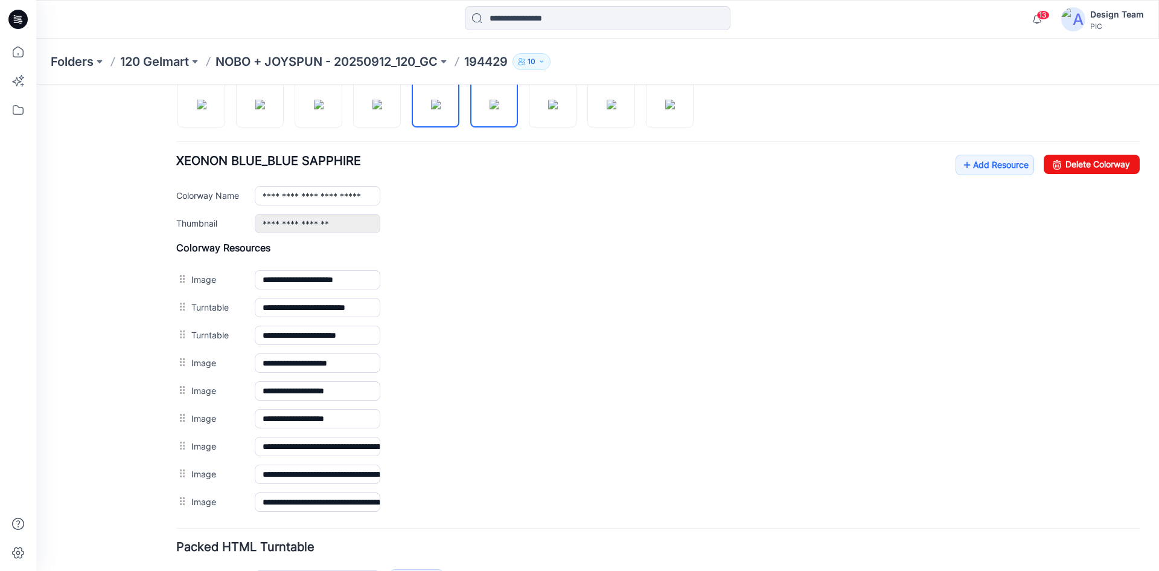
click at [491, 108] on img at bounding box center [495, 105] width 10 height 10
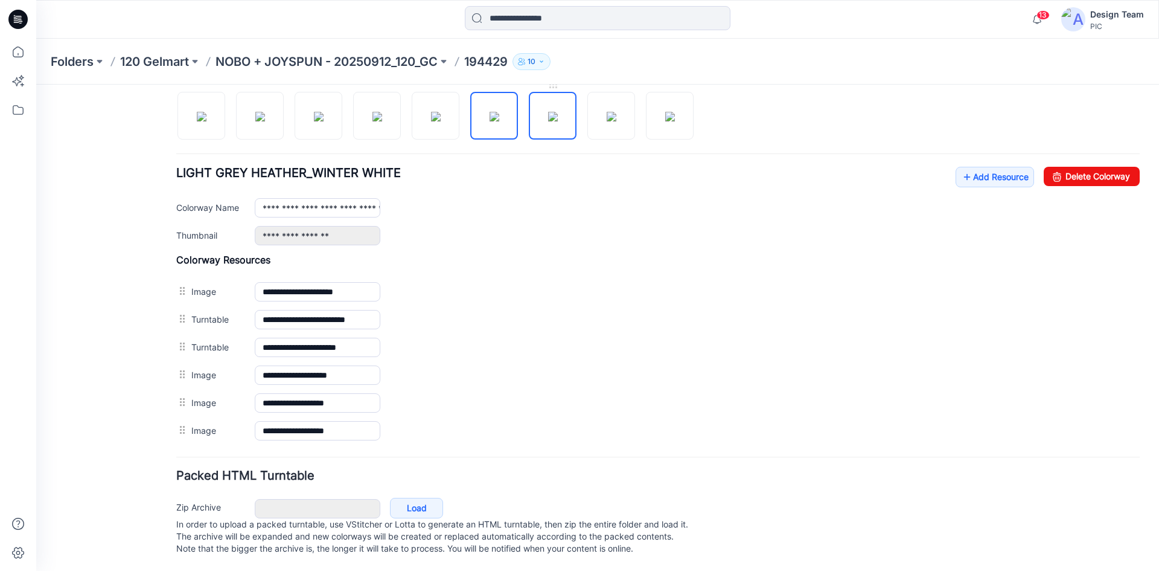
click at [552, 112] on img at bounding box center [553, 117] width 10 height 10
click at [499, 112] on img at bounding box center [495, 117] width 10 height 10
click at [431, 112] on img at bounding box center [436, 117] width 10 height 10
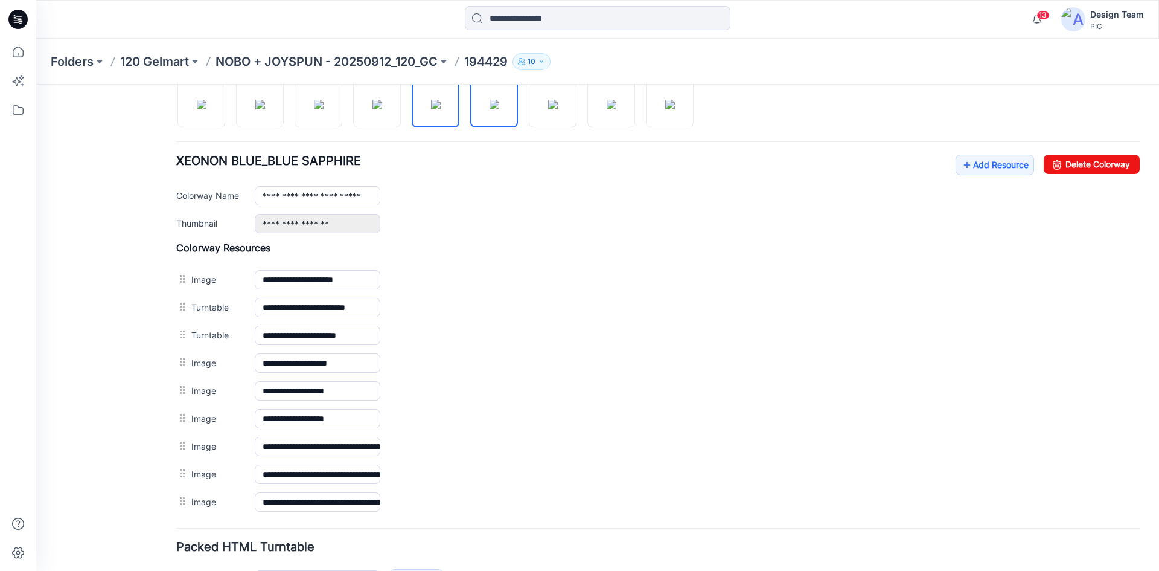
click at [490, 106] on img at bounding box center [495, 105] width 10 height 10
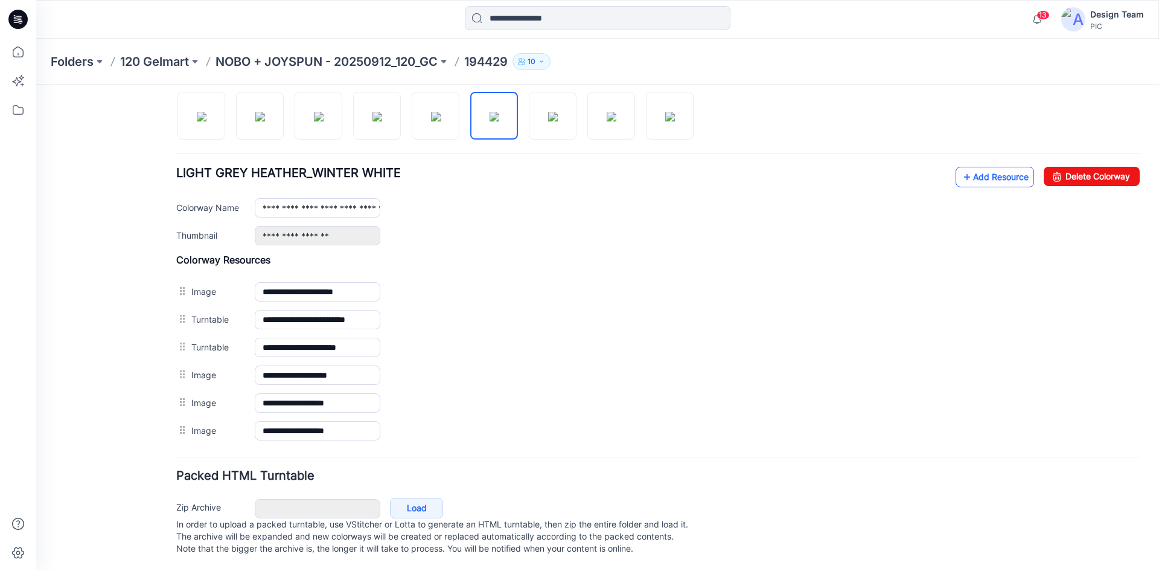
click at [991, 167] on link "Add Resource" at bounding box center [995, 177] width 78 height 21
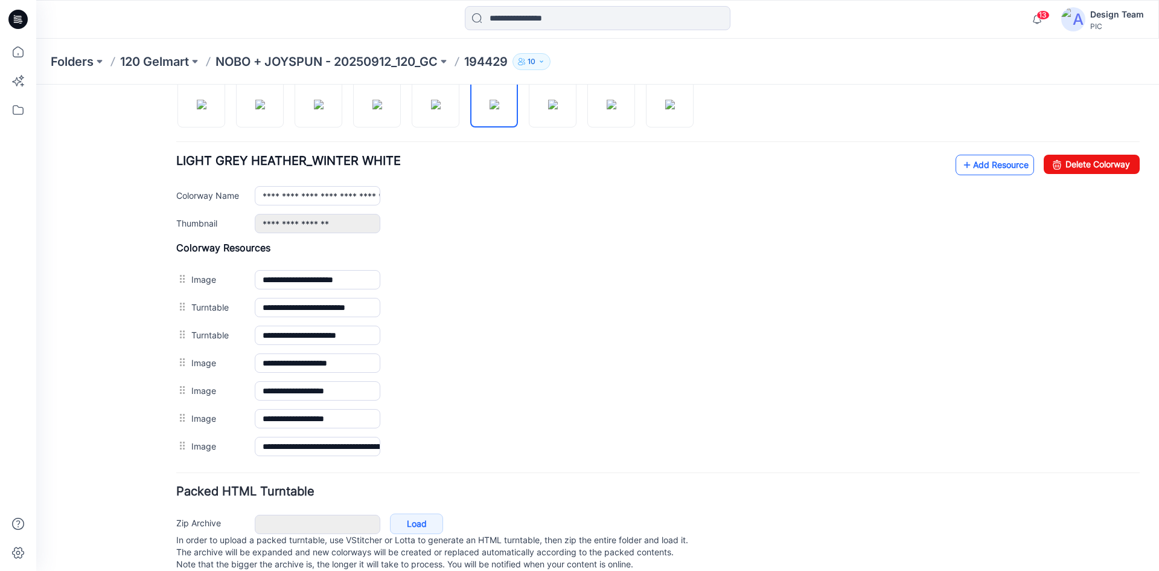
click at [973, 168] on link "Add Resource" at bounding box center [995, 165] width 78 height 21
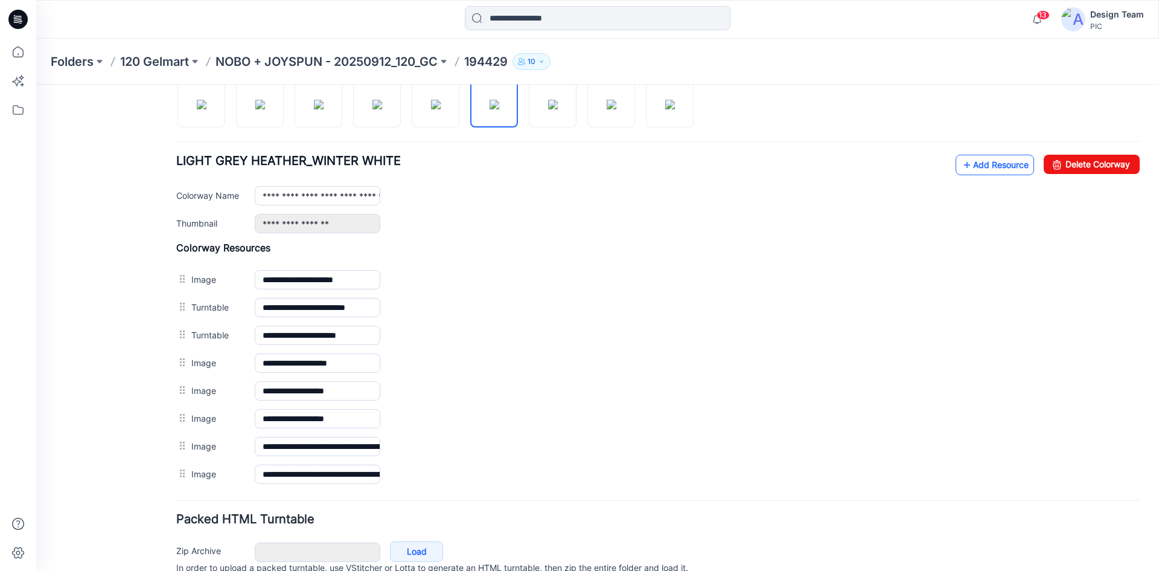
click at [997, 167] on link "Add Resource" at bounding box center [995, 165] width 78 height 21
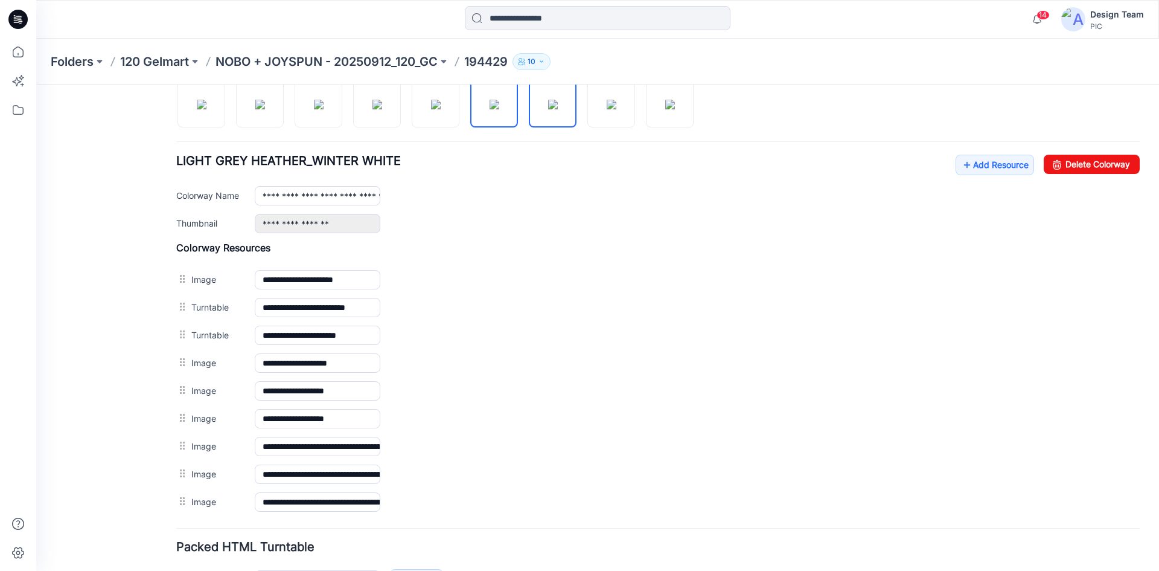
click at [548, 109] on img at bounding box center [553, 105] width 10 height 10
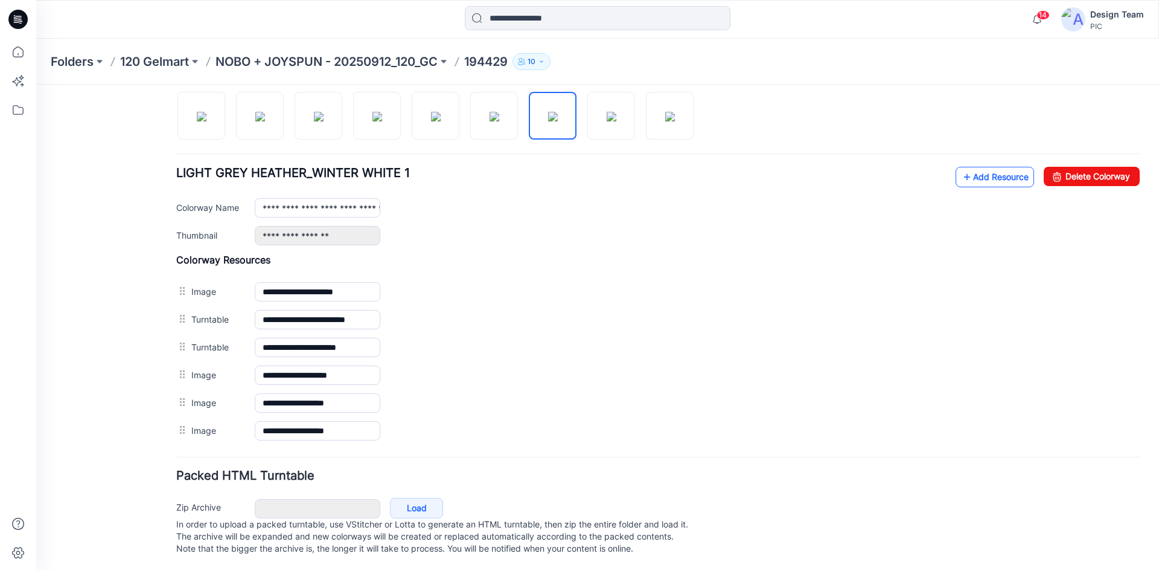
click at [993, 167] on link "Add Resource" at bounding box center [995, 177] width 78 height 21
click at [497, 112] on img at bounding box center [495, 117] width 10 height 10
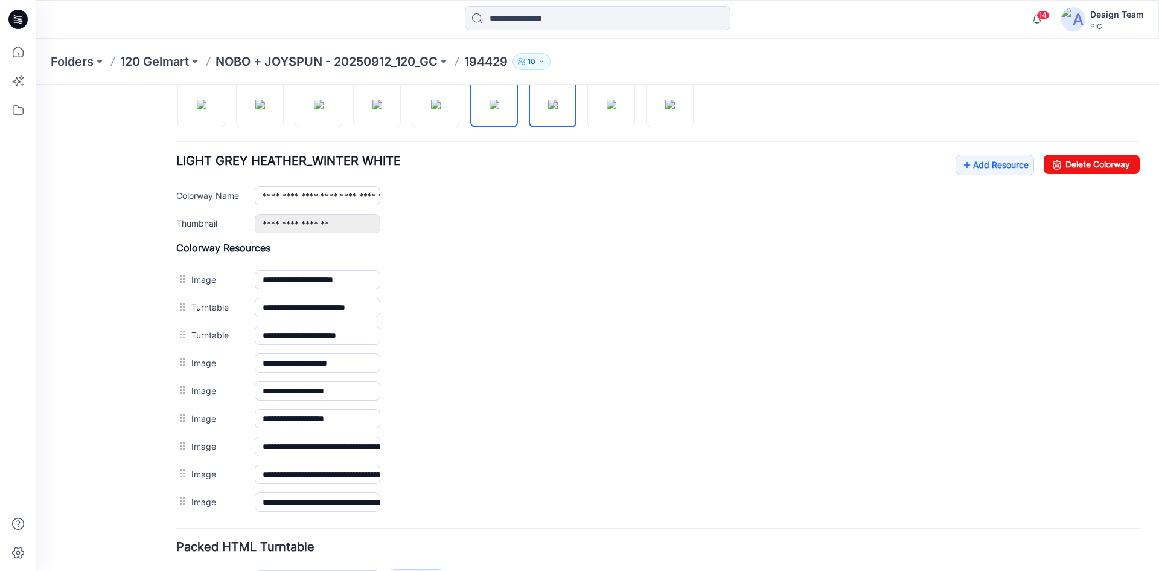
click at [558, 109] on img at bounding box center [553, 105] width 10 height 10
type input "**********"
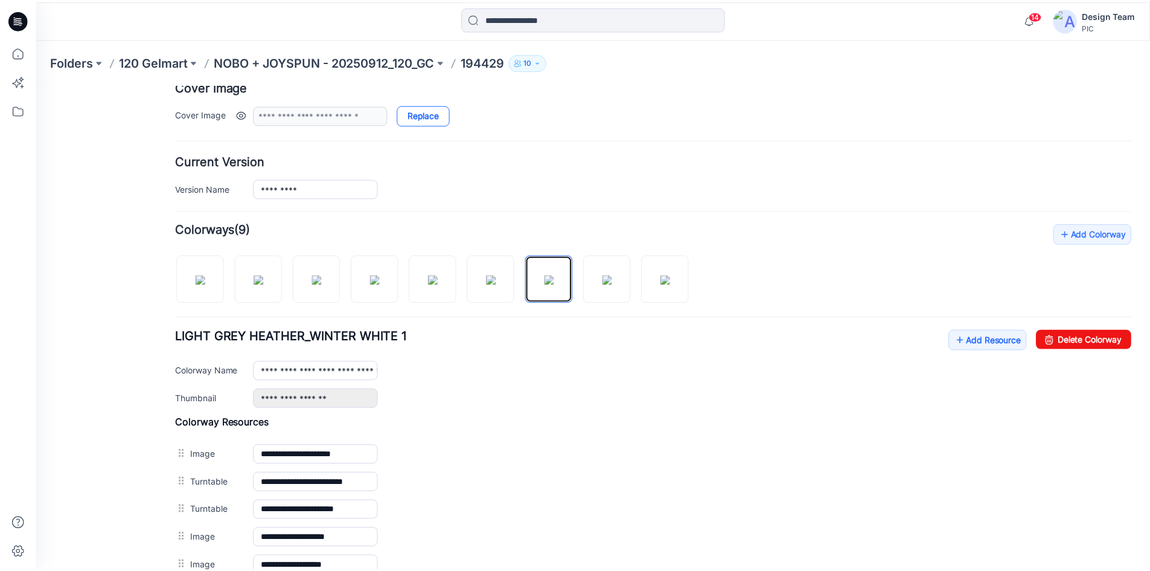
scroll to position [232, 0]
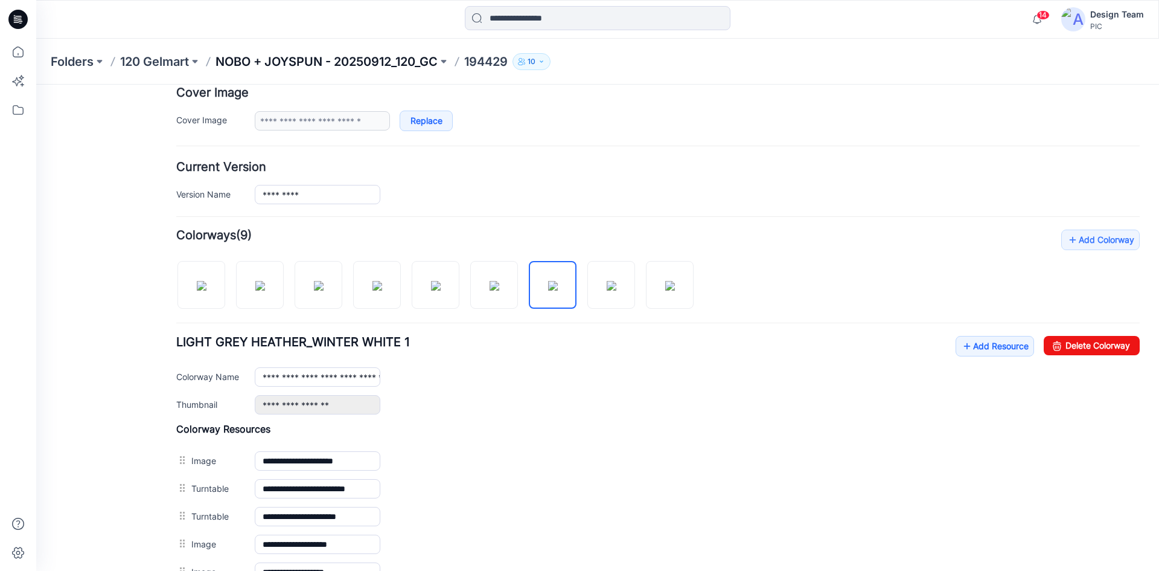
click at [406, 62] on p "NOBO + JOYSPUN - 20250912_120_GC" at bounding box center [327, 61] width 222 height 17
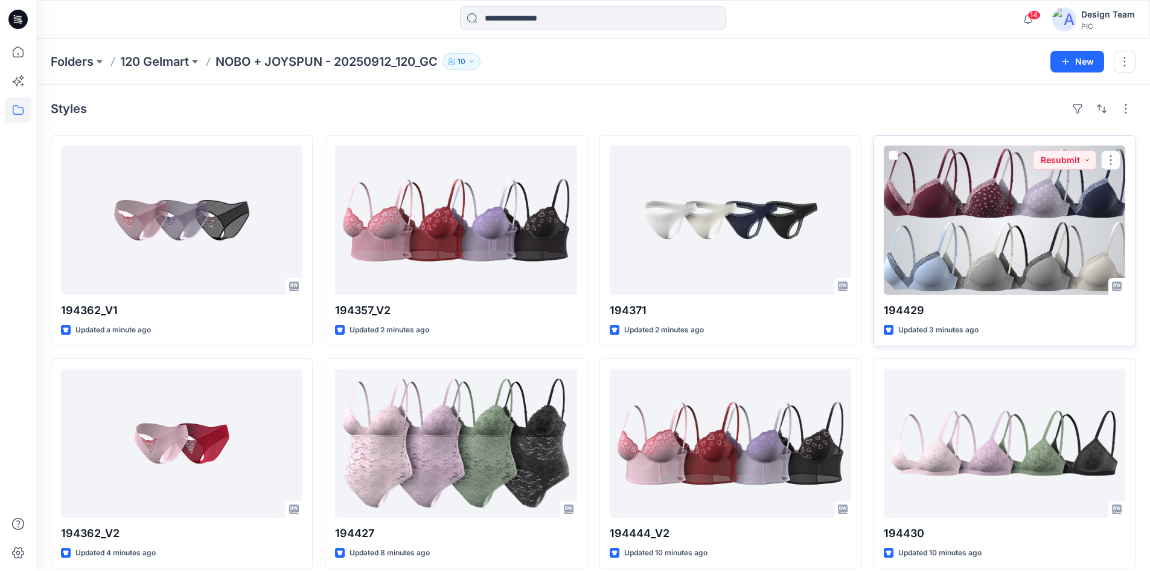
click at [996, 241] on div at bounding box center [1004, 219] width 241 height 149
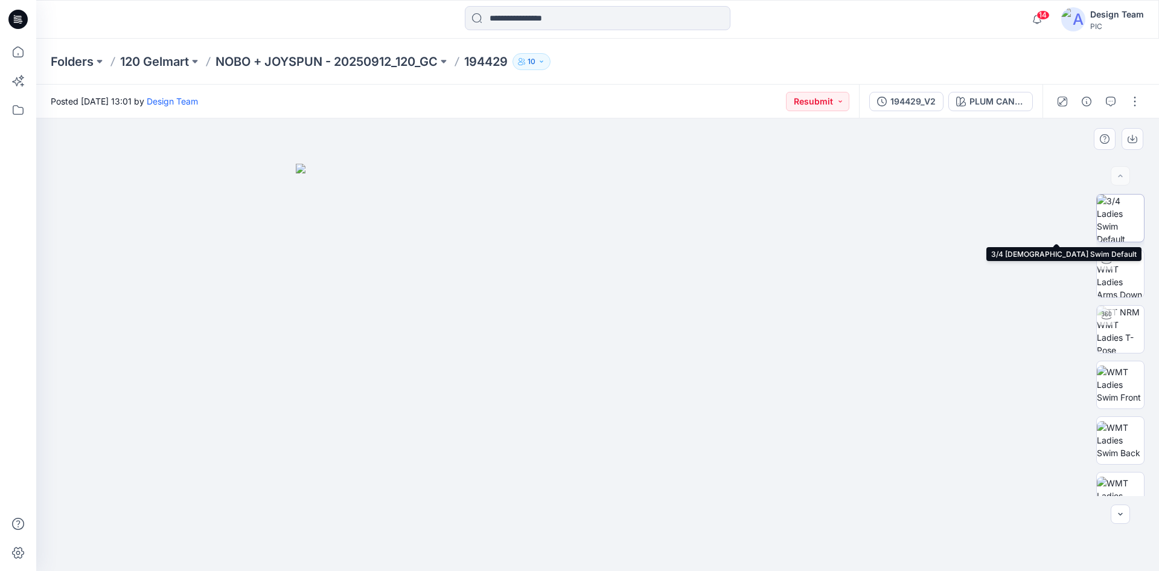
click at [1121, 213] on img at bounding box center [1120, 217] width 47 height 47
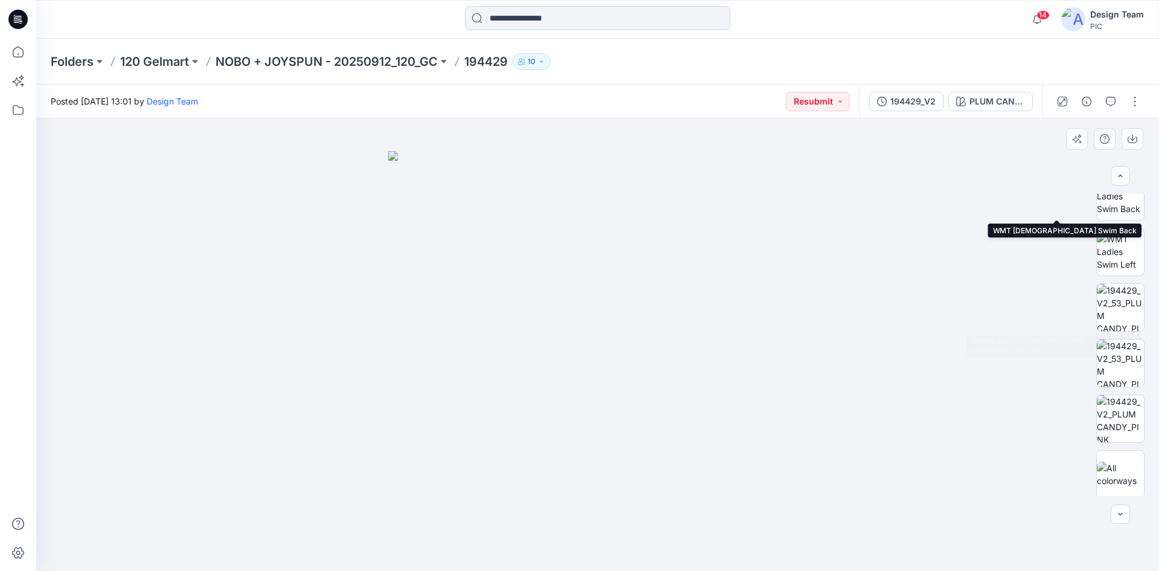
scroll to position [246, 0]
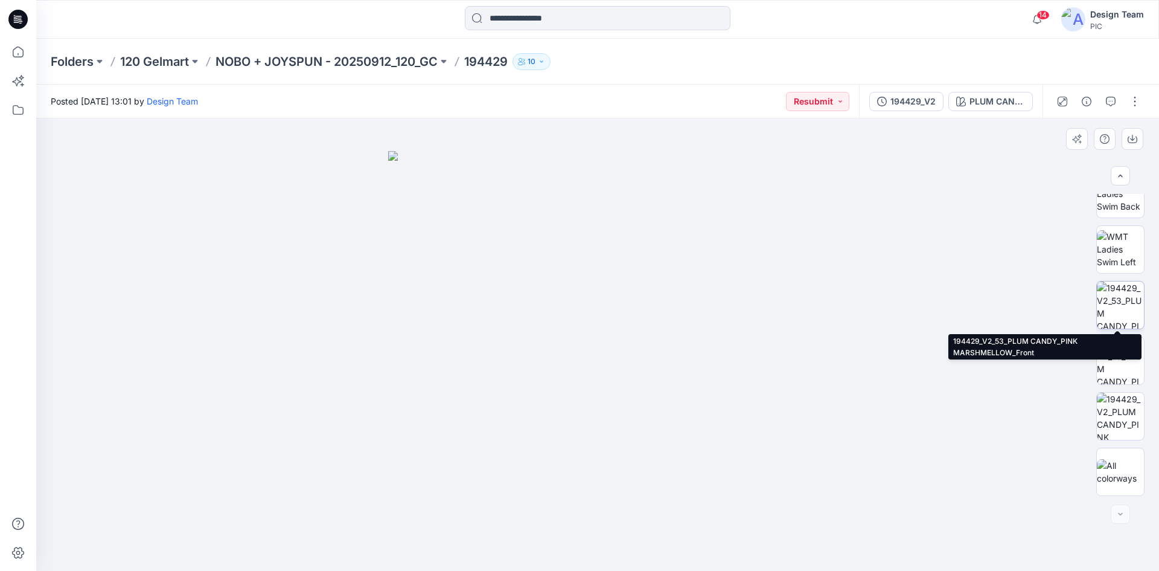
click at [1120, 313] on img at bounding box center [1120, 304] width 47 height 47
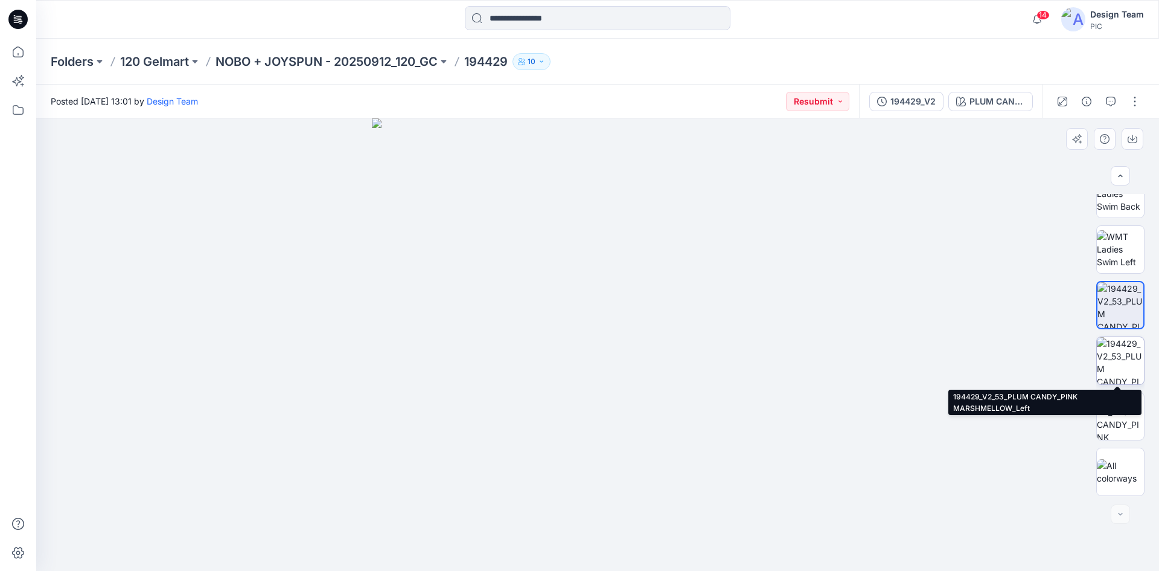
click at [1125, 355] on img at bounding box center [1120, 360] width 47 height 47
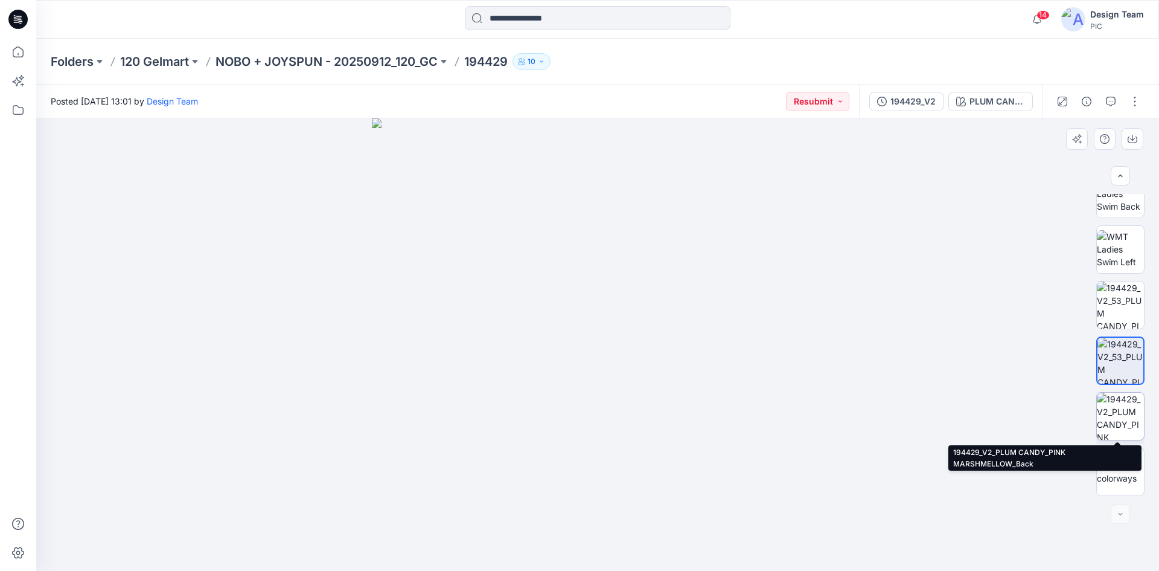
click at [1122, 404] on img at bounding box center [1120, 415] width 47 height 47
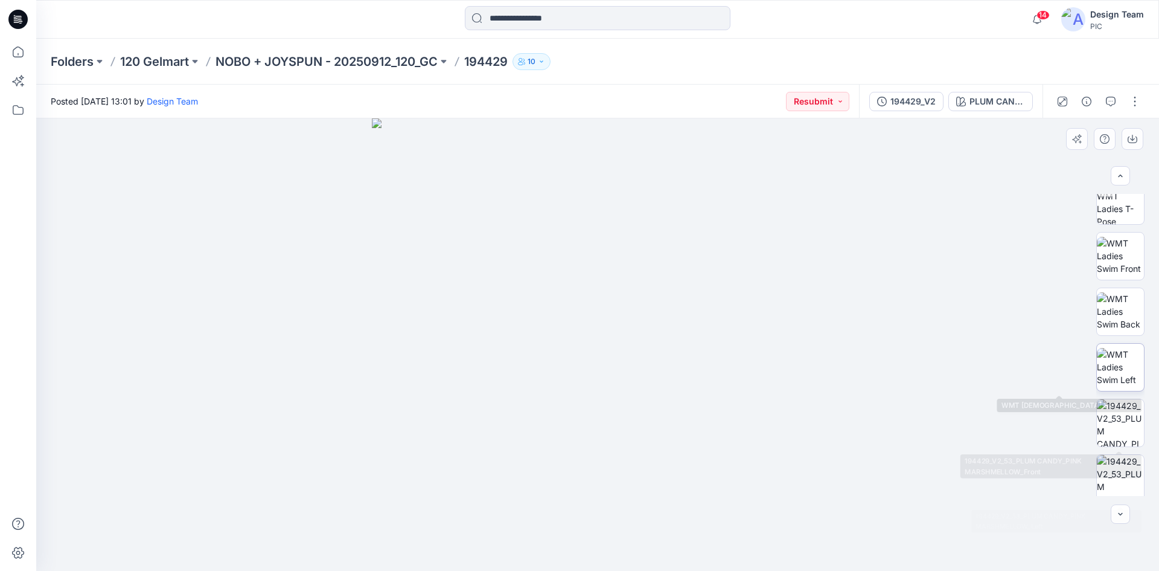
scroll to position [126, 0]
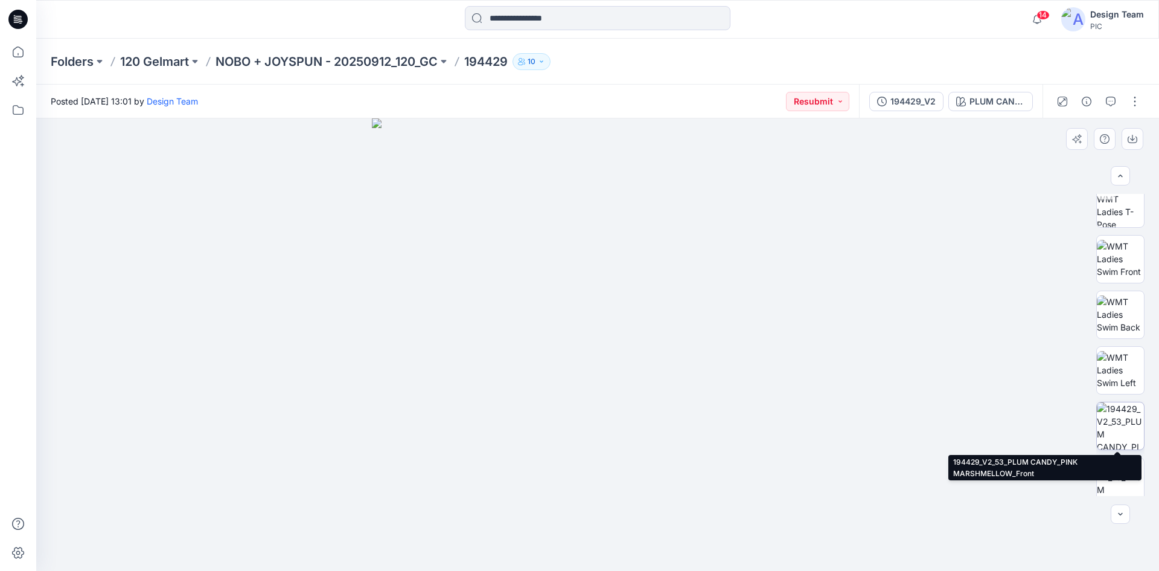
click at [1108, 423] on img at bounding box center [1120, 425] width 47 height 47
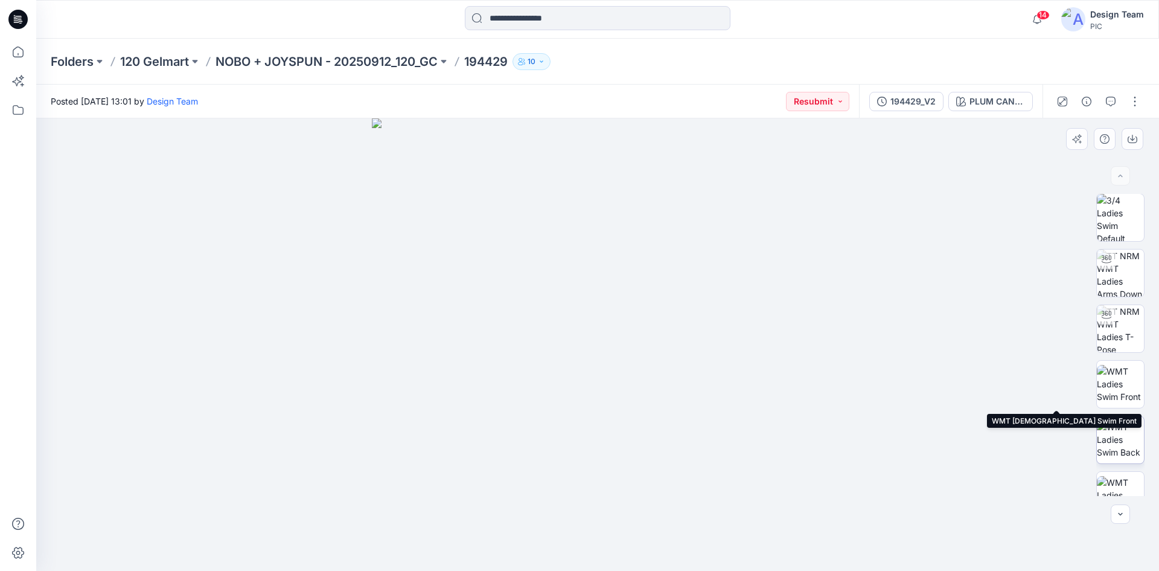
scroll to position [0, 0]
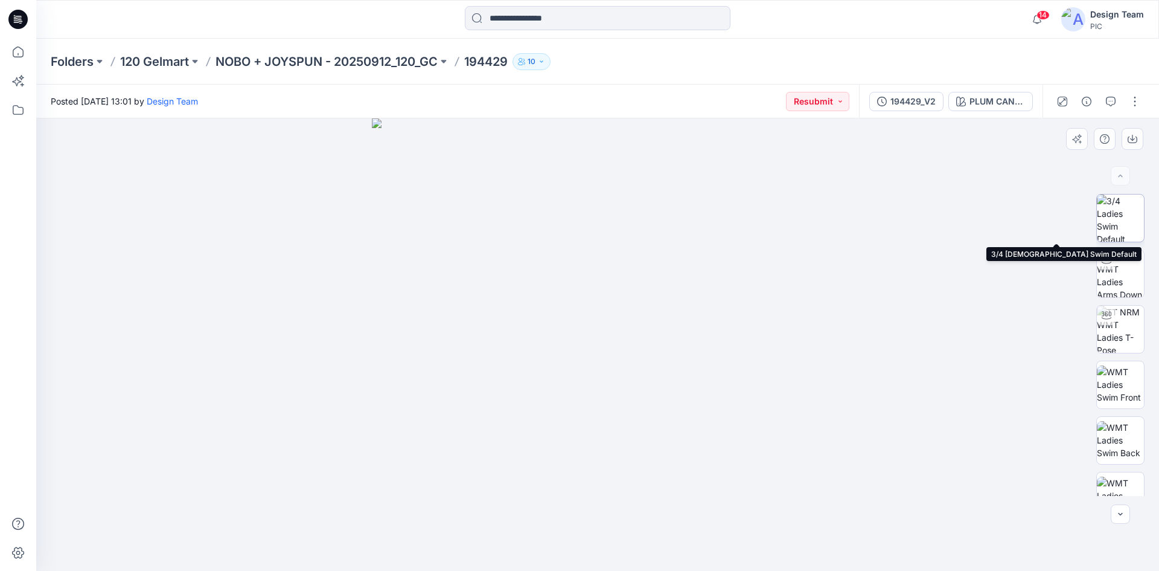
click at [1114, 231] on img at bounding box center [1120, 217] width 47 height 47
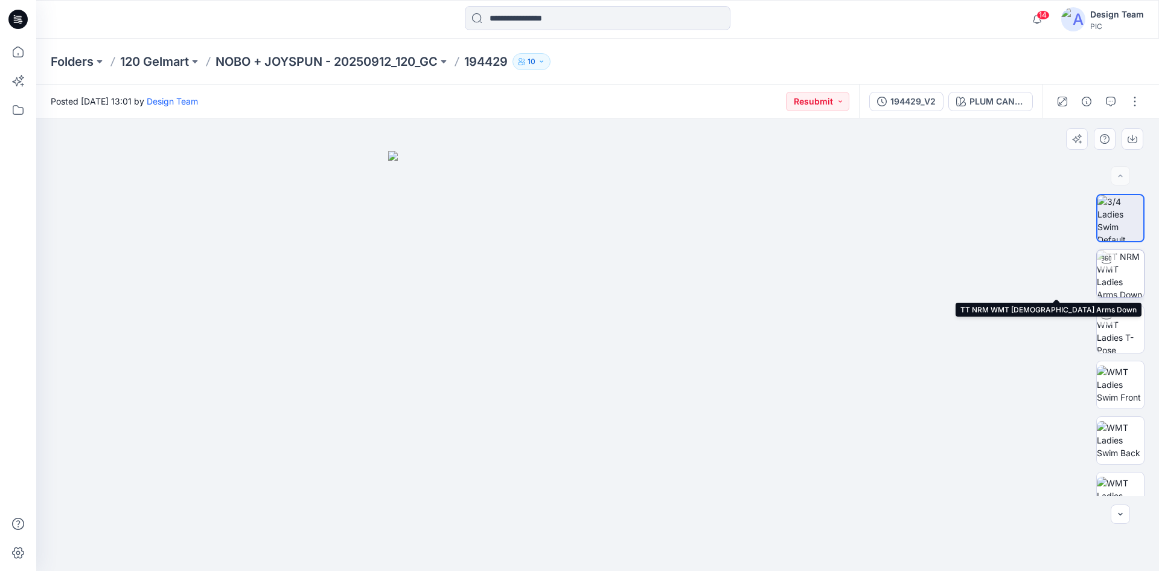
click at [1128, 276] on img at bounding box center [1120, 273] width 47 height 47
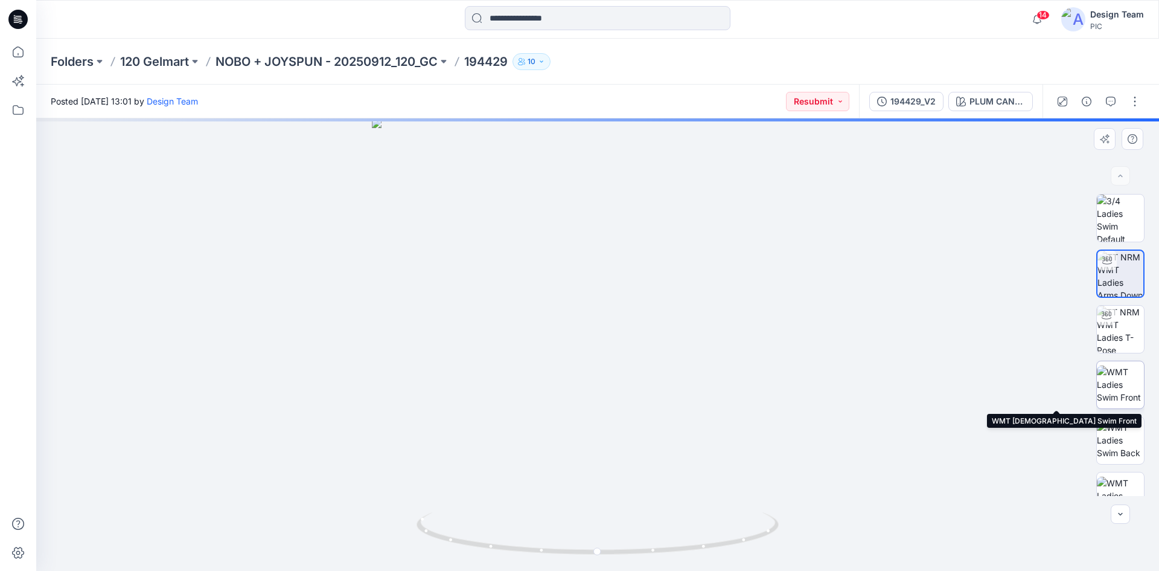
click at [1115, 385] on img at bounding box center [1120, 384] width 47 height 38
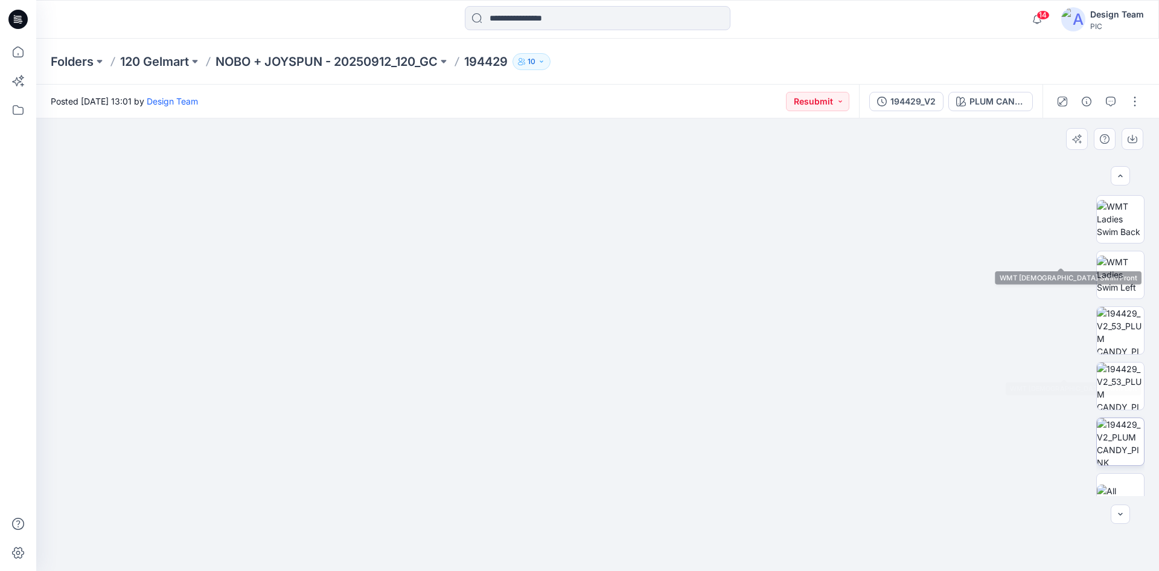
scroll to position [241, 0]
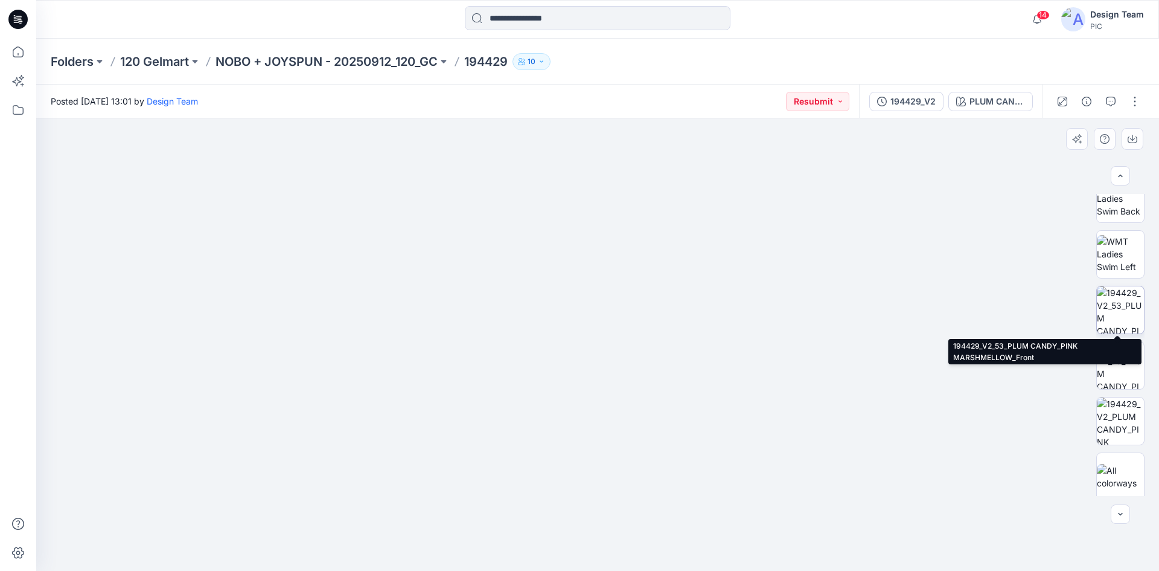
click at [1130, 319] on img at bounding box center [1120, 309] width 47 height 47
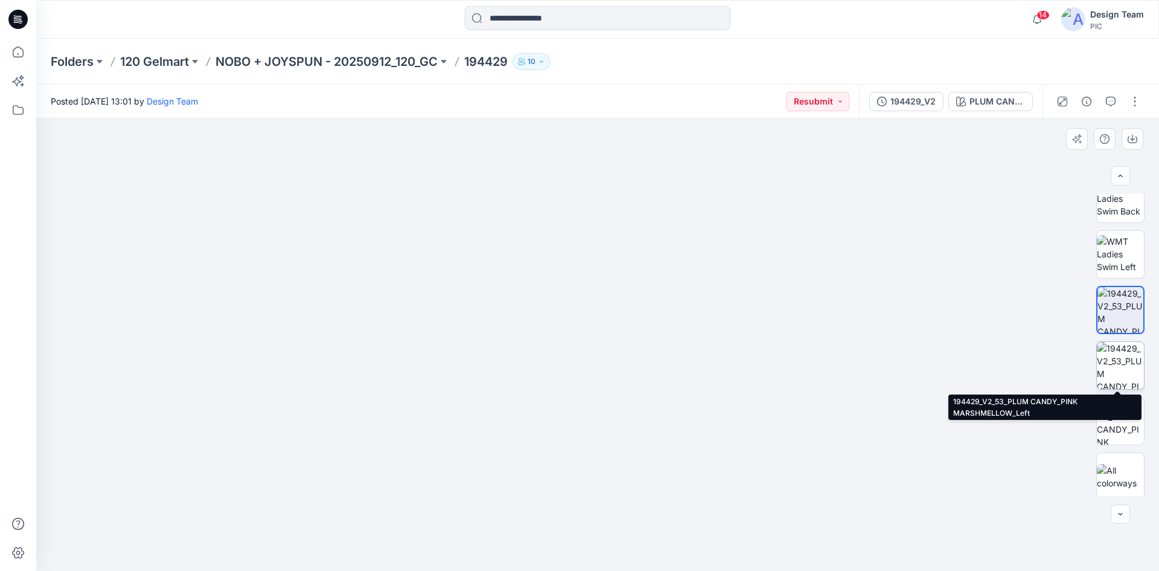
click at [1119, 377] on img at bounding box center [1120, 365] width 47 height 47
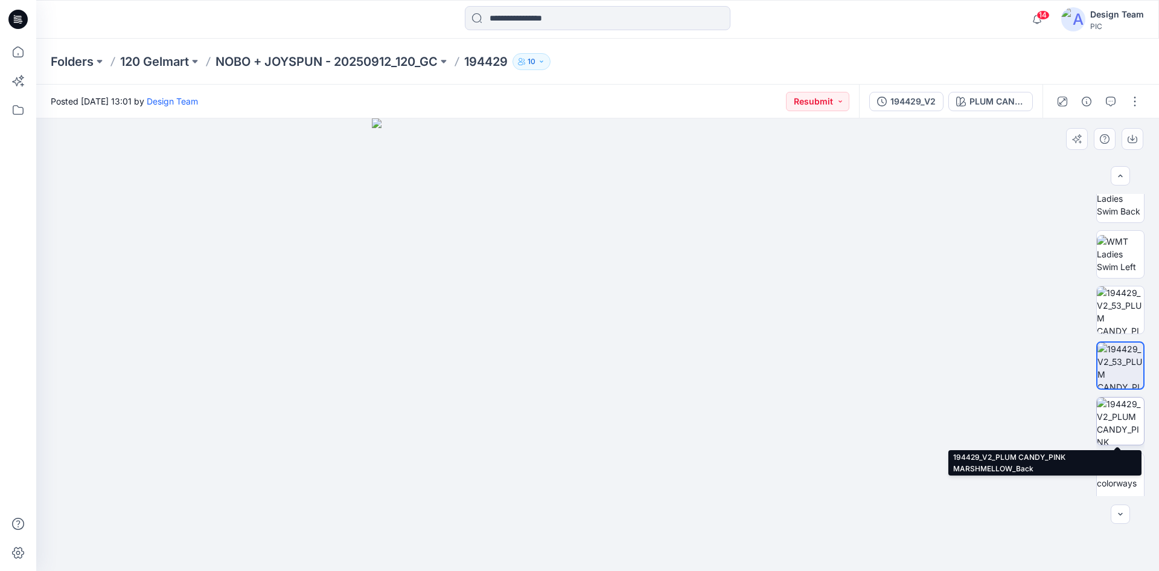
click at [1119, 421] on img at bounding box center [1120, 420] width 47 height 47
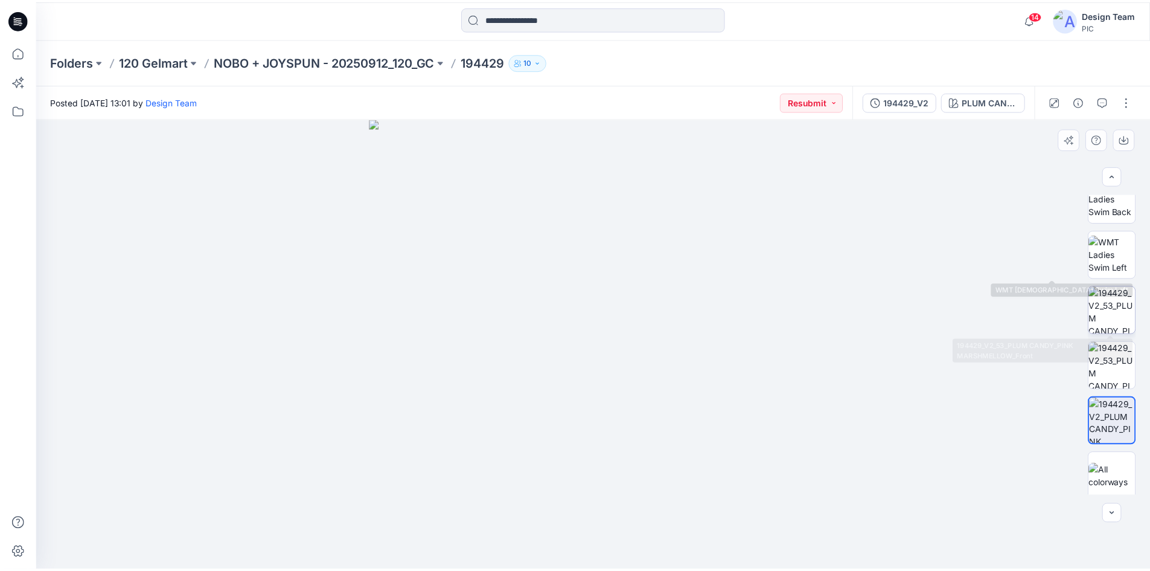
scroll to position [0, 0]
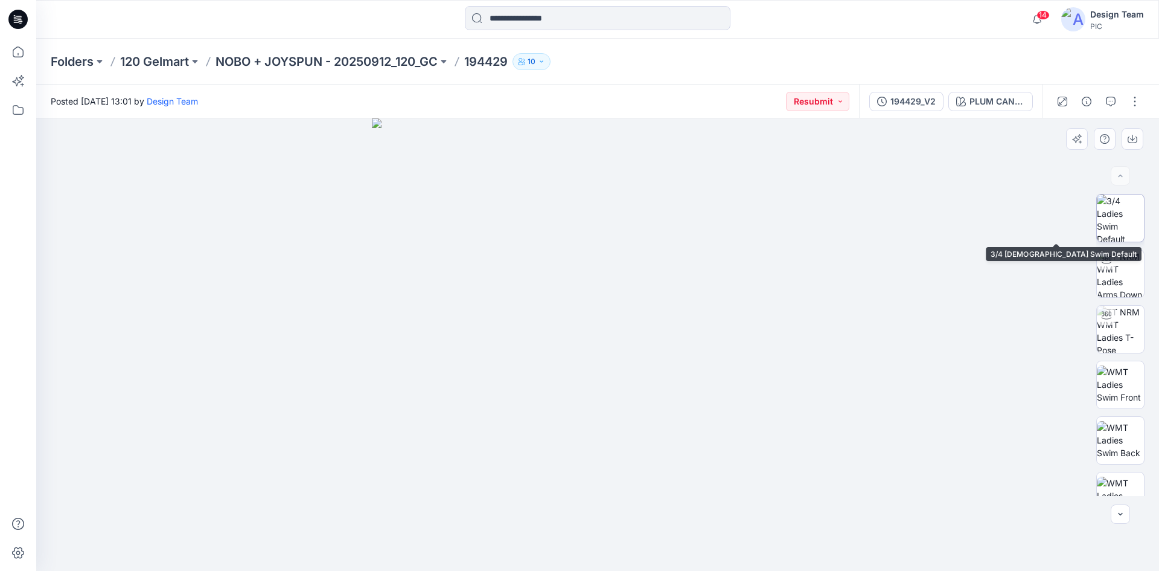
click at [1116, 221] on img at bounding box center [1120, 217] width 47 height 47
click at [418, 62] on p "NOBO + JOYSPUN - 20250912_120_GC" at bounding box center [327, 61] width 222 height 17
